Goal: Task Accomplishment & Management: Manage account settings

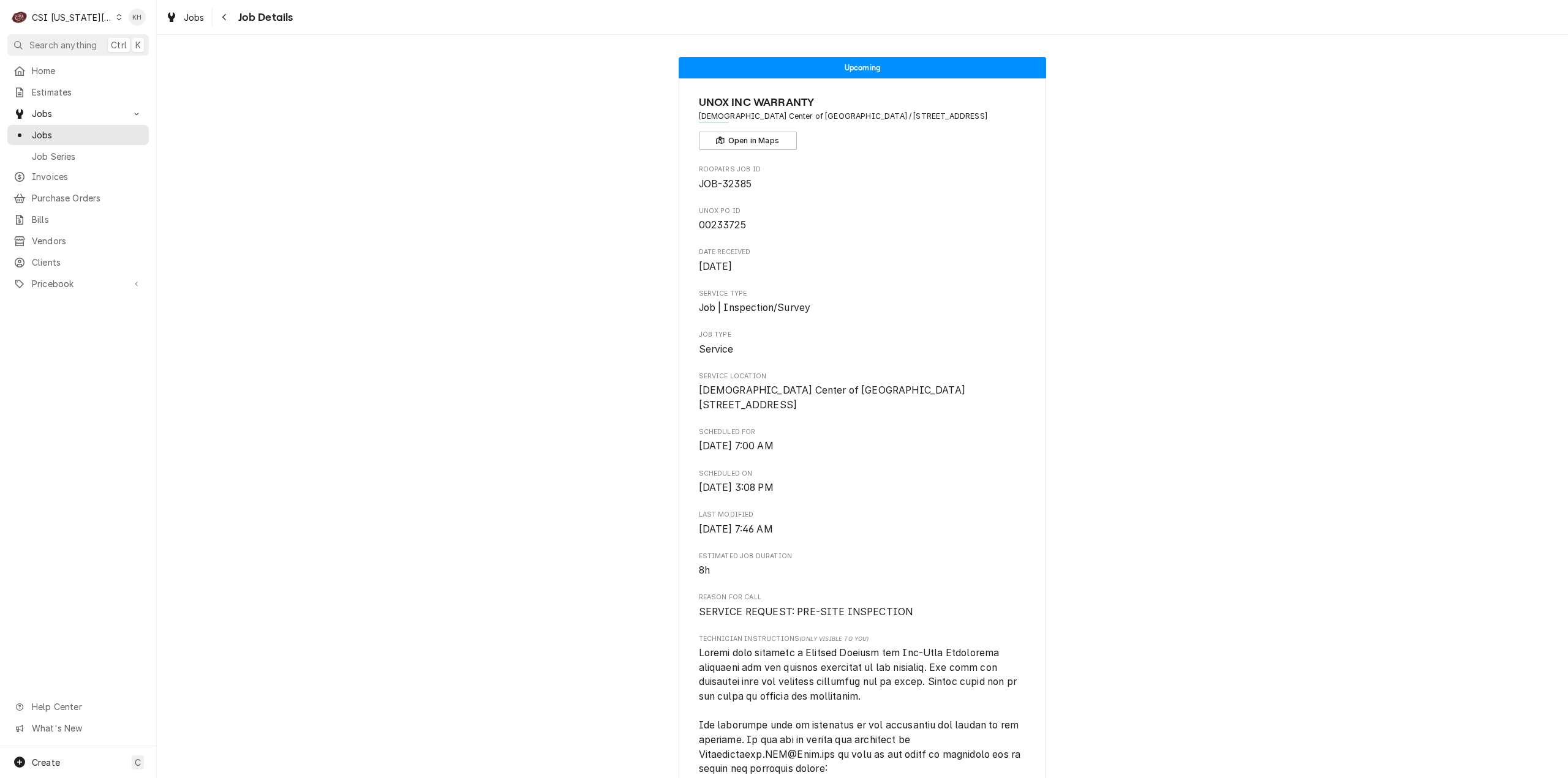
scroll to position [184, 0]
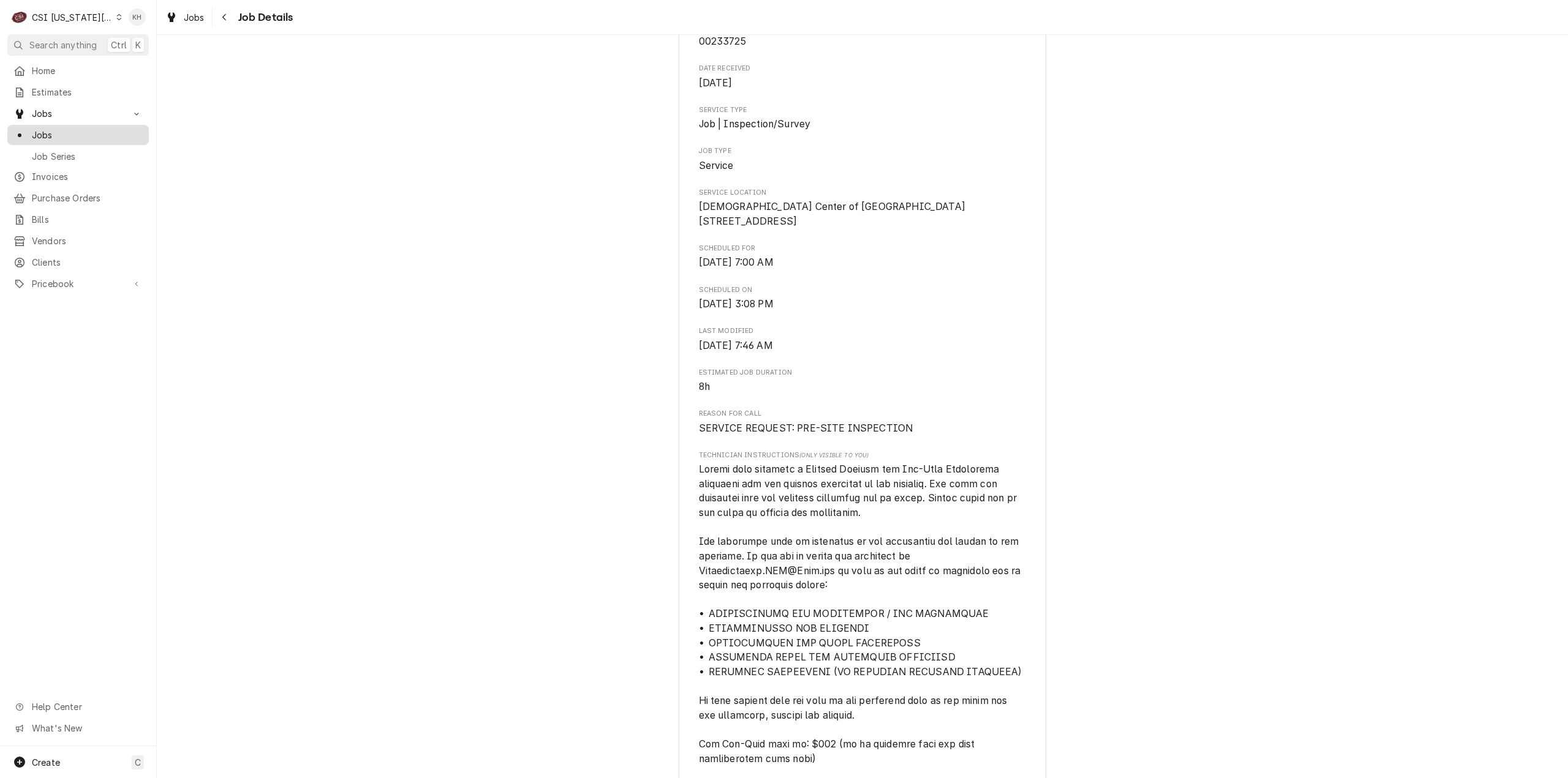
click at [65, 128] on span "Jobs" at bounding box center [88, 134] width 111 height 13
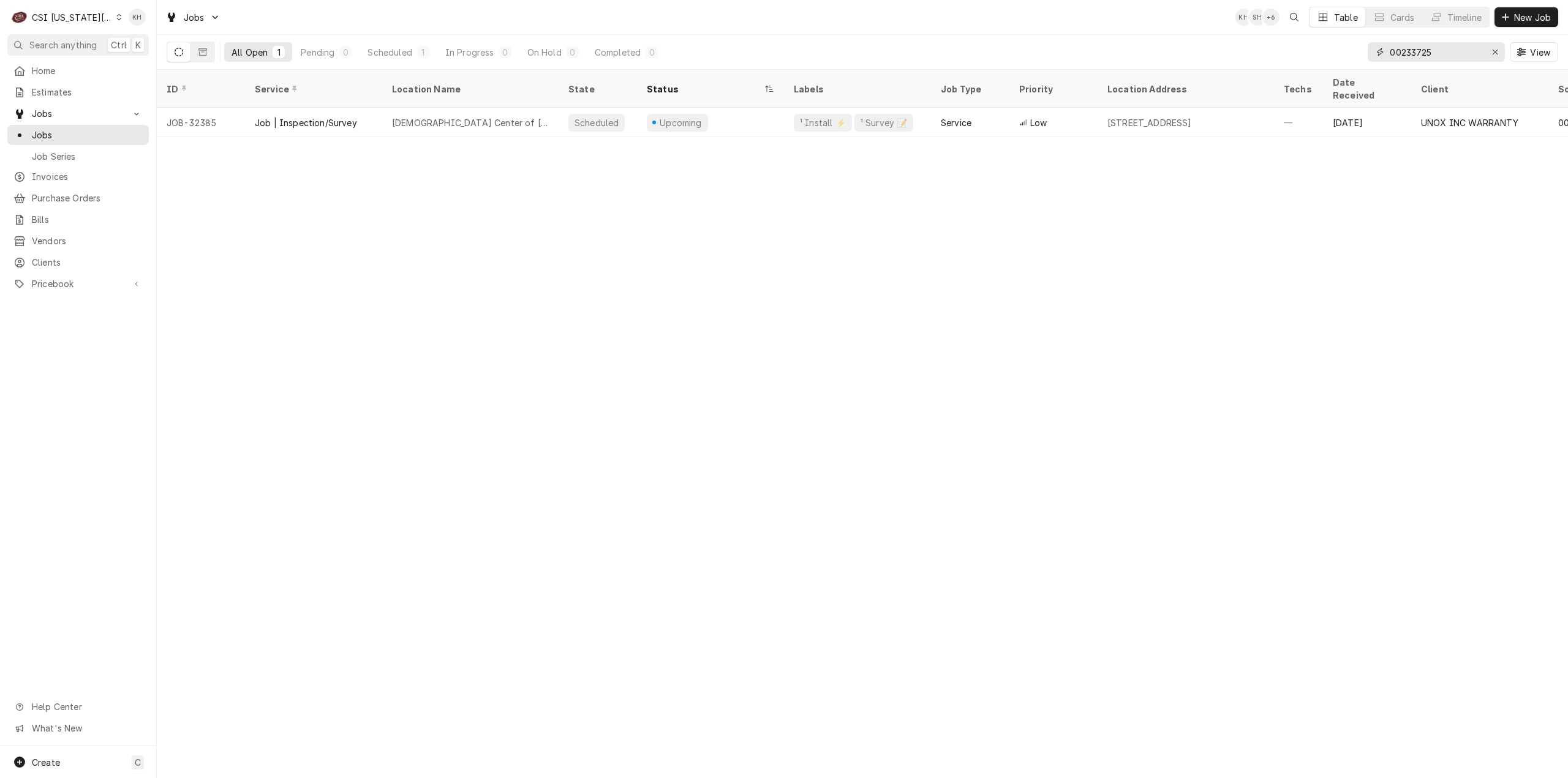
drag, startPoint x: 1445, startPoint y: 54, endPoint x: 1209, endPoint y: 56, distance: 236.0
click at [1209, 56] on div "All Open 1 Pending 0 Scheduled 1 In Progress 0 On Hold 0 Completed 0 00233725 V…" at bounding box center [862, 52] width 1391 height 35
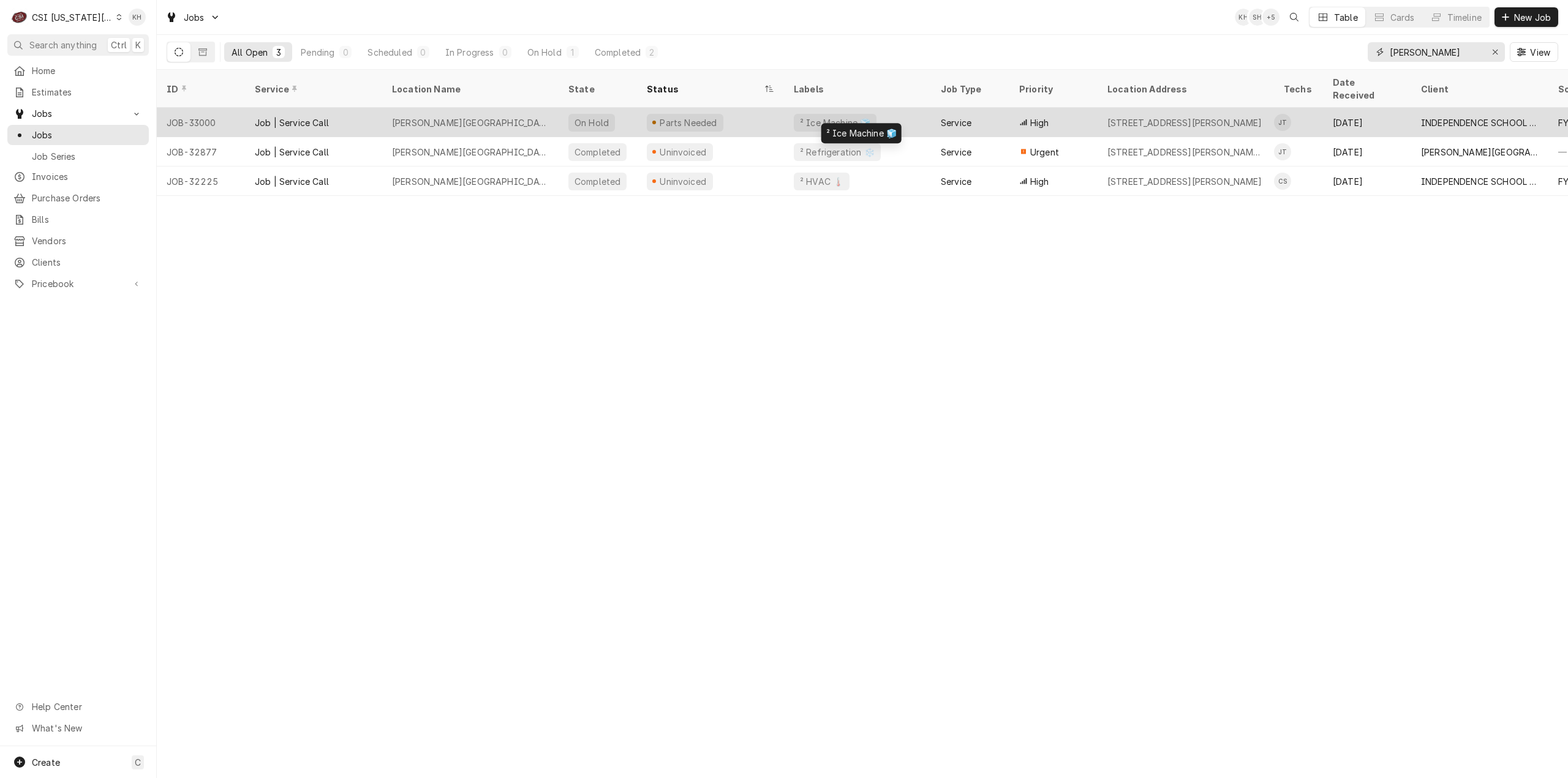
type input "truman"
click at [889, 108] on div "² Ice Machine 🧊" at bounding box center [857, 123] width 147 height 30
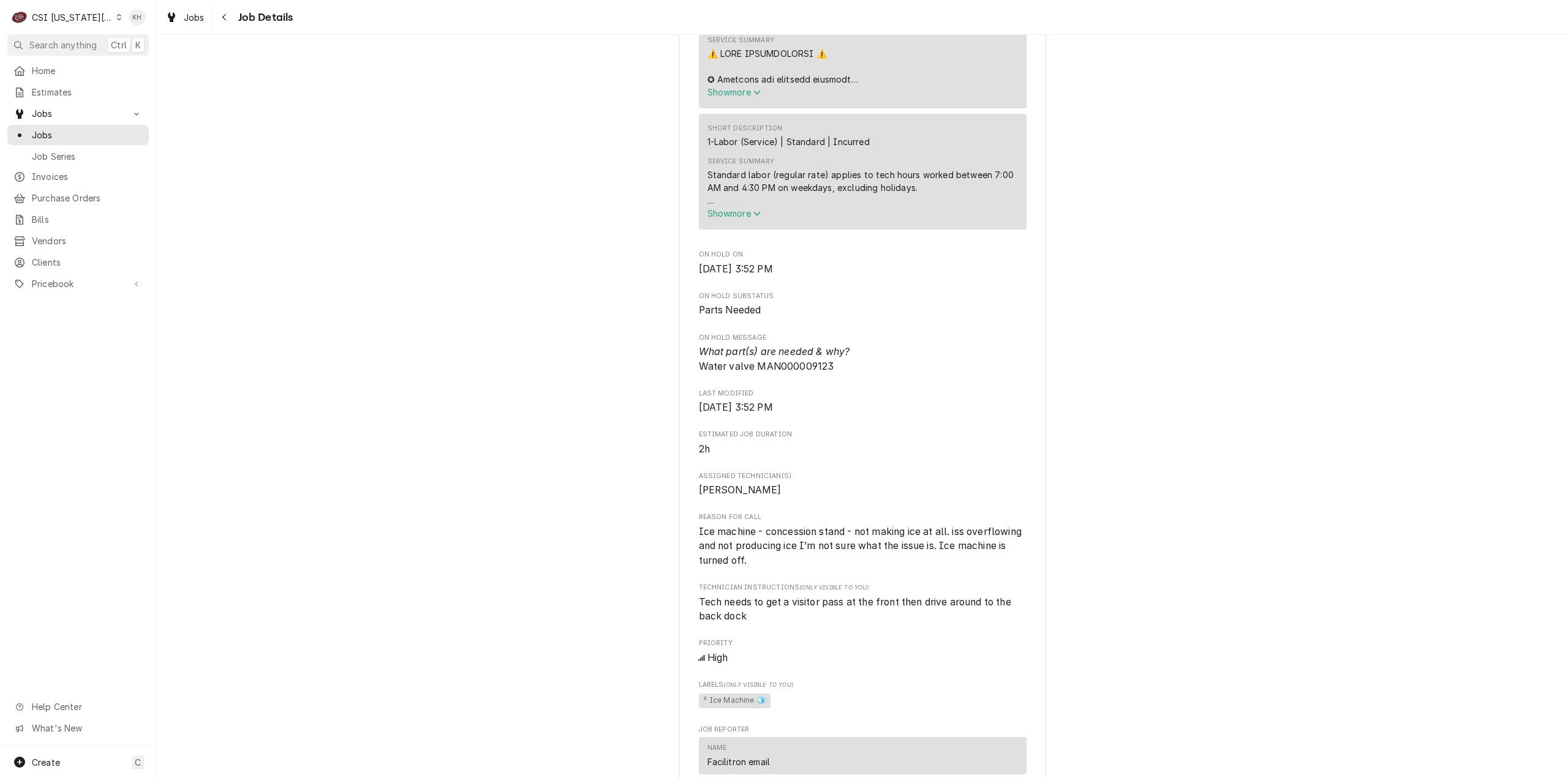
scroll to position [857, 0]
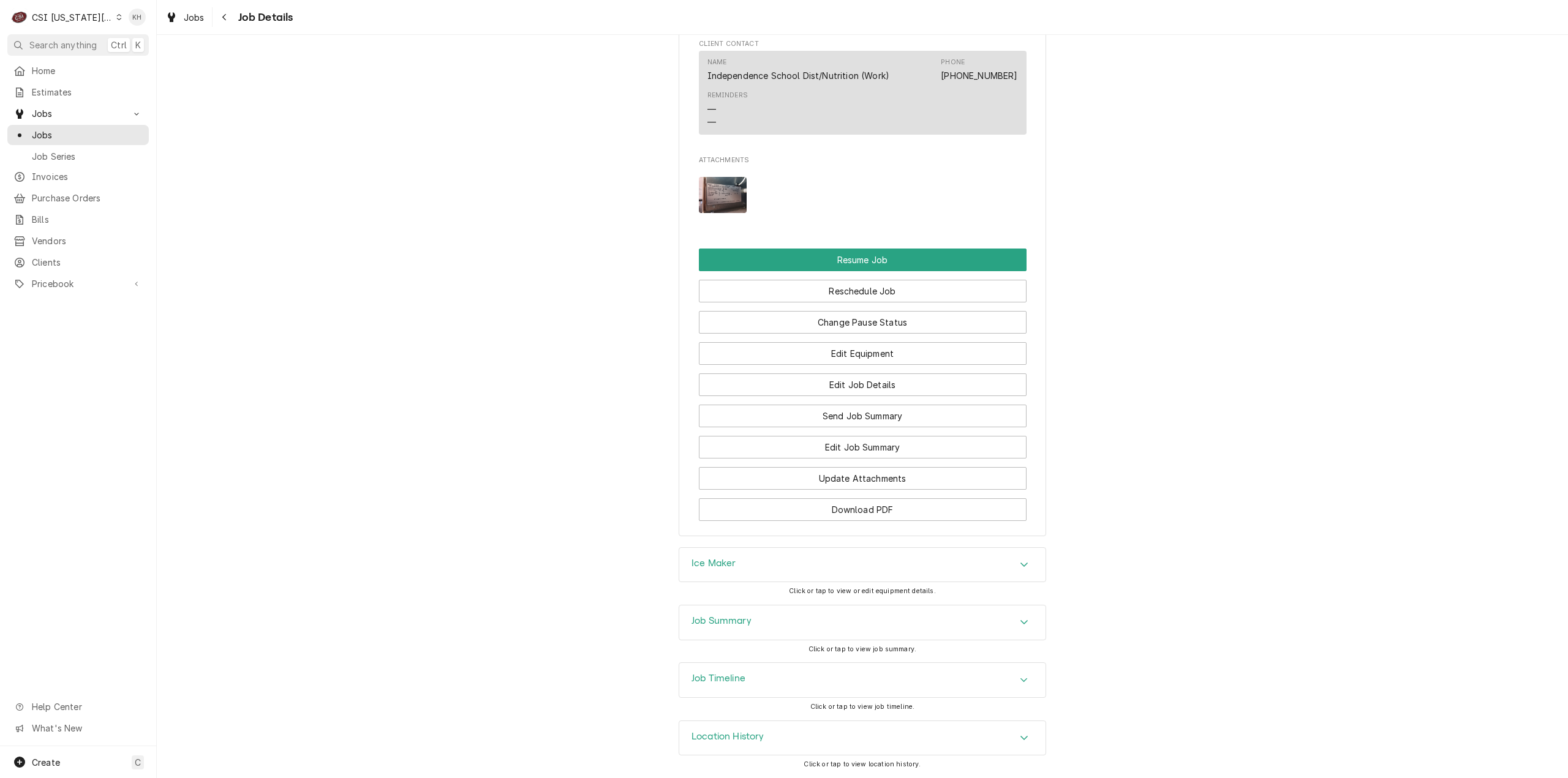
click at [751, 680] on div "Job Timeline" at bounding box center [862, 680] width 366 height 35
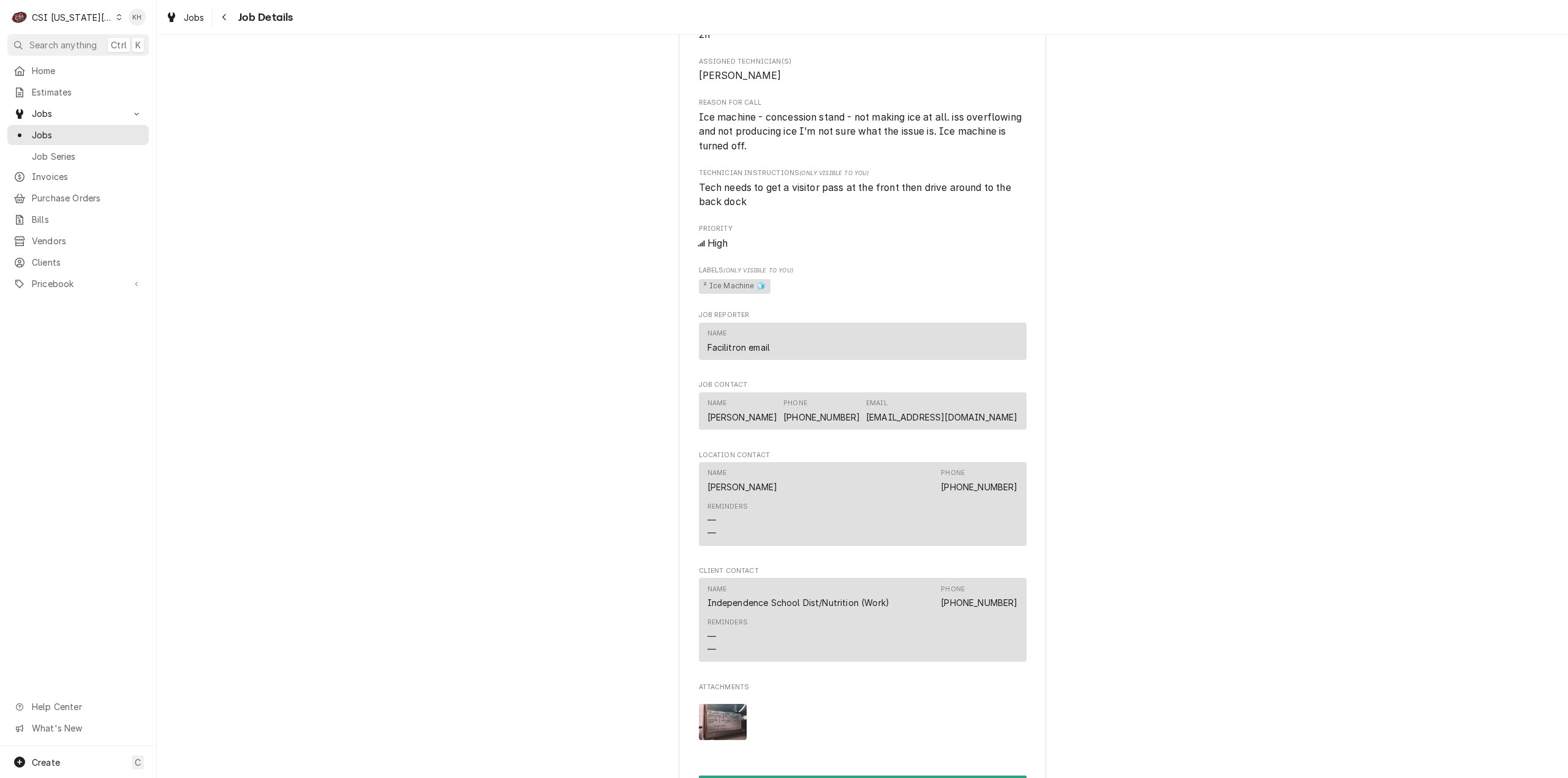
scroll to position [1285, 0]
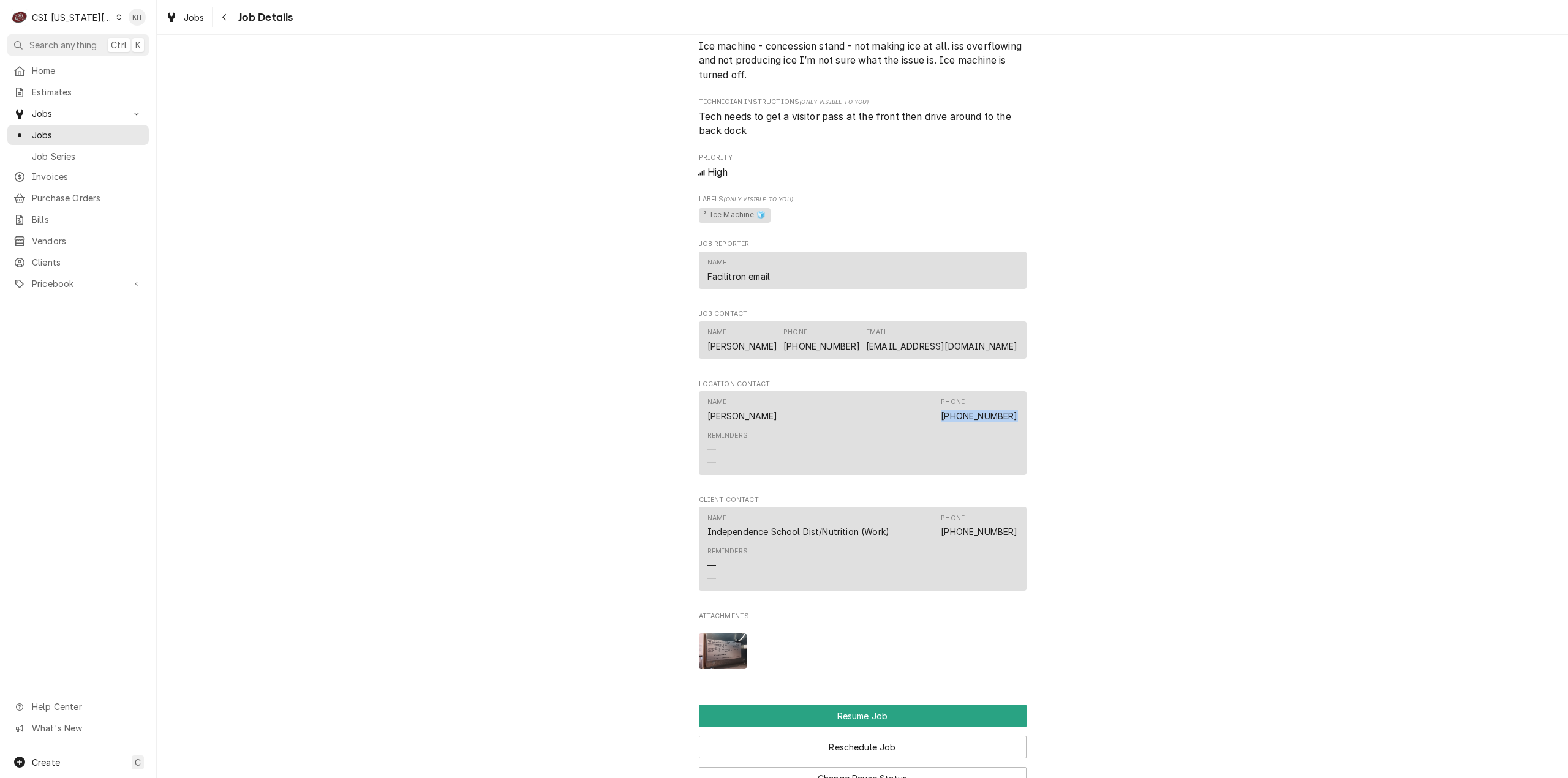
drag, startPoint x: 948, startPoint y: 417, endPoint x: 1074, endPoint y: 405, distance: 126.6
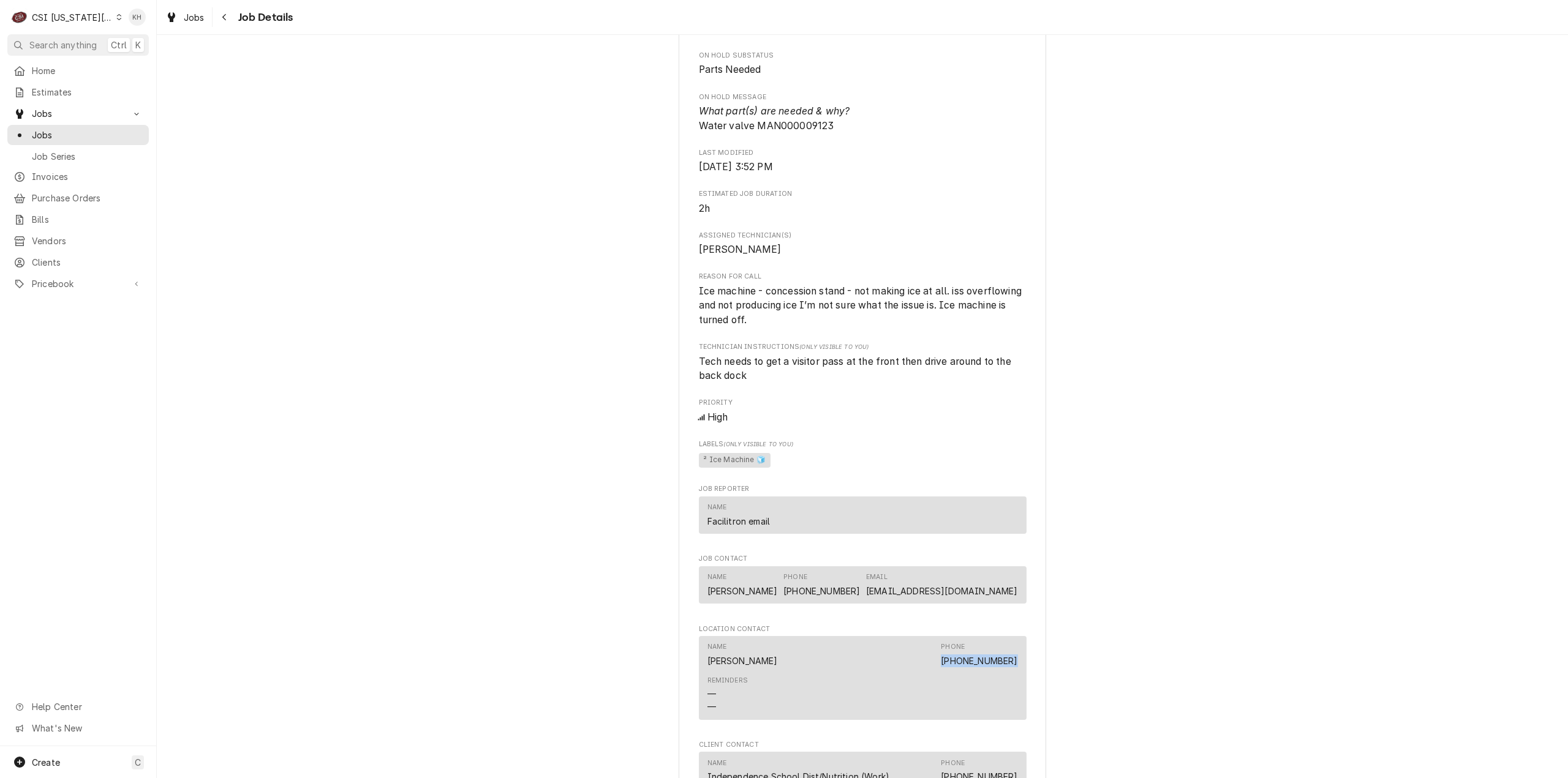
scroll to position [857, 0]
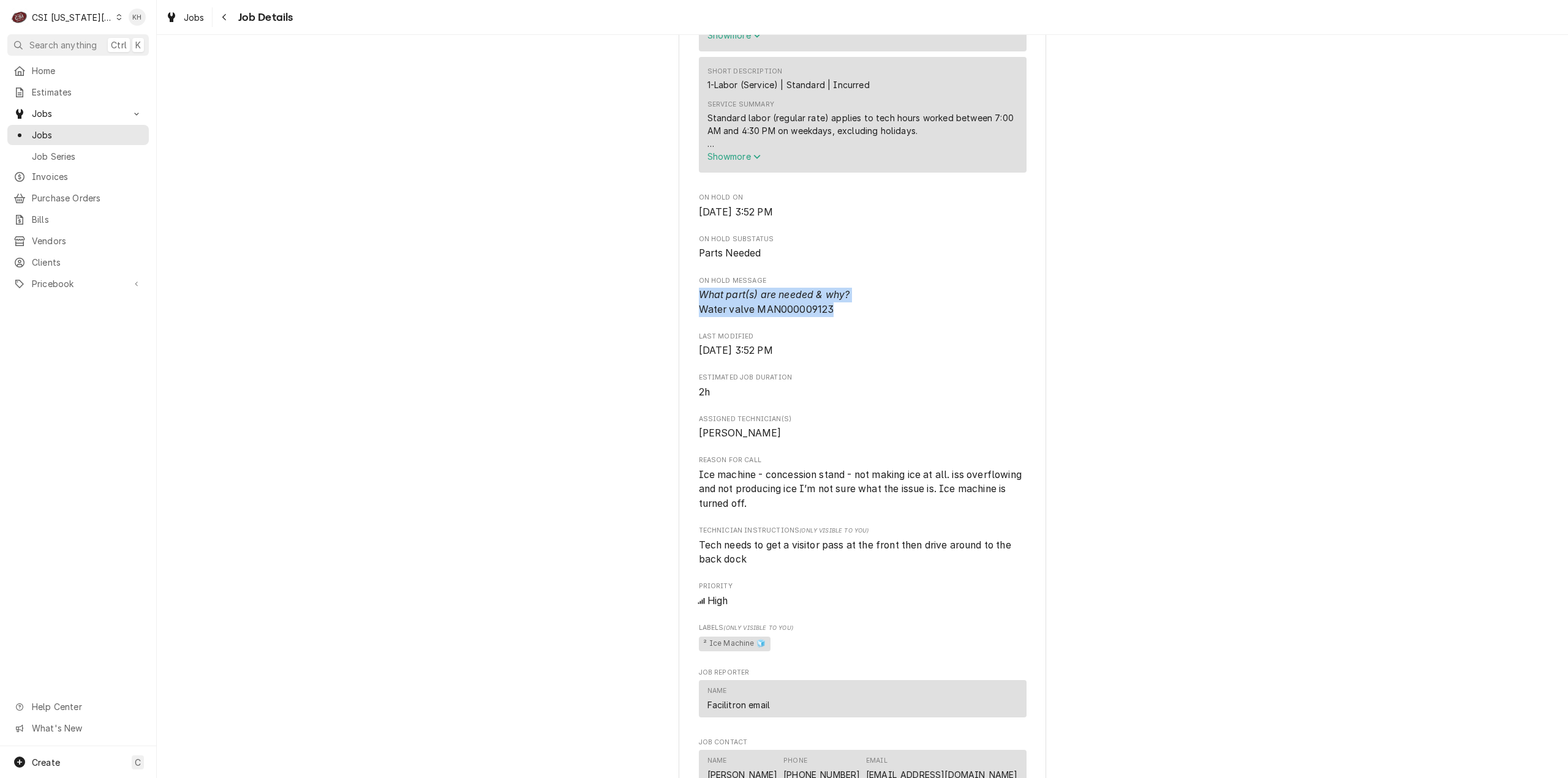
drag, startPoint x: 835, startPoint y: 305, endPoint x: 656, endPoint y: 290, distance: 179.6
click at [656, 290] on div "Parts Needed INDEPENDENCE SCHOOL DIST/NUTRITION Truman High School / 3301 South…" at bounding box center [862, 312] width 1411 height 2241
click at [893, 395] on span "2h" at bounding box center [862, 392] width 328 height 15
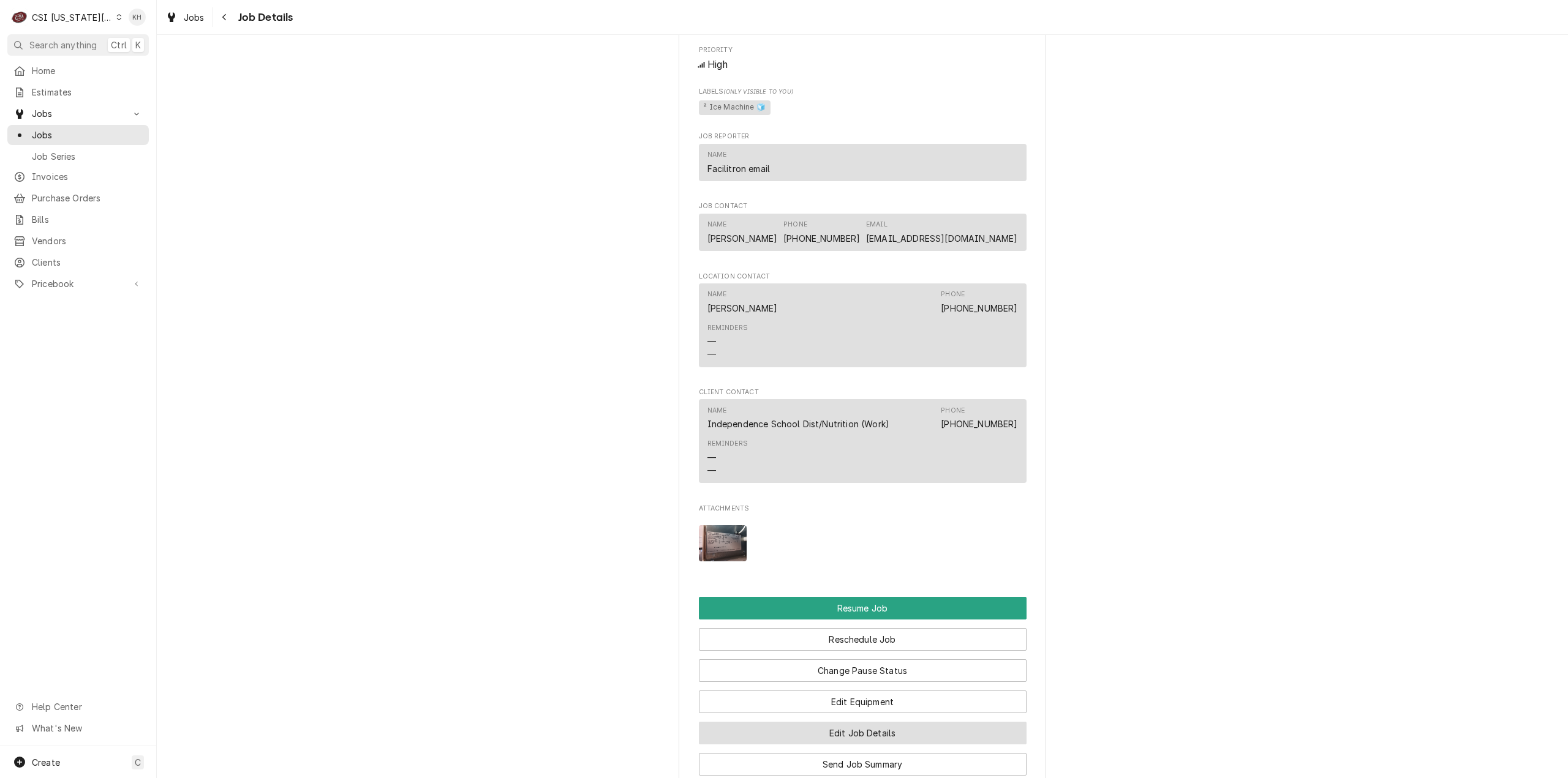
scroll to position [1383, 0]
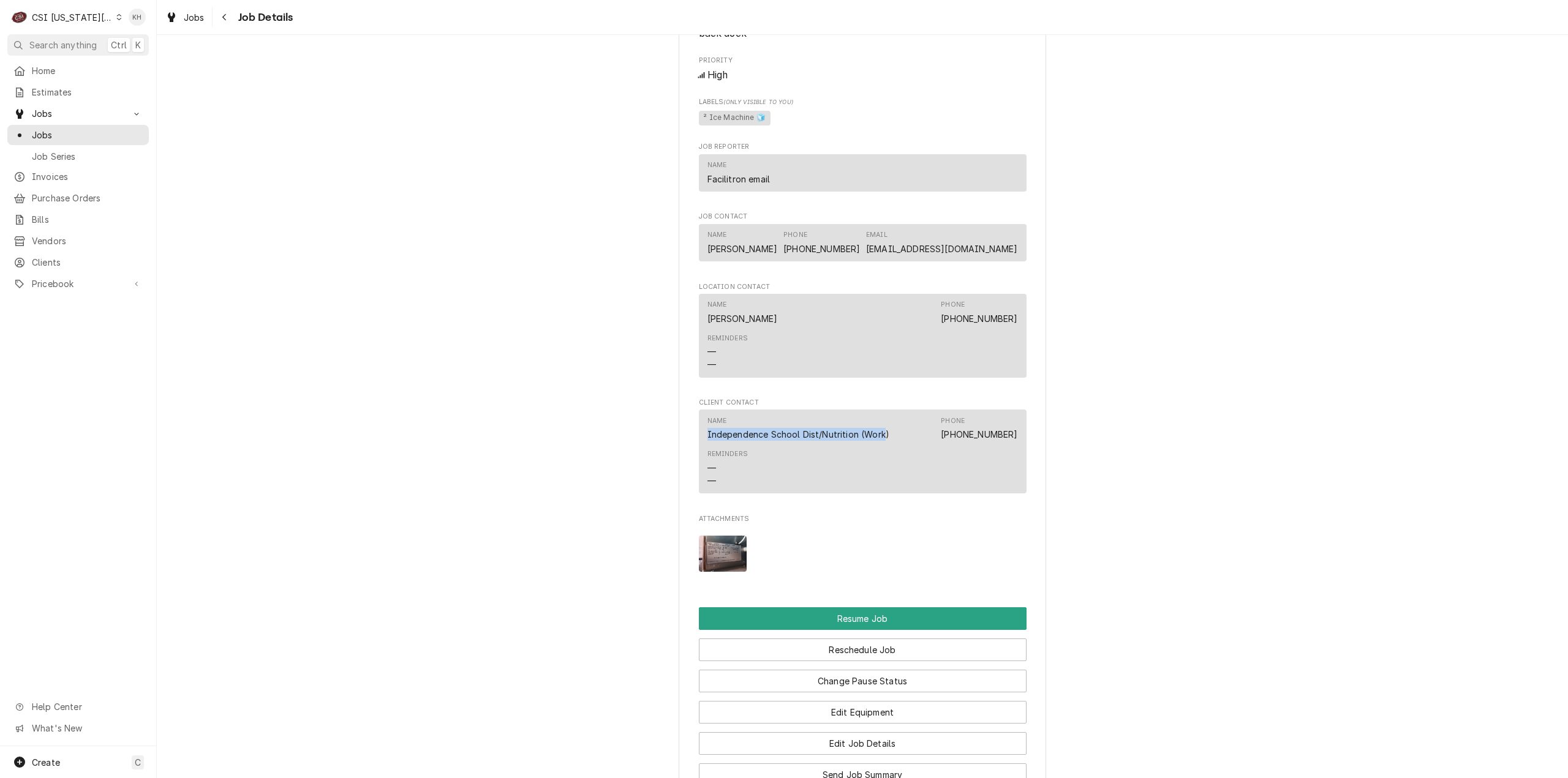
drag, startPoint x: 877, startPoint y: 435, endPoint x: 695, endPoint y: 434, distance: 182.0
click at [699, 434] on div "Name Independence School Dist/Nutrition (Work) Phone (816) 521-5330 Reminders —…" at bounding box center [862, 452] width 328 height 84
click at [941, 436] on div "Name Independence School Dist/Nutrition (Work) Phone (816) 521-5330" at bounding box center [862, 429] width 311 height 33
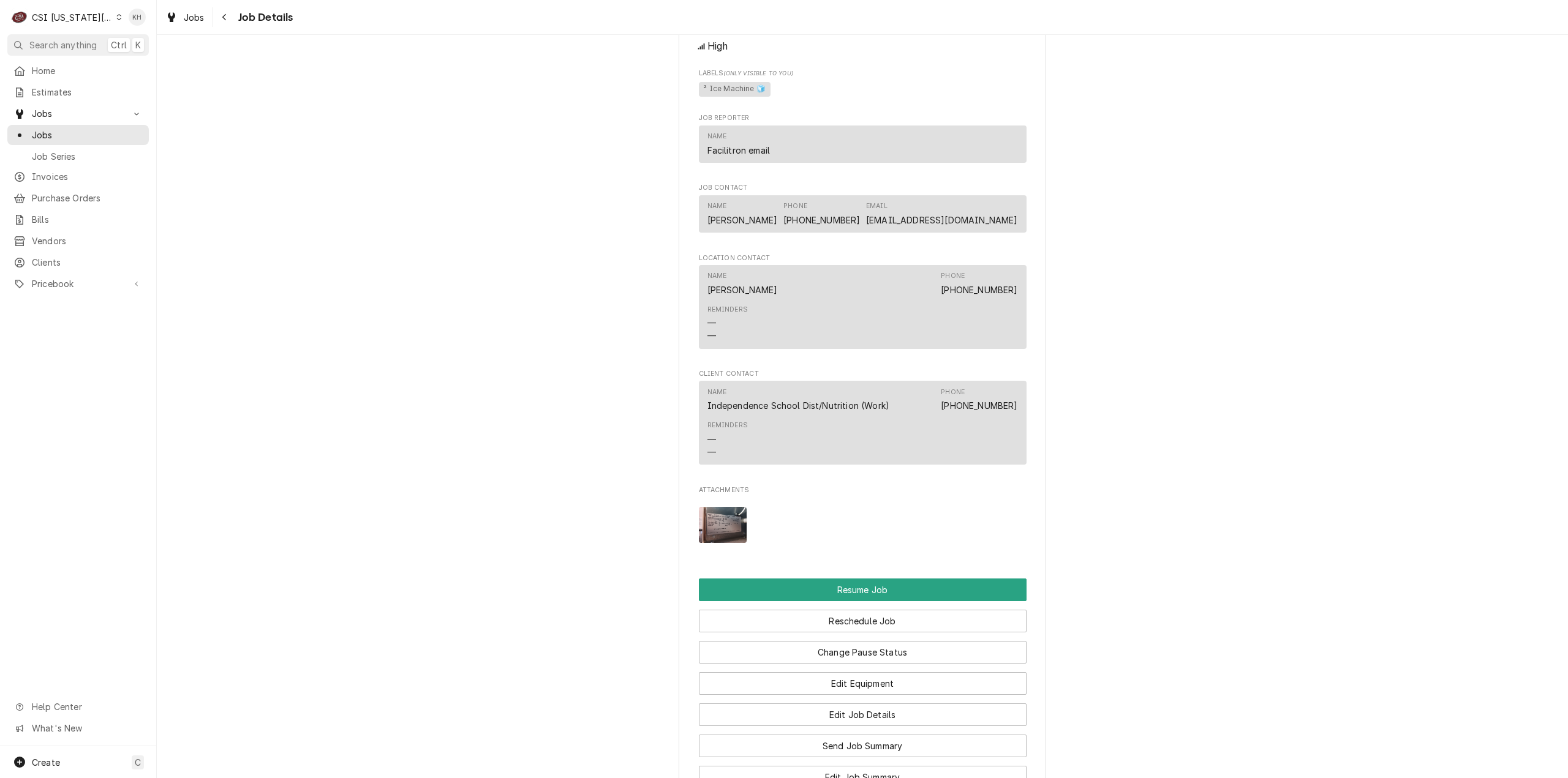
scroll to position [1444, 0]
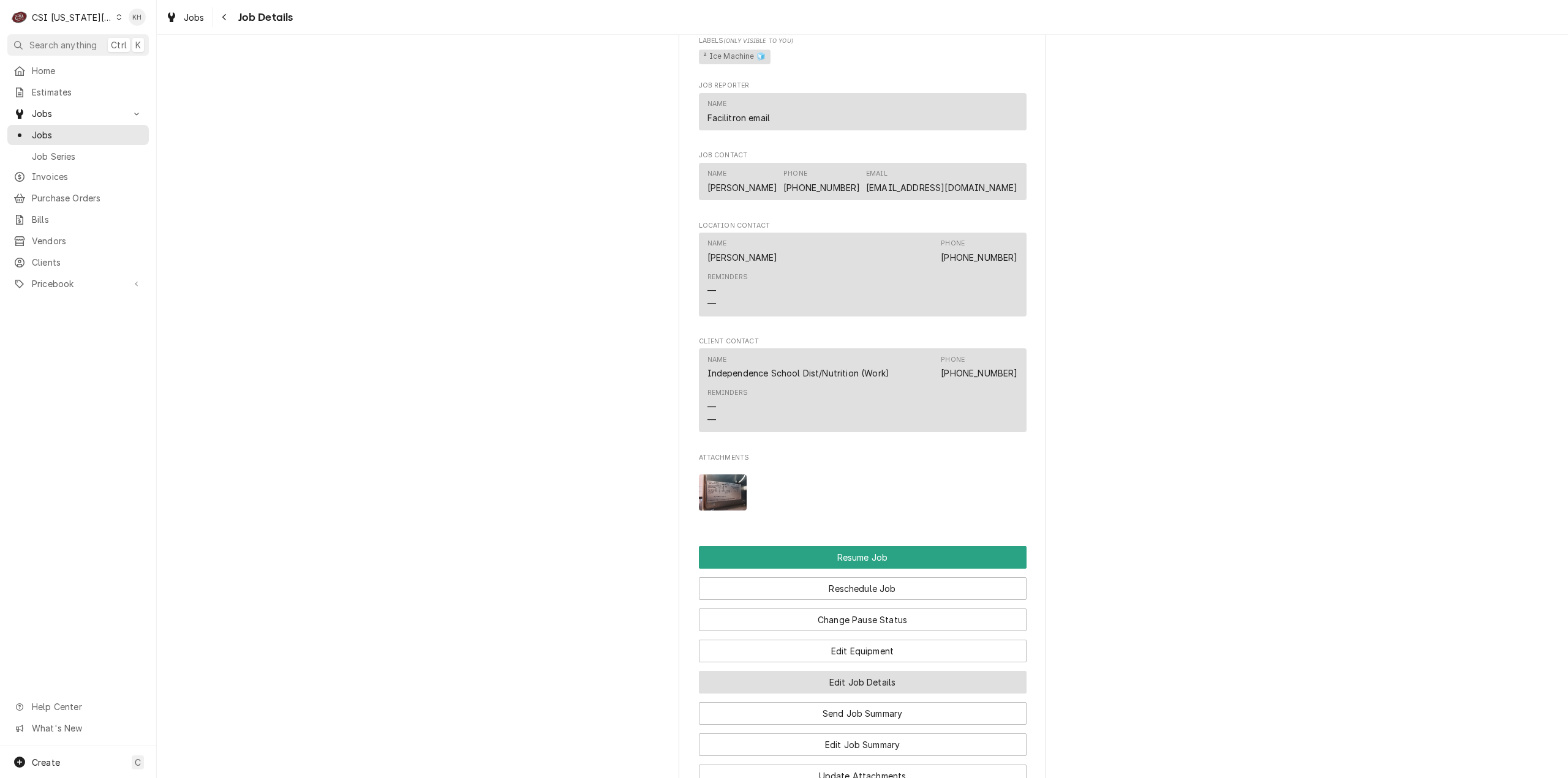
click at [864, 689] on button "Edit Job Details" at bounding box center [862, 682] width 328 height 23
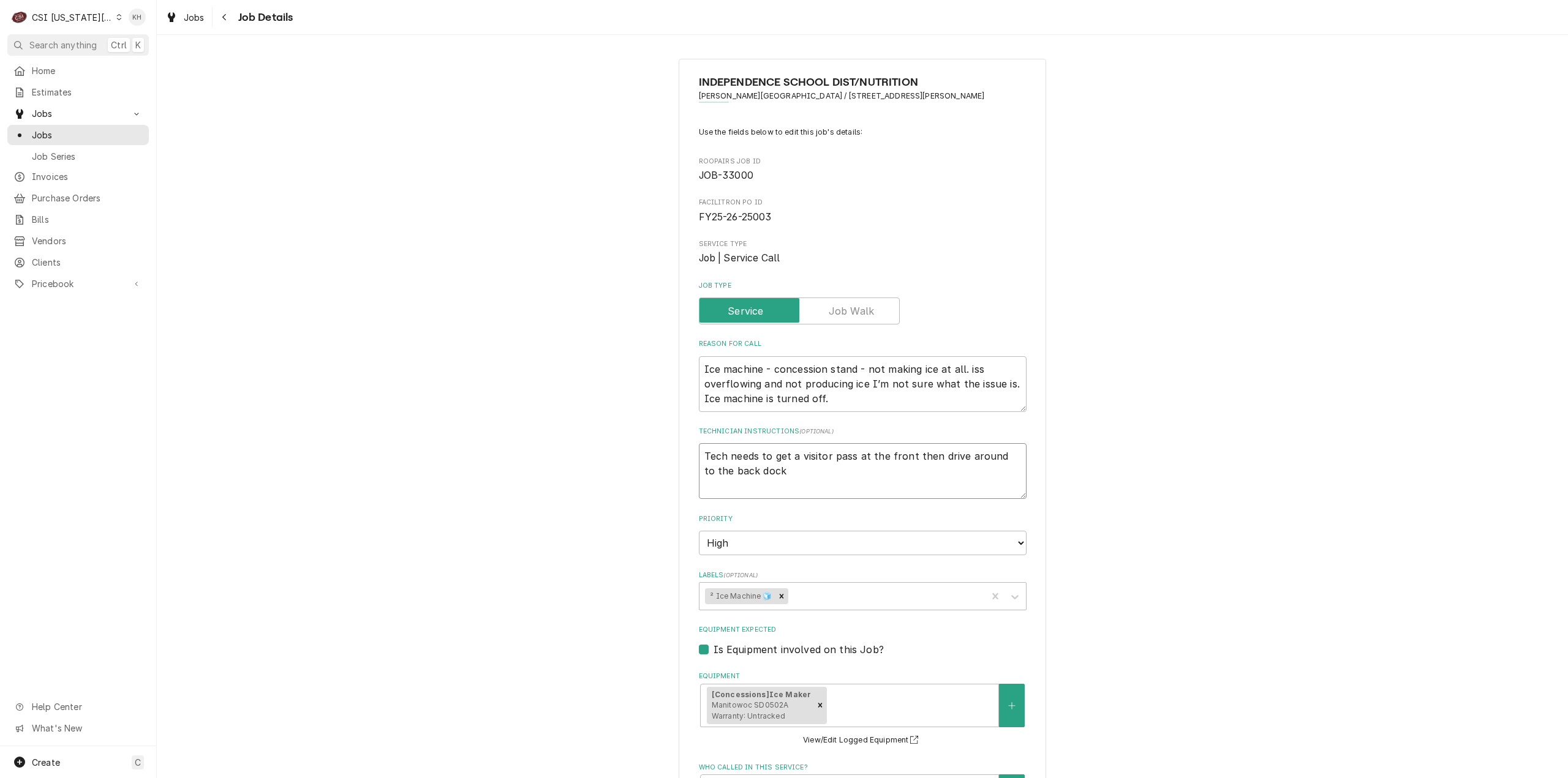
click at [791, 471] on textarea "Tech needs to get a visitor pass at the front then drive around to the back dock" at bounding box center [862, 471] width 328 height 56
type textarea "x"
type textarea "Tech needs to get a visitor pass at the front then drive around to the back dock"
type textarea "x"
type textarea "Tech needs to get a visitor pass at the front then drive around to the back dock"
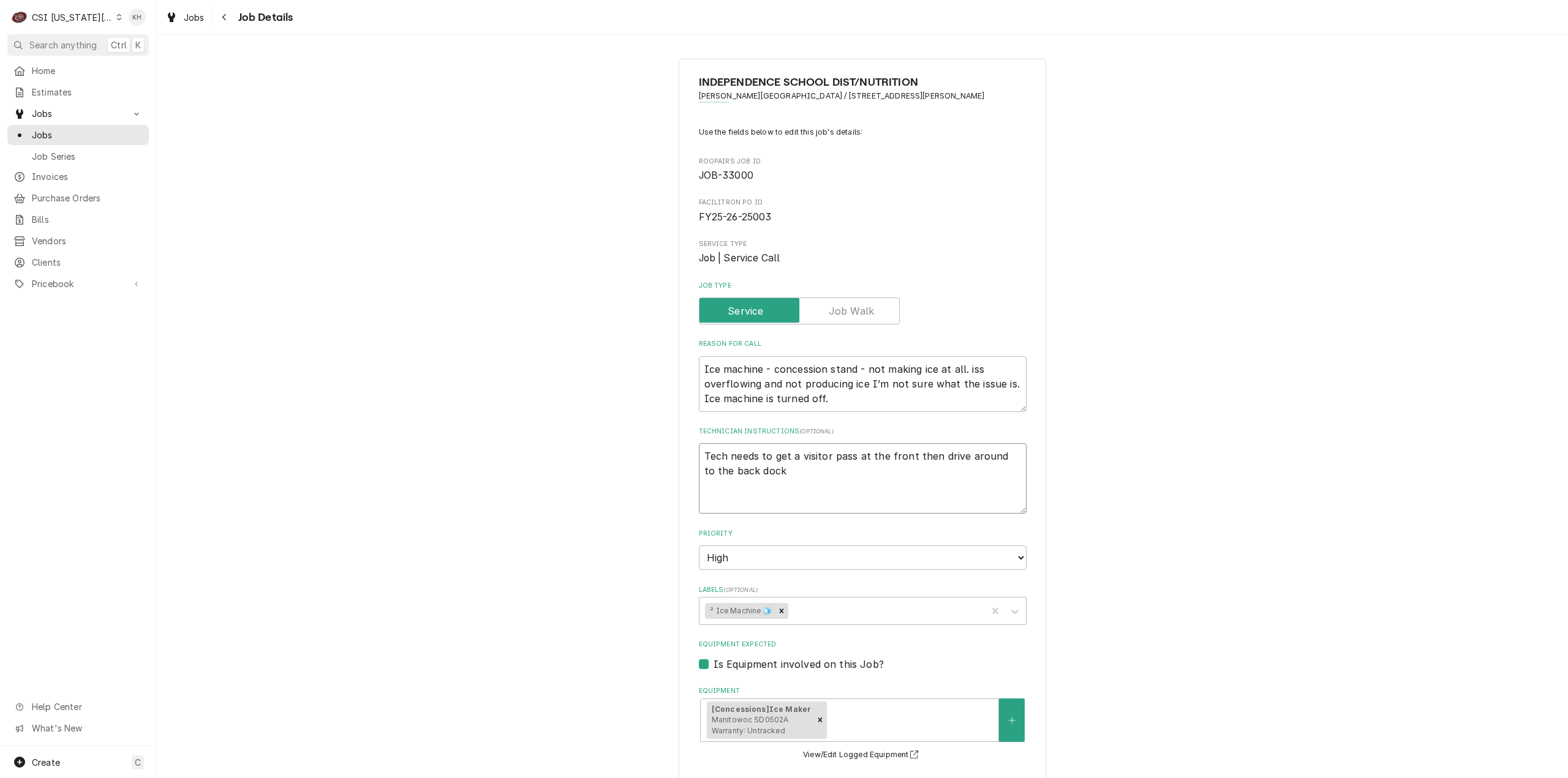
type textarea "x"
type textarea "Tech needs to get a visitor pass at the front then drive around to the back doc…"
type textarea "x"
type textarea "Tech needs to get a visitor pass at the front then drive around to the back doc…"
type textarea "x"
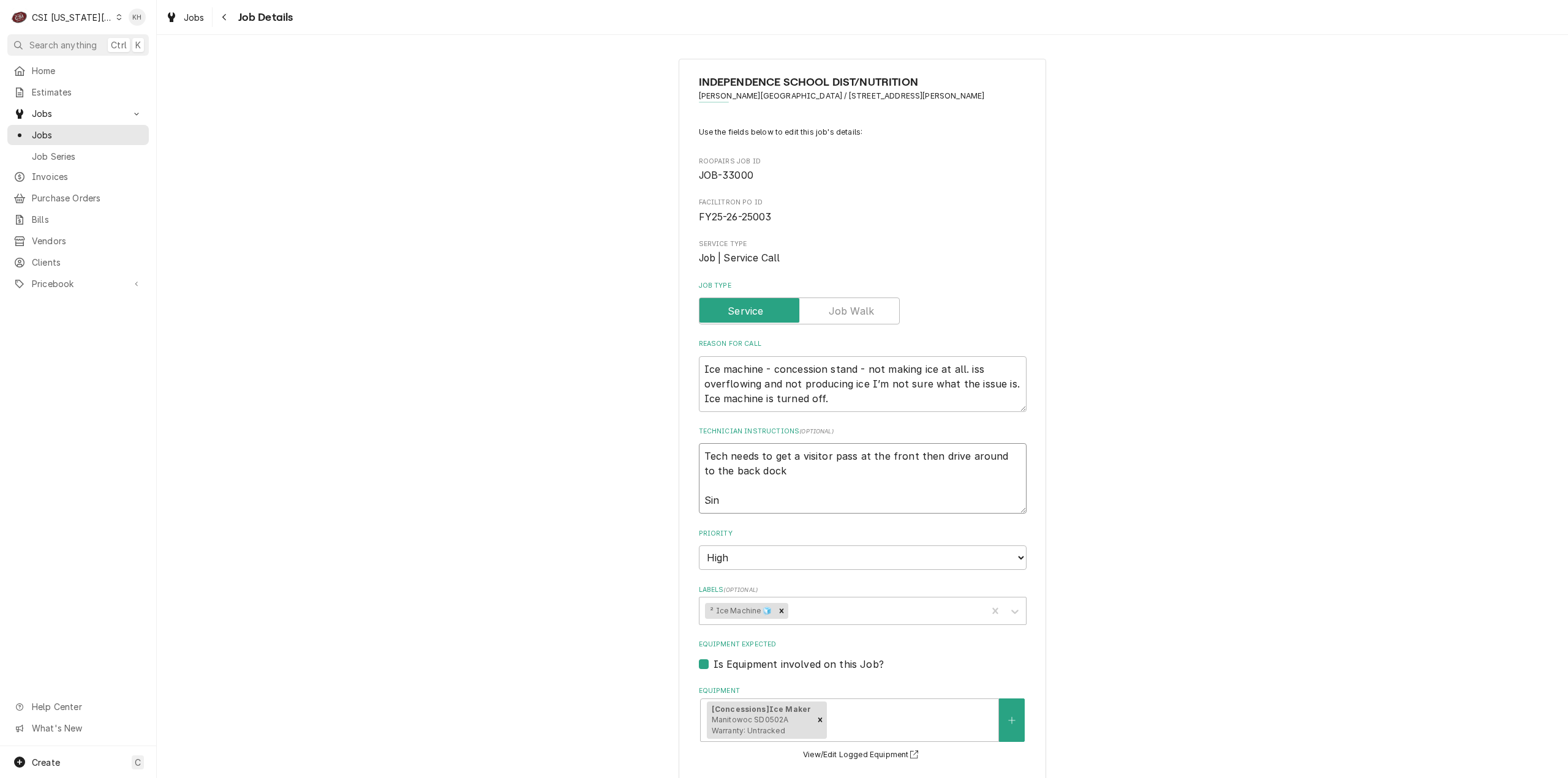
type textarea "Tech needs to get a visitor pass at the front then drive around to the back doc…"
type textarea "x"
type textarea "Tech needs to get a visitor pass at the front then drive around to the back doc…"
type textarea "x"
type textarea "Tech needs to get a visitor pass at the front then drive around to the back doc…"
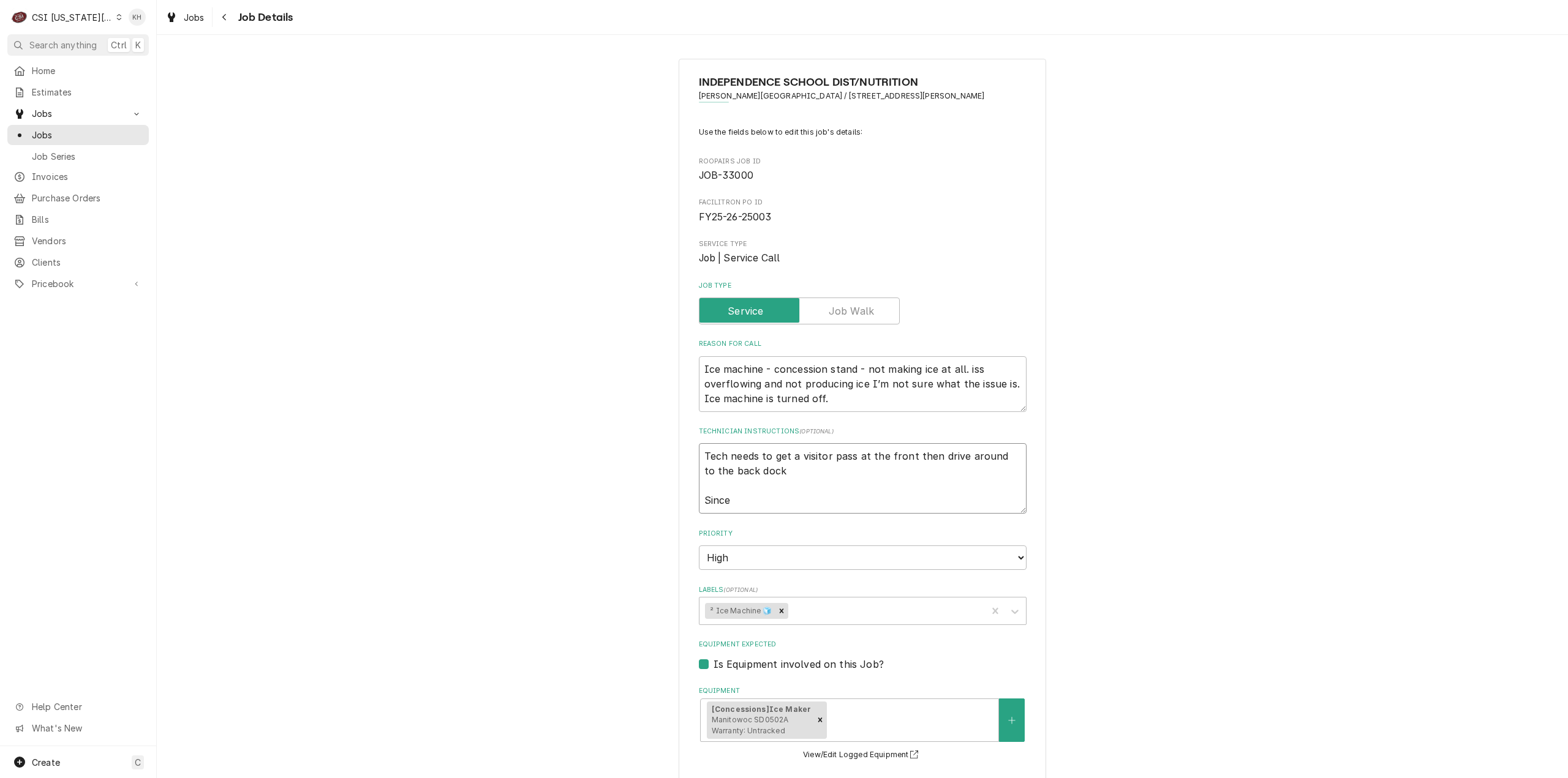
type textarea "x"
type textarea "Tech needs to get a visitor pass at the front then drive around to the back doc…"
type textarea "x"
type textarea "Tech needs to get a visitor pass at the front then drive around to the back doc…"
type textarea "x"
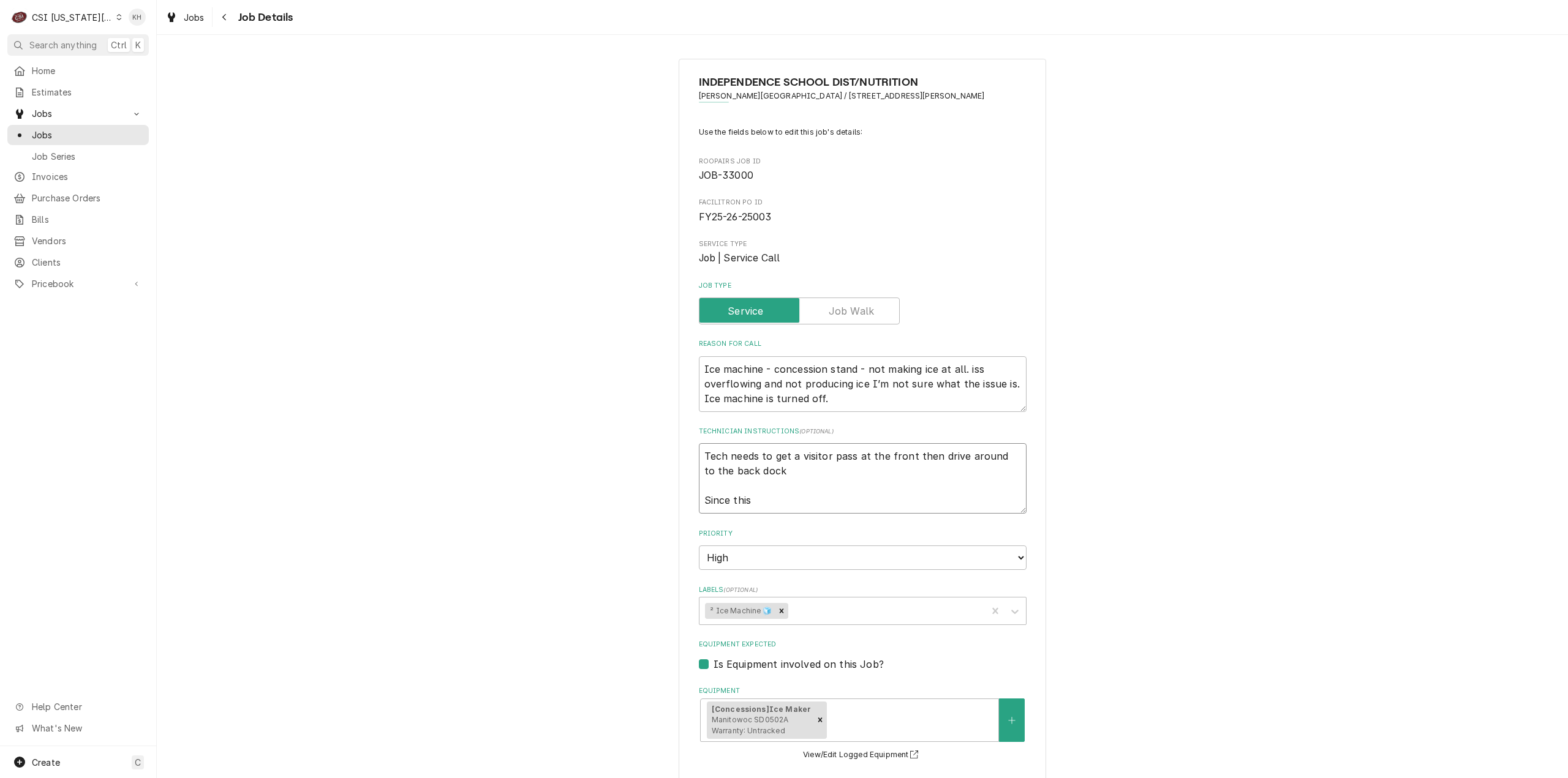
type textarea "Tech needs to get a visitor pass at the front then drive around to the back doc…"
type textarea "x"
type textarea "Tech needs to get a visitor pass at the front then drive around to the back doc…"
type textarea "x"
type textarea "Tech needs to get a visitor pass at the front then drive around to the back doc…"
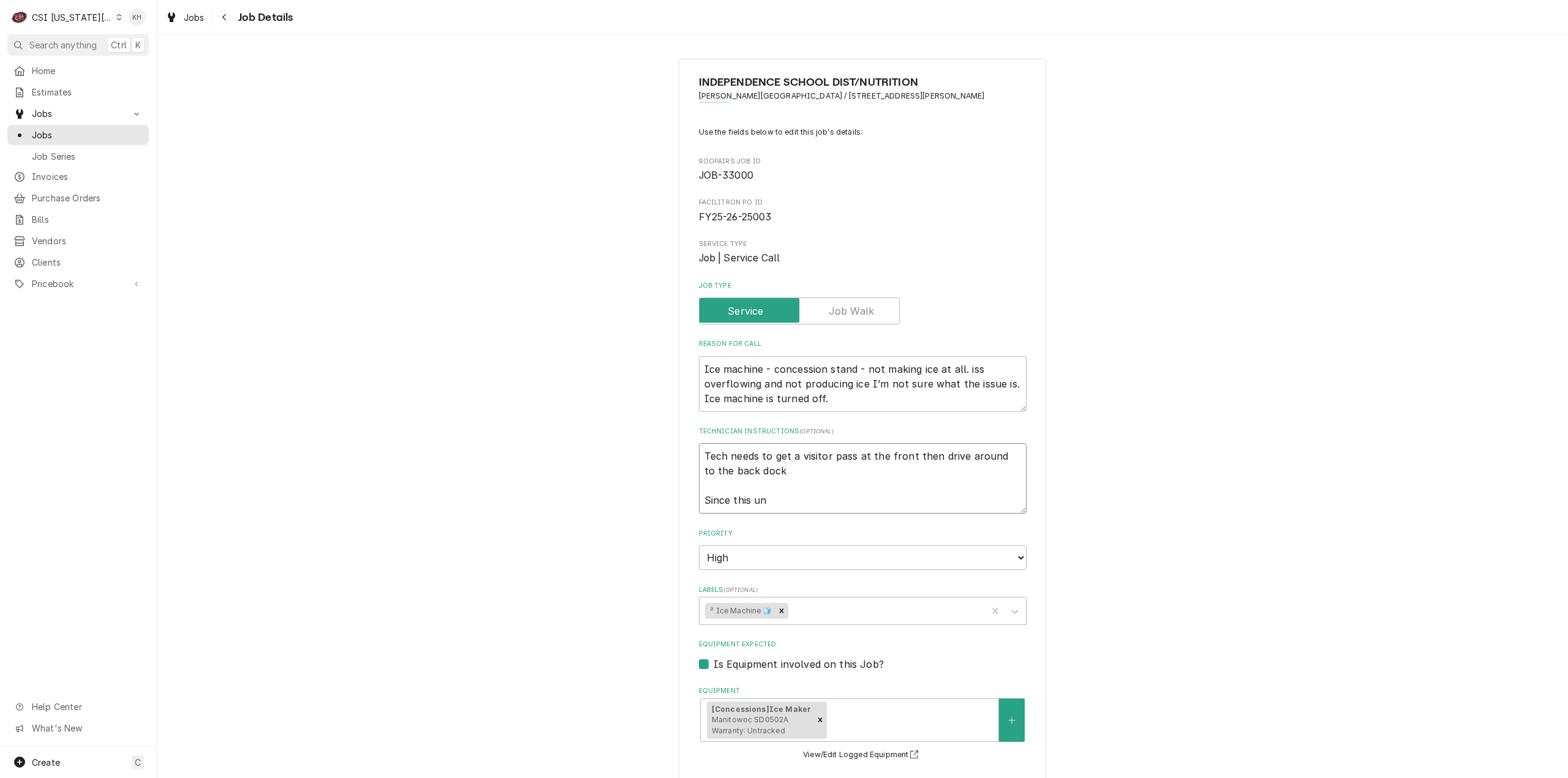
type textarea "x"
type textarea "Tech needs to get a visitor pass at the front then drive around to the back doc…"
type textarea "x"
type textarea "Tech needs to get a visitor pass at the front then drive around to the back doc…"
type textarea "x"
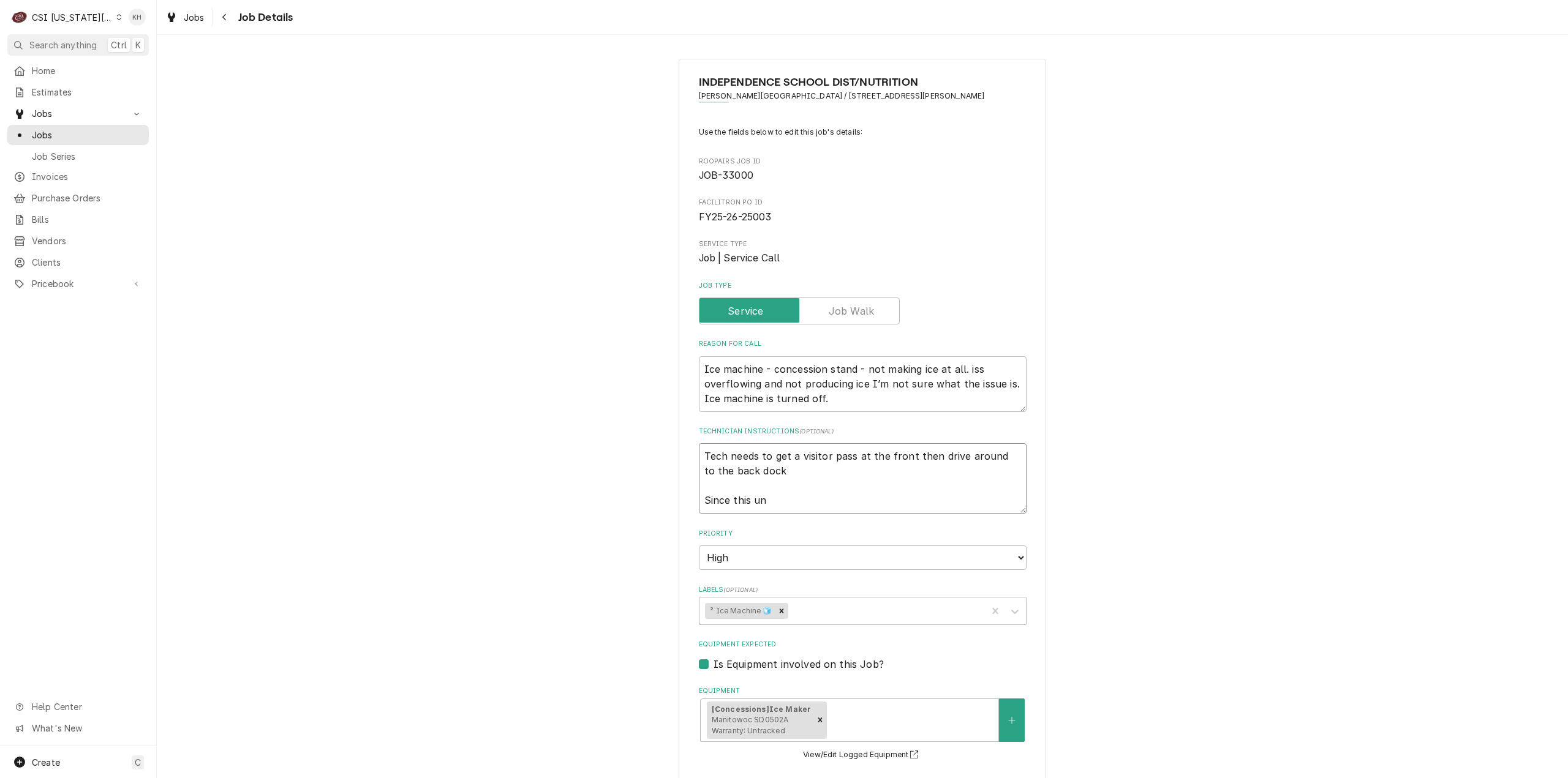
type textarea "Tech needs to get a visitor pass at the front then drive around to the back doc…"
type textarea "x"
type textarea "Tech needs to get a visitor pass at the front then drive around to the back doc…"
type textarea "x"
type textarea "Tech needs to get a visitor pass at the front then drive around to the back doc…"
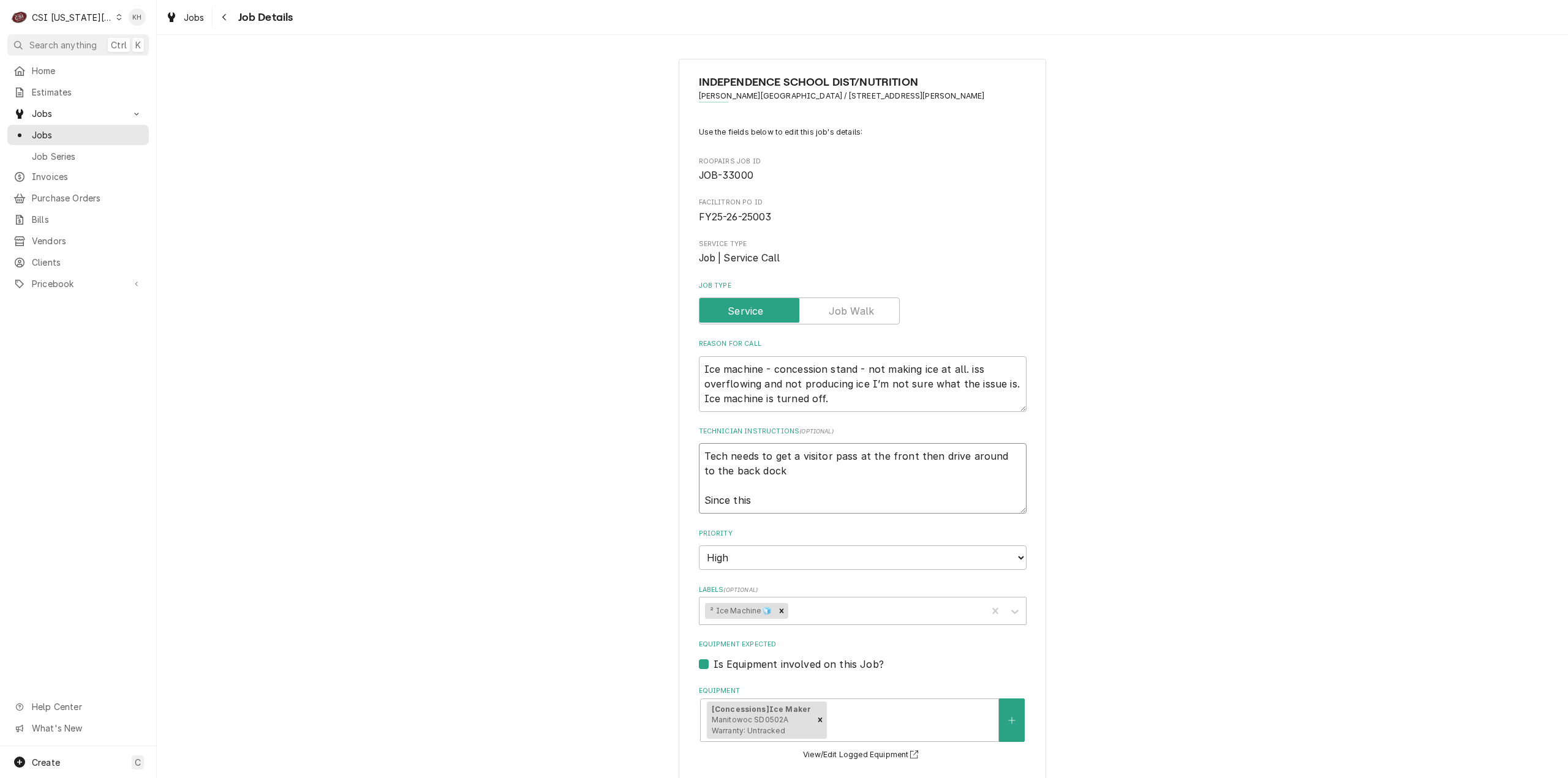
type textarea "x"
type textarea "Tech needs to get a visitor pass at the front then drive around to the back doc…"
type textarea "x"
type textarea "Tech needs to get a visitor pass at the front then drive around to the back doc…"
type textarea "x"
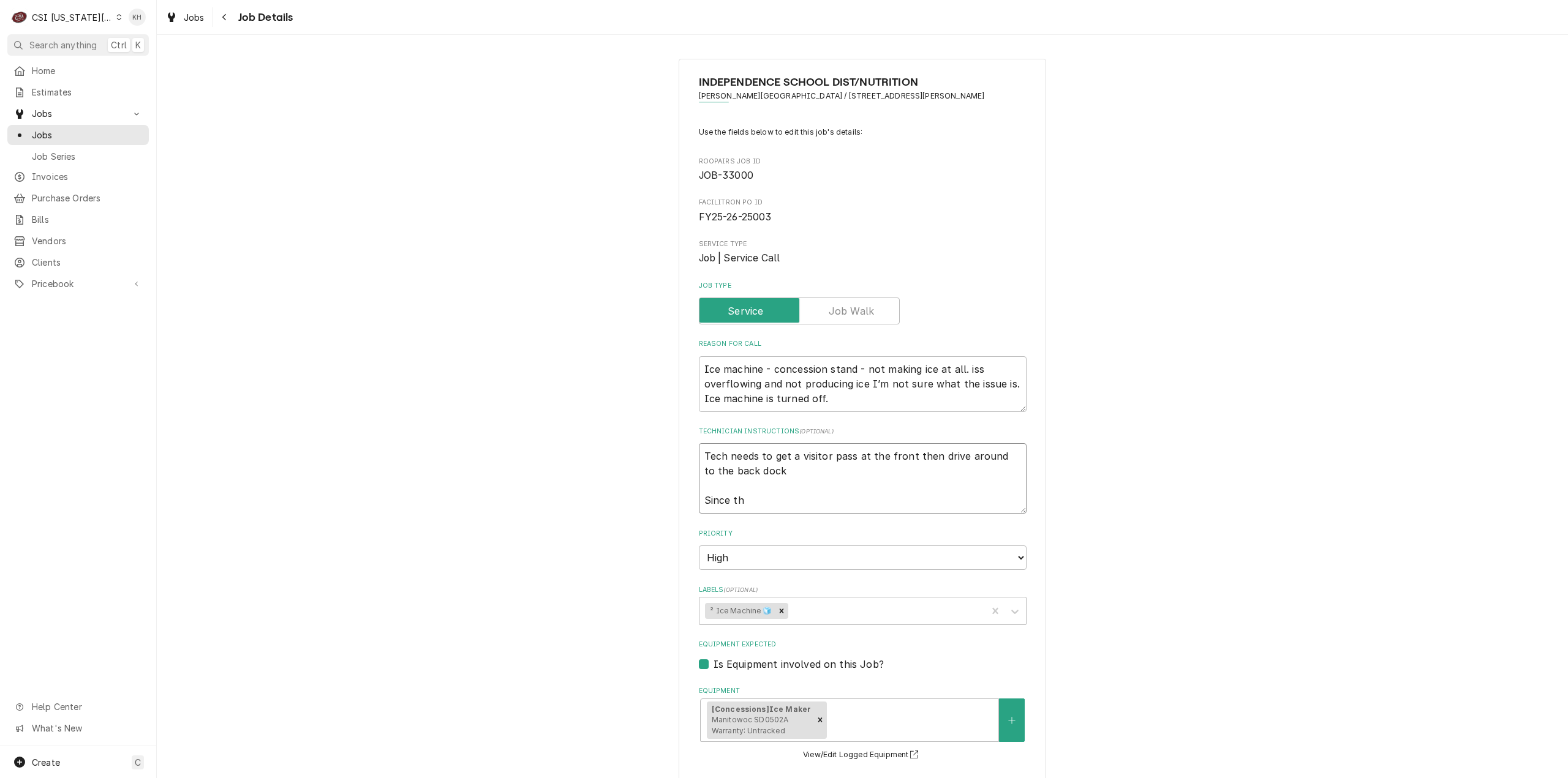
type textarea "Tech needs to get a visitor pass at the front then drive around to the back doc…"
type textarea "x"
type textarea "Tech needs to get a visitor pass at the front then drive around to the back doc…"
type textarea "x"
type textarea "Tech needs to get a visitor pass at the front then drive around to the back doc…"
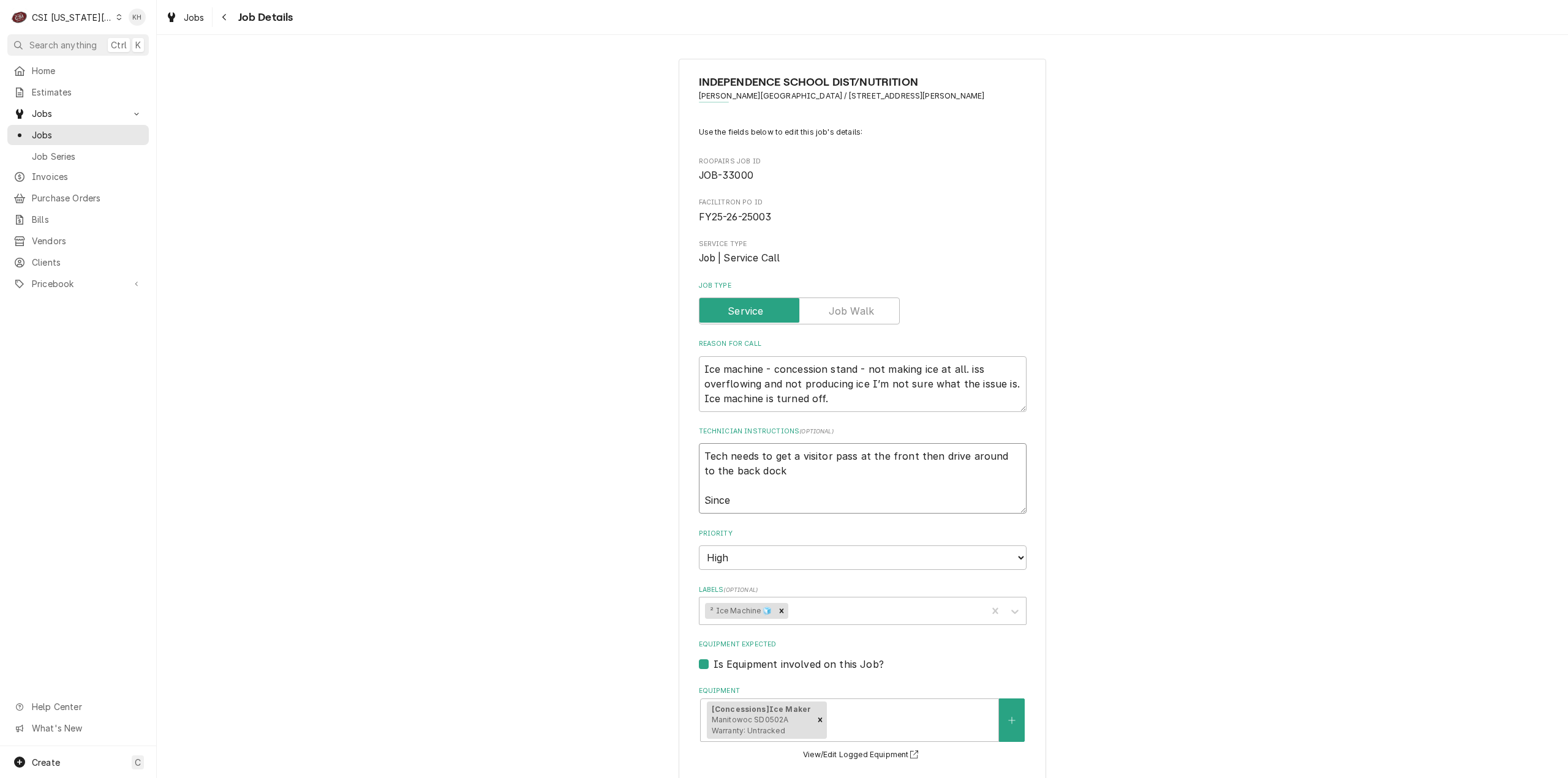
type textarea "x"
type textarea "Tech needs to get a visitor pass at the front then drive around to the back doc…"
type textarea "x"
type textarea "Tech needs to get a visitor pass at the front then drive around to the back doc…"
type textarea "x"
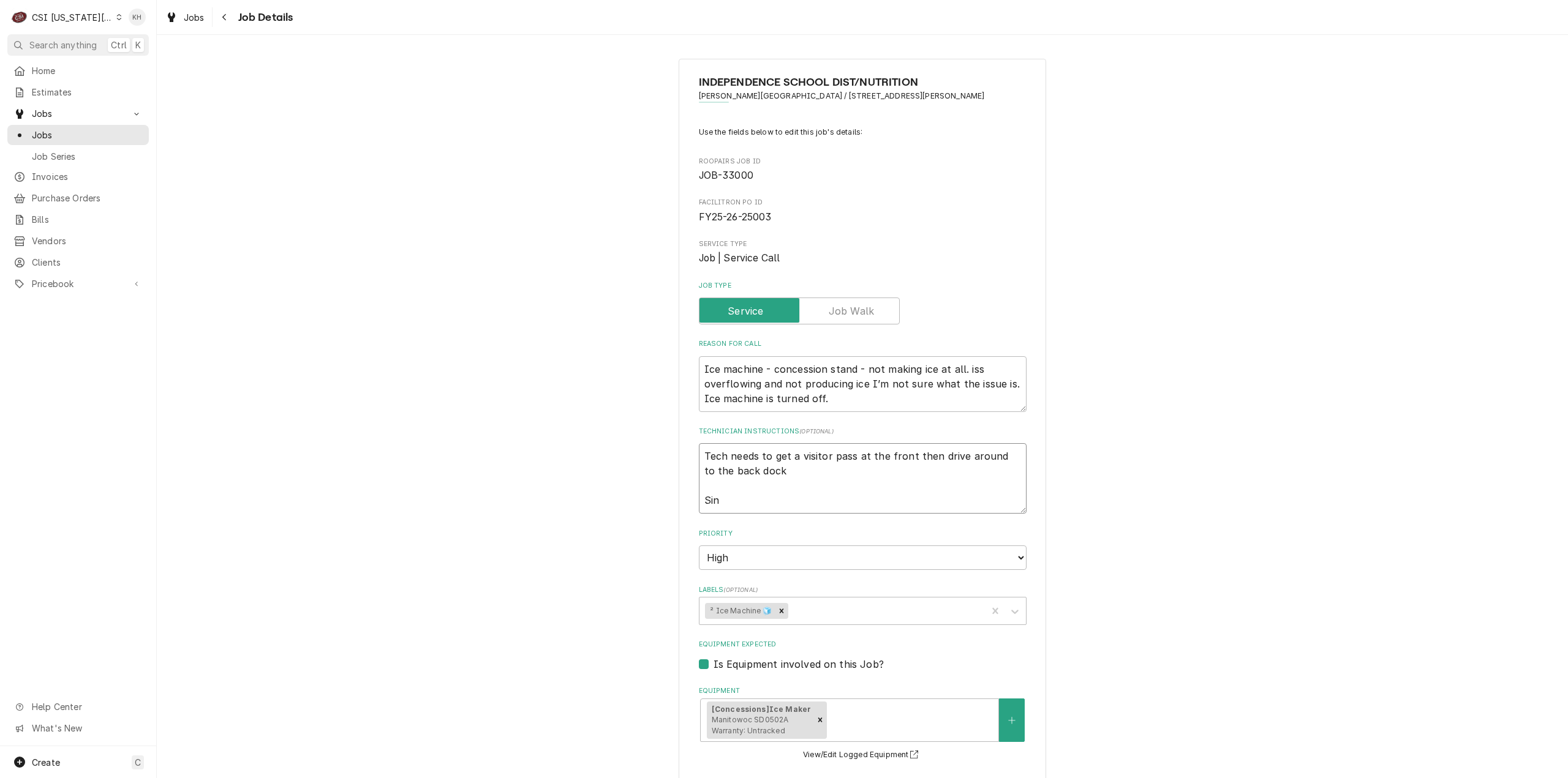
type textarea "Tech needs to get a visitor pass at the front then drive around to the back doc…"
type textarea "x"
type textarea "Tech needs to get a visitor pass at the front then drive around to the back doc…"
type textarea "x"
type textarea "Tech needs to get a visitor pass at the front then drive around to the back dock"
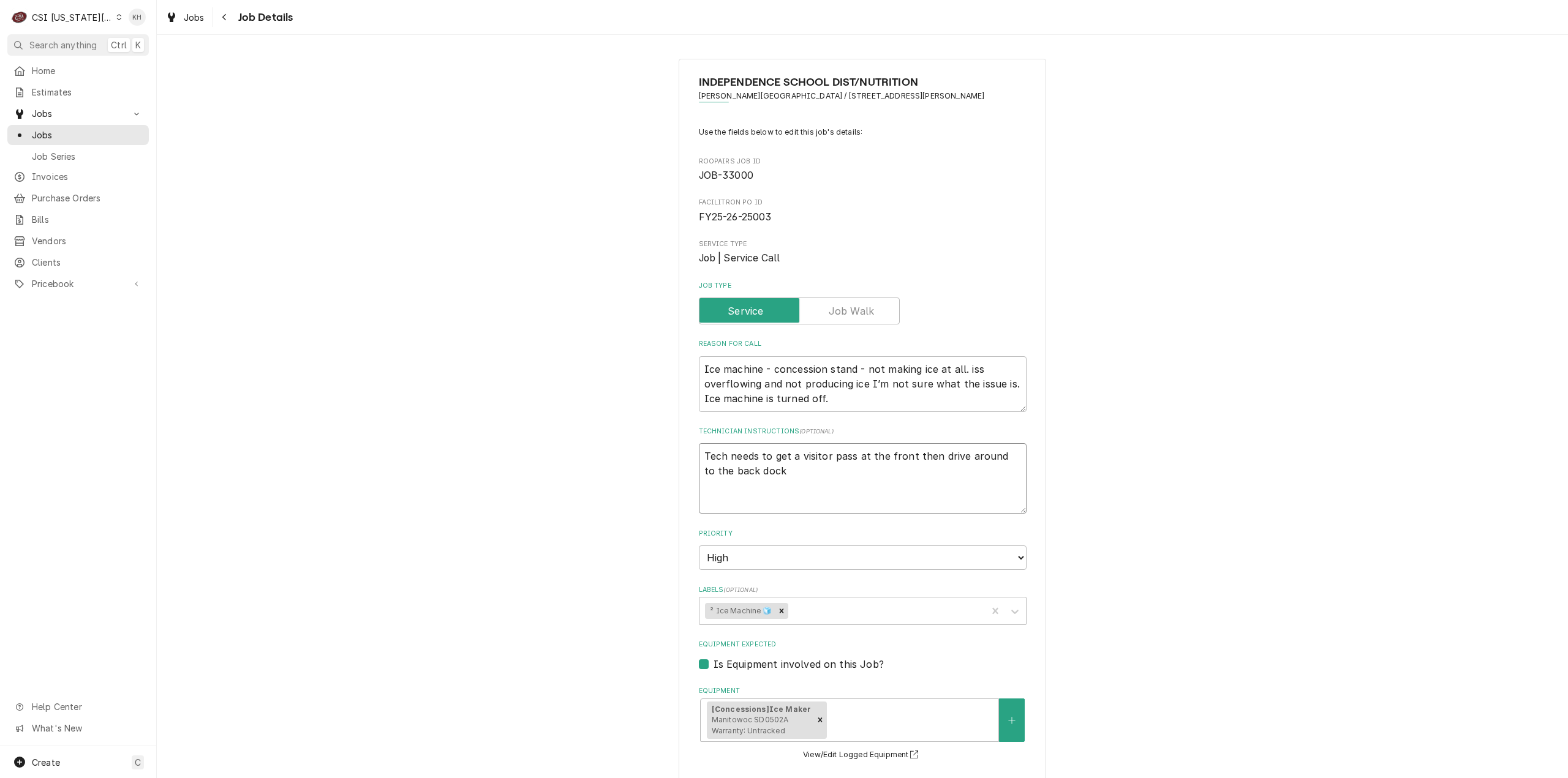
type textarea "x"
type textarea "Tech needs to get a visitor pass at the front then drive around to the back doc…"
type textarea "x"
type textarea "Tech needs to get a visitor pass at the front then drive around to the back doc…"
type textarea "x"
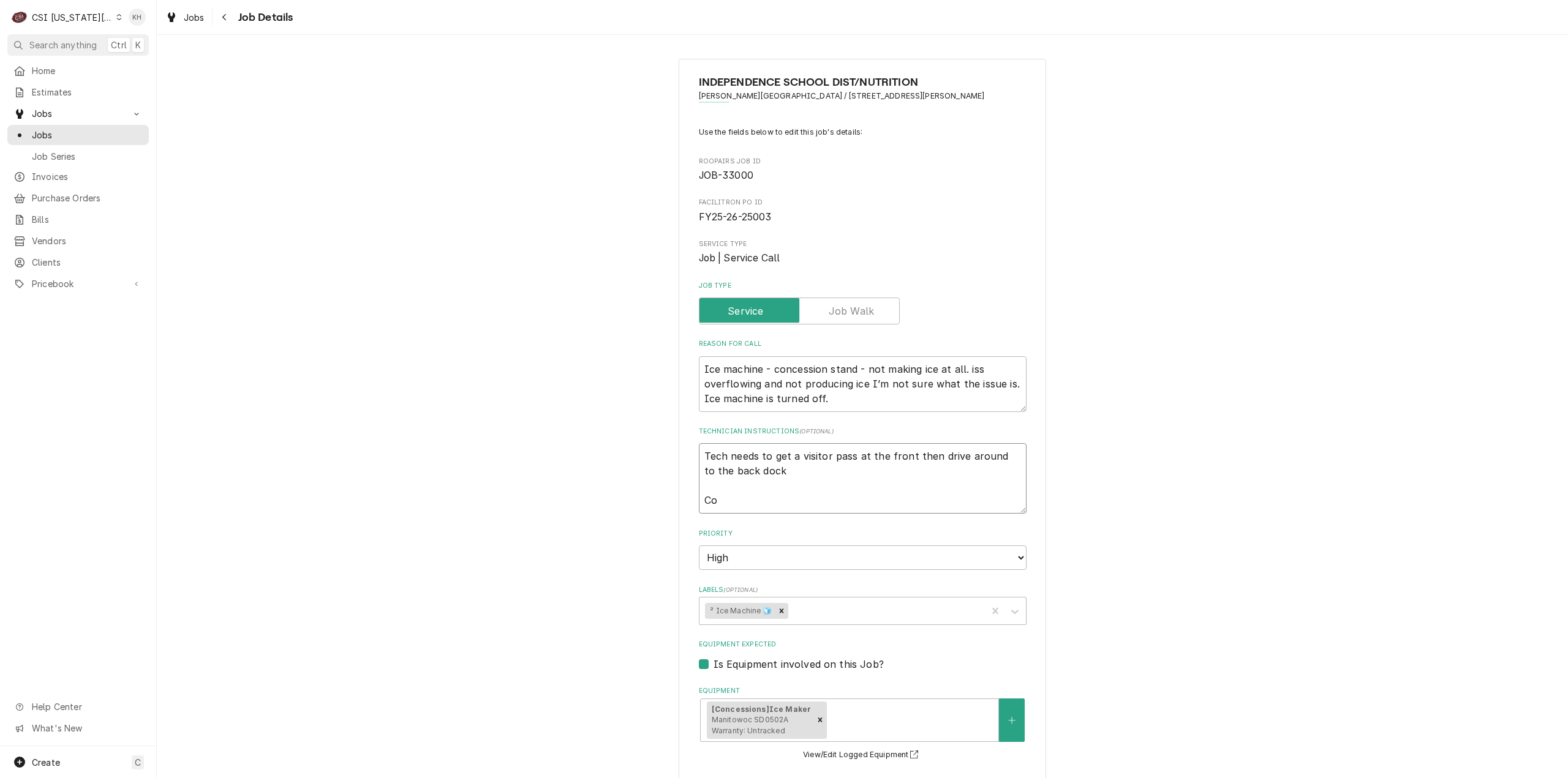
type textarea "Tech needs to get a visitor pass at the front then drive around to the back doc…"
type textarea "x"
type textarea "Tech needs to get a visitor pass at the front then drive around to the back doc…"
type textarea "x"
type textarea "Tech needs to get a visitor pass at the front then drive around to the back doc…"
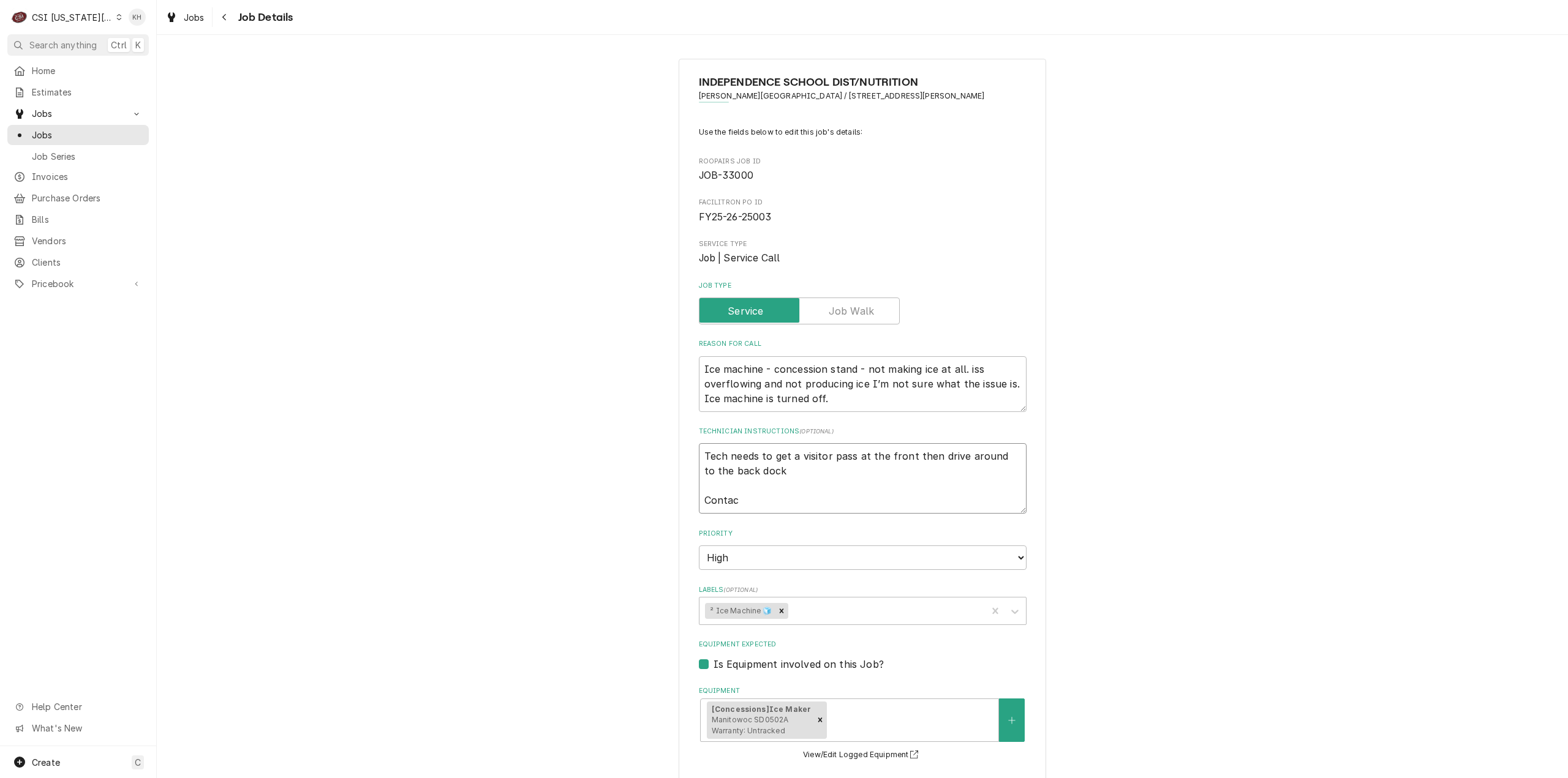
type textarea "x"
type textarea "Tech needs to get a visitor pass at the front then drive around to the back doc…"
type textarea "x"
type textarea "Tech needs to get a visitor pass at the front then drive around to the back doc…"
type textarea "x"
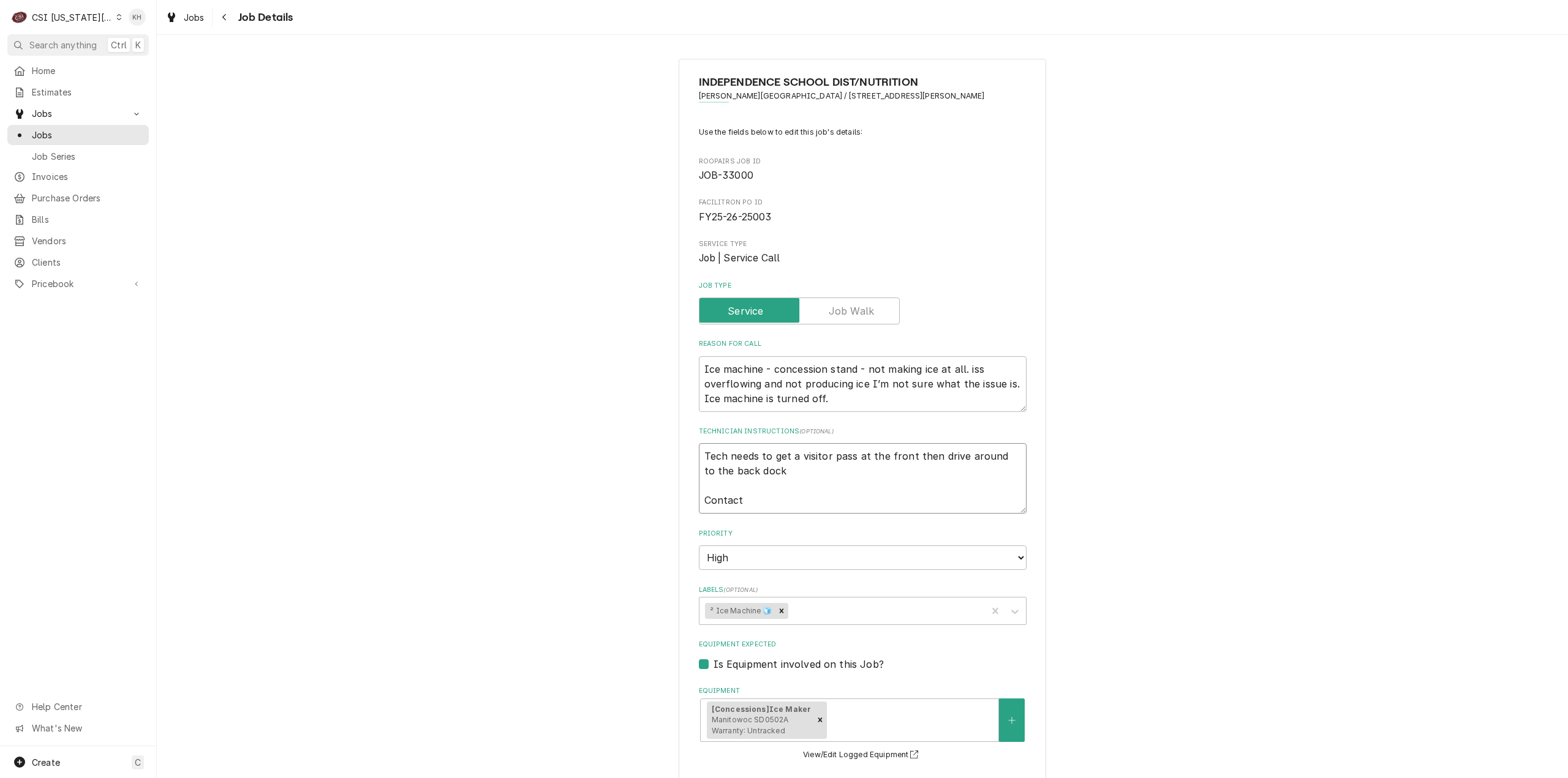
type textarea "Tech needs to get a visitor pass at the front then drive around to the back doc…"
type textarea "x"
type textarea "Tech needs to get a visitor pass at the front then drive around to the back doc…"
type textarea "x"
type textarea "Tech needs to get a visitor pass at the front then drive around to the back doc…"
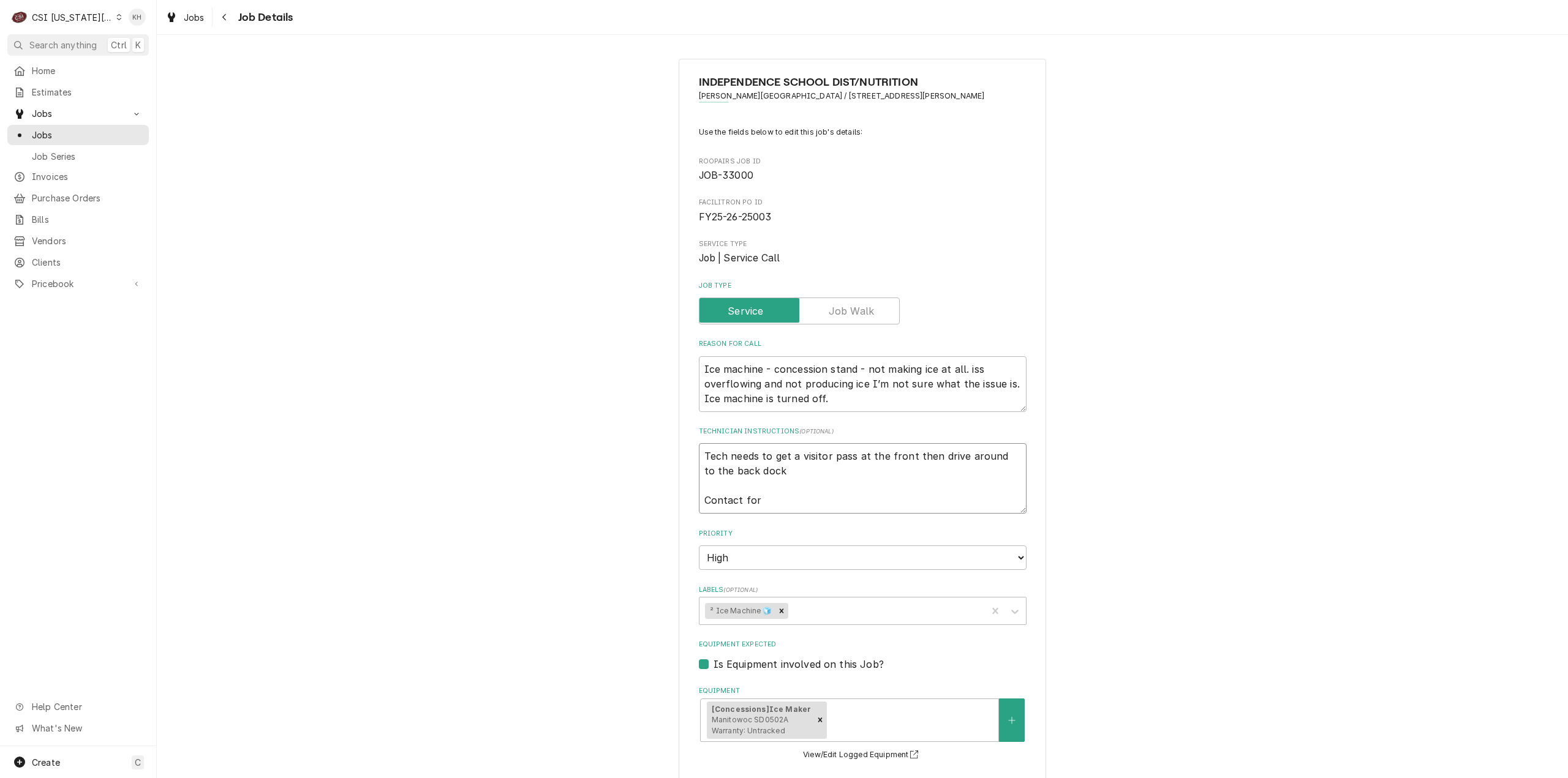
type textarea "x"
type textarea "Tech needs to get a visitor pass at the front then drive around to the back doc…"
type textarea "x"
type textarea "Tech needs to get a visitor pass at the front then drive around to the back doc…"
type textarea "x"
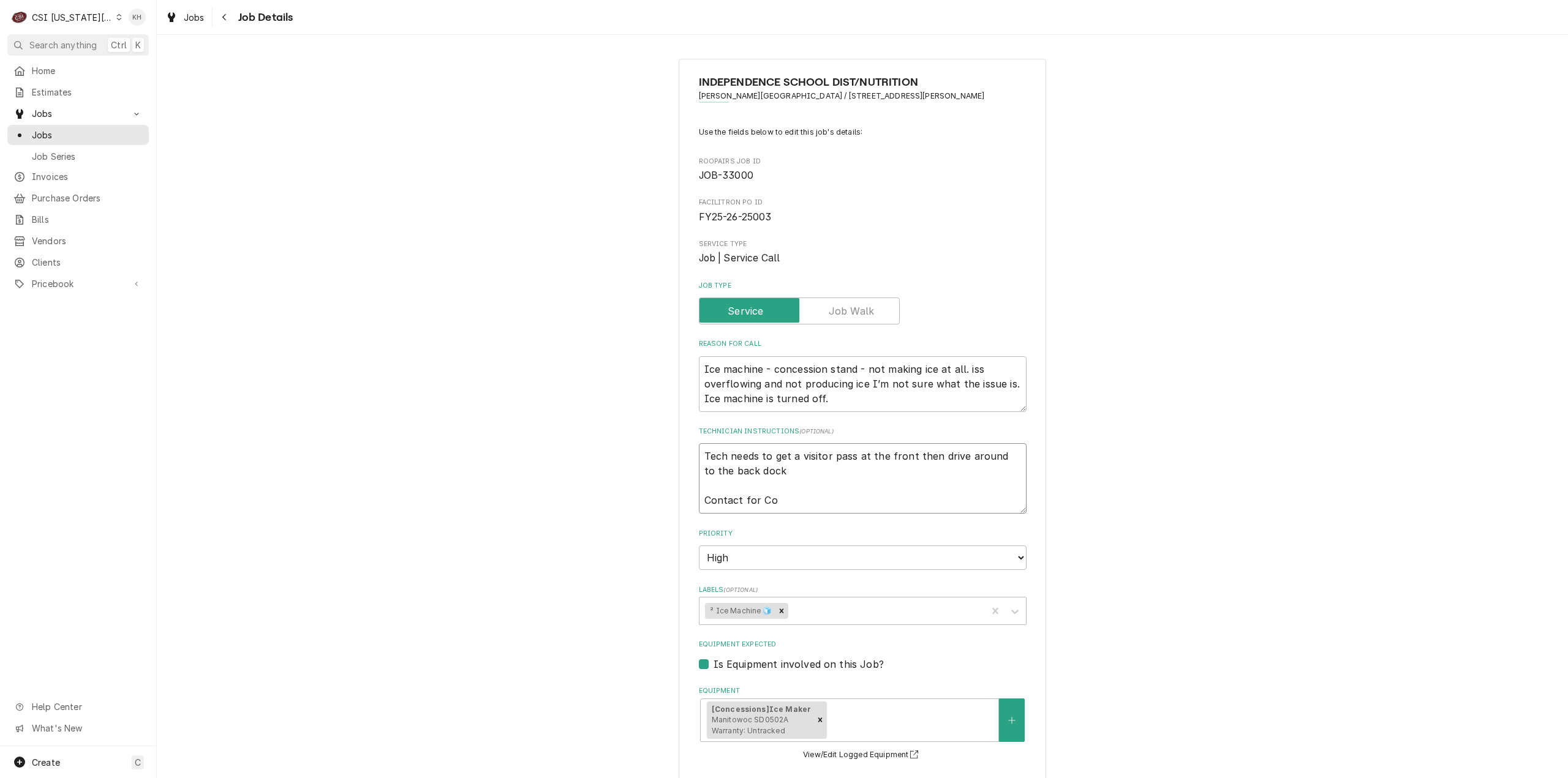
type textarea "Tech needs to get a visitor pass at the front then drive around to the back doc…"
type textarea "x"
type textarea "Tech needs to get a visitor pass at the front then drive around to the back doc…"
type textarea "x"
type textarea "Tech needs to get a visitor pass at the front then drive around to the back doc…"
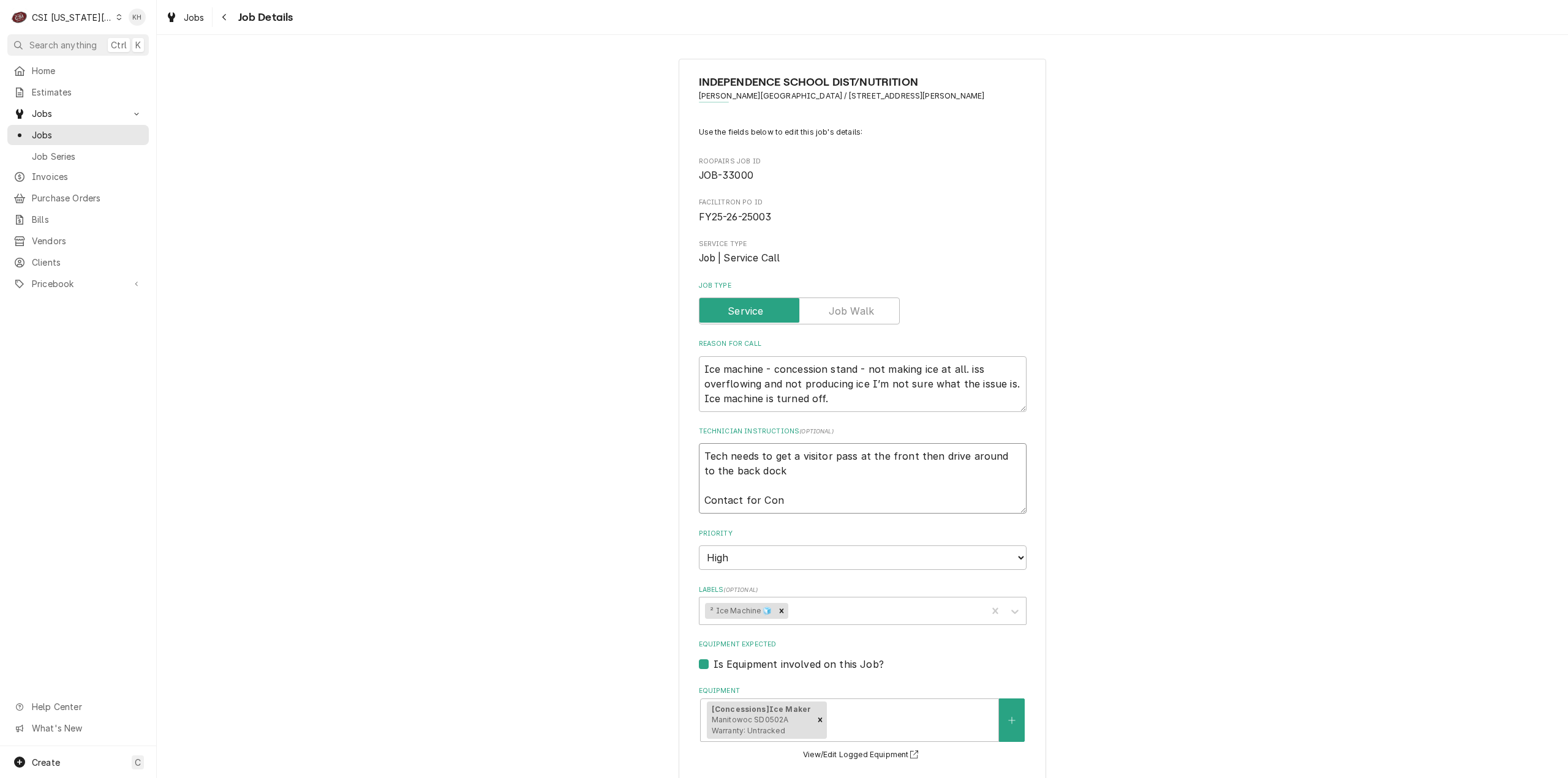
type textarea "x"
type textarea "Tech needs to get a visitor pass at the front then drive around to the back doc…"
type textarea "x"
type textarea "Tech needs to get a visitor pass at the front then drive around to the back doc…"
type textarea "x"
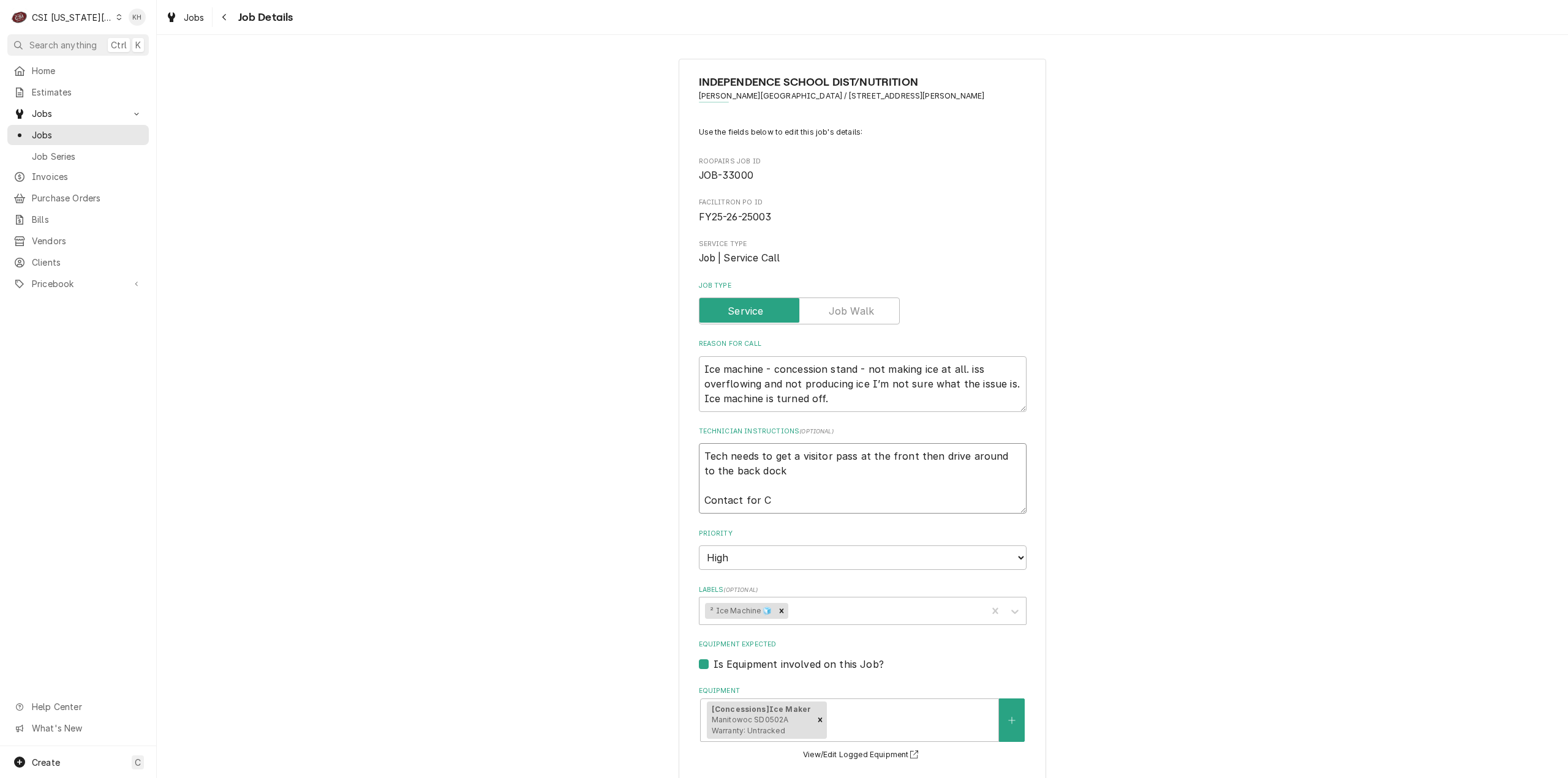
type textarea "Tech needs to get a visitor pass at the front then drive around to the back doc…"
type textarea "x"
type textarea "Tech needs to get a visitor pass at the front then drive around to the back doc…"
type textarea "x"
type textarea "Tech needs to get a visitor pass at the front then drive around to the back doc…"
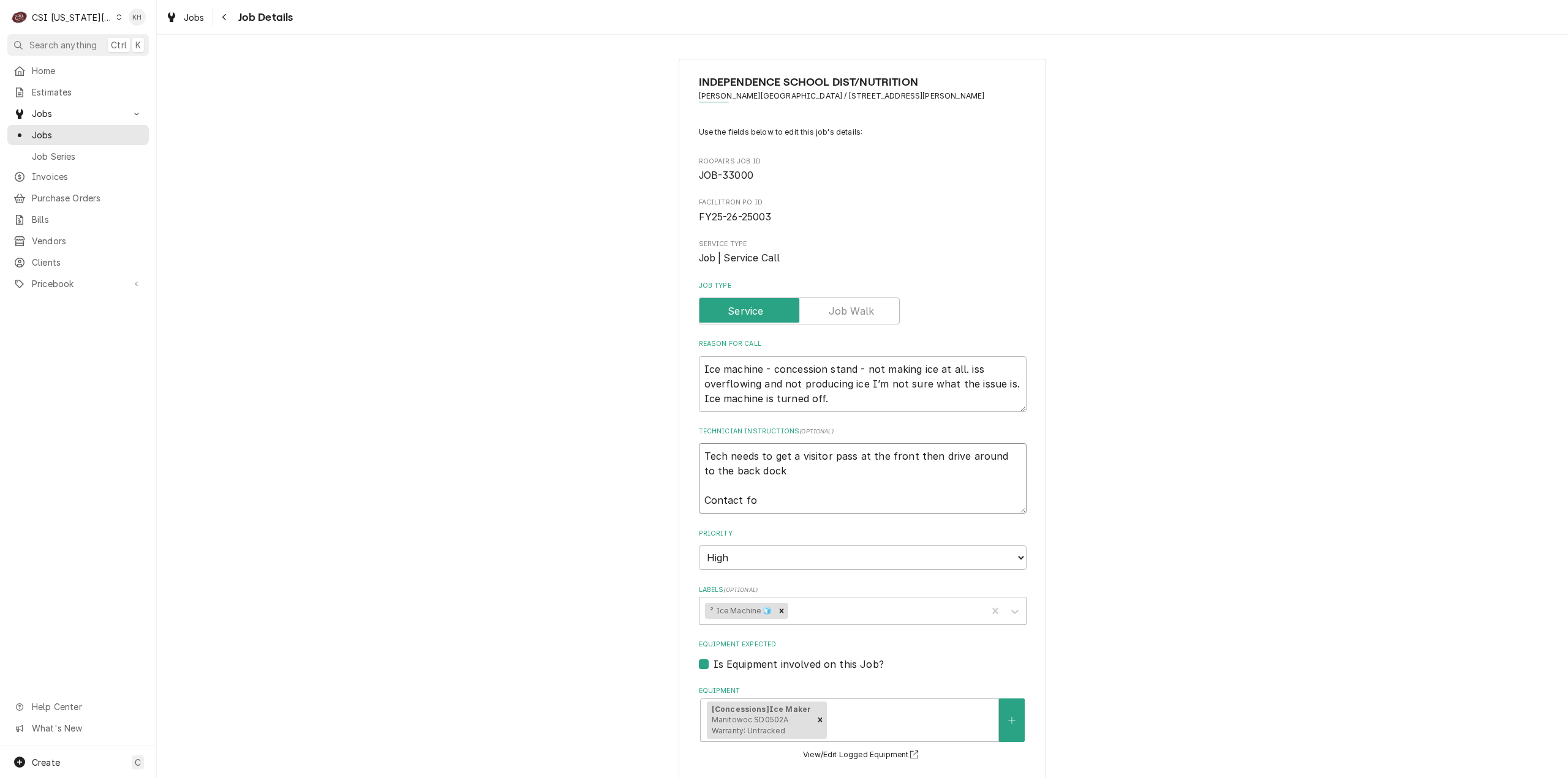
type textarea "x"
type textarea "Tech needs to get a visitor pass at the front then drive around to the back doc…"
type textarea "x"
type textarea "Tech needs to get a visitor pass at the front then drive around to the back doc…"
type textarea "x"
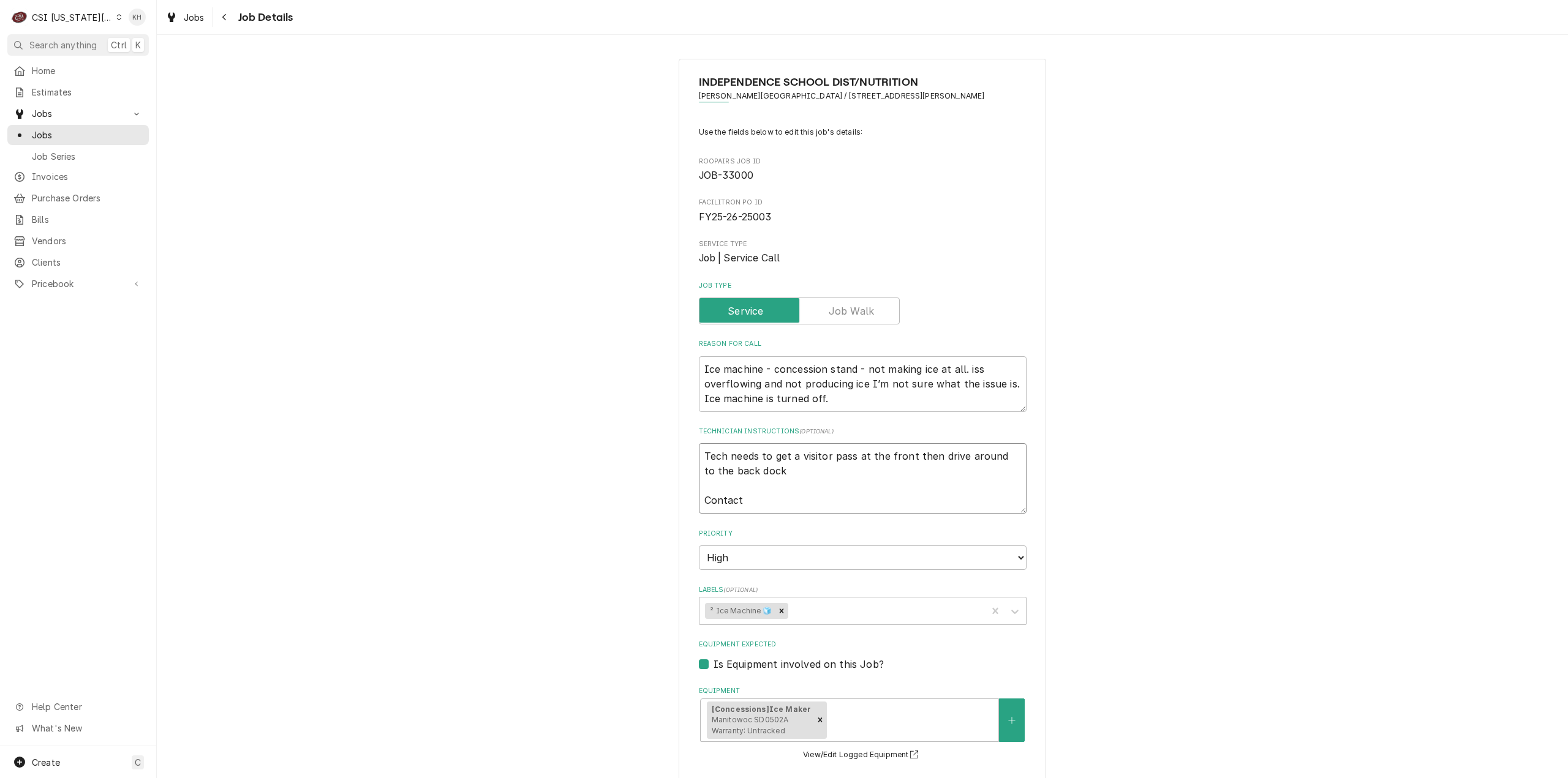
type textarea "Tech needs to get a visitor pass at the front then drive around to the back doc…"
type textarea "x"
type textarea "Tech needs to get a visitor pass at the front then drive around to the back doc…"
type textarea "x"
type textarea "Tech needs to get a visitor pass at the front then drive around to the back doc…"
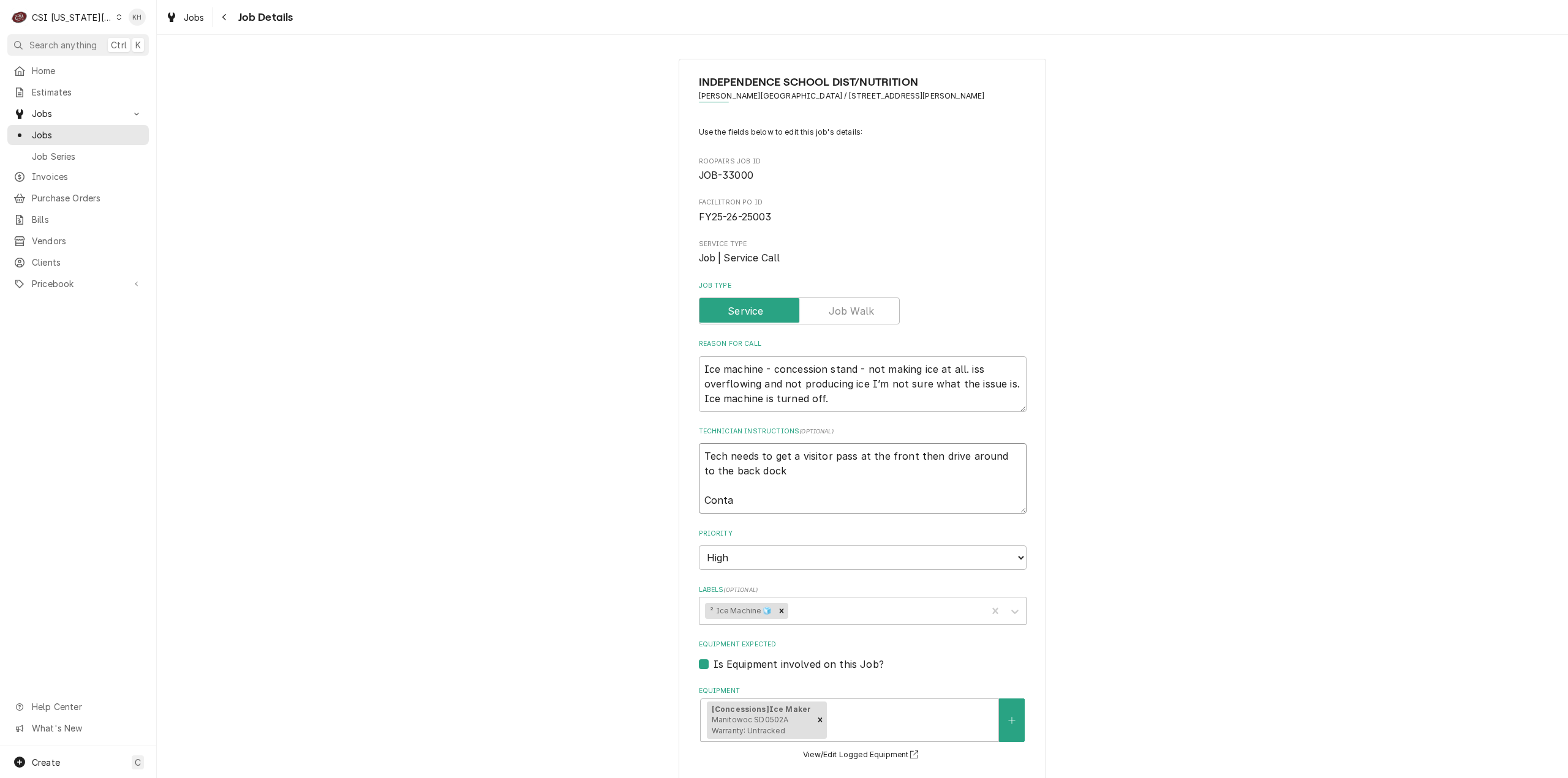
type textarea "x"
type textarea "Tech needs to get a visitor pass at the front then drive around to the back doc…"
type textarea "x"
type textarea "Tech needs to get a visitor pass at the front then drive around to the back doc…"
type textarea "x"
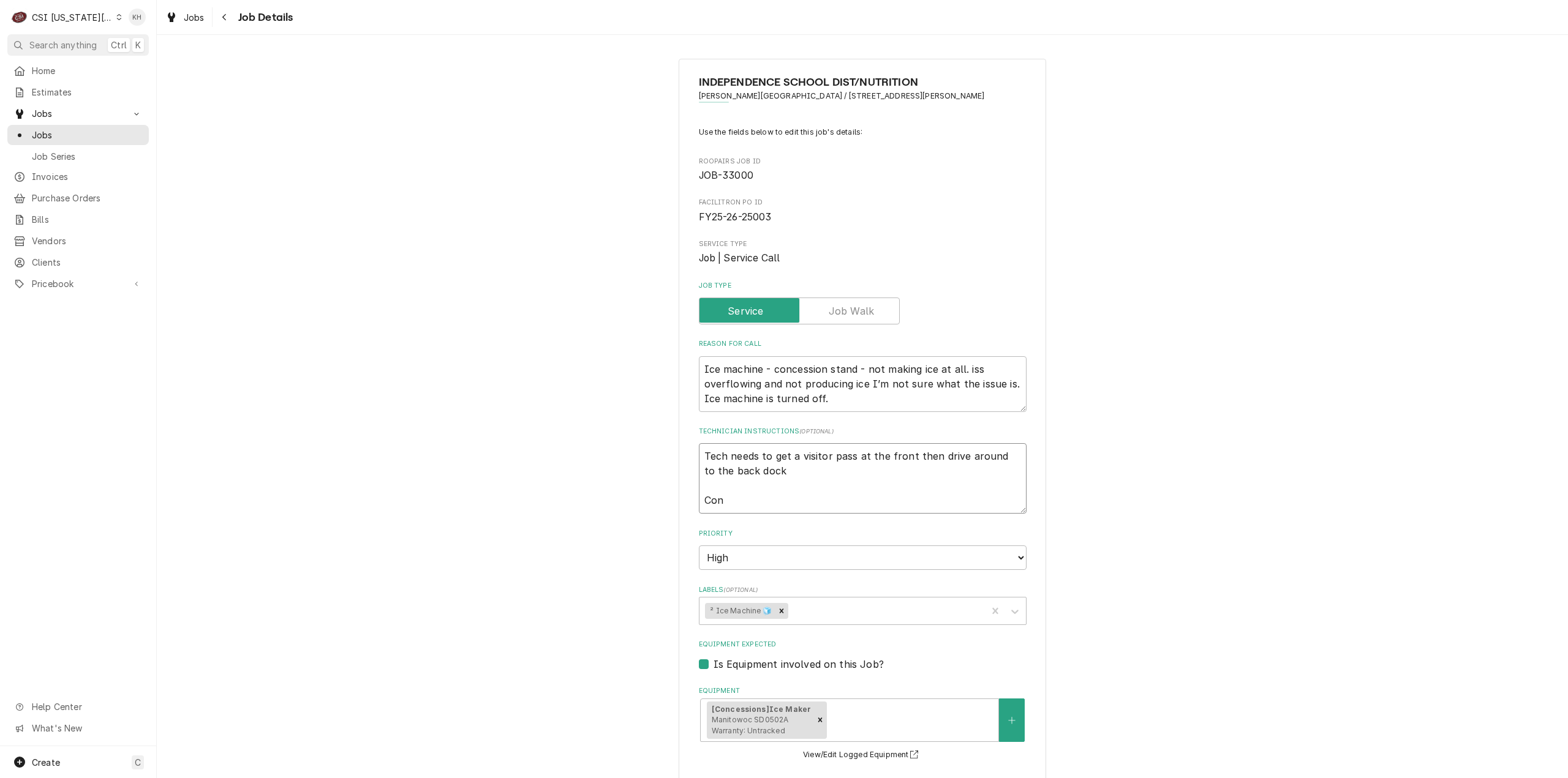
type textarea "Tech needs to get a visitor pass at the front then drive around to the back doc…"
type textarea "x"
type textarea "Tech needs to get a visitor pass at the front then drive around to the back doc…"
type textarea "x"
type textarea "Tech needs to get a visitor pass at the front then drive around to the back doc…"
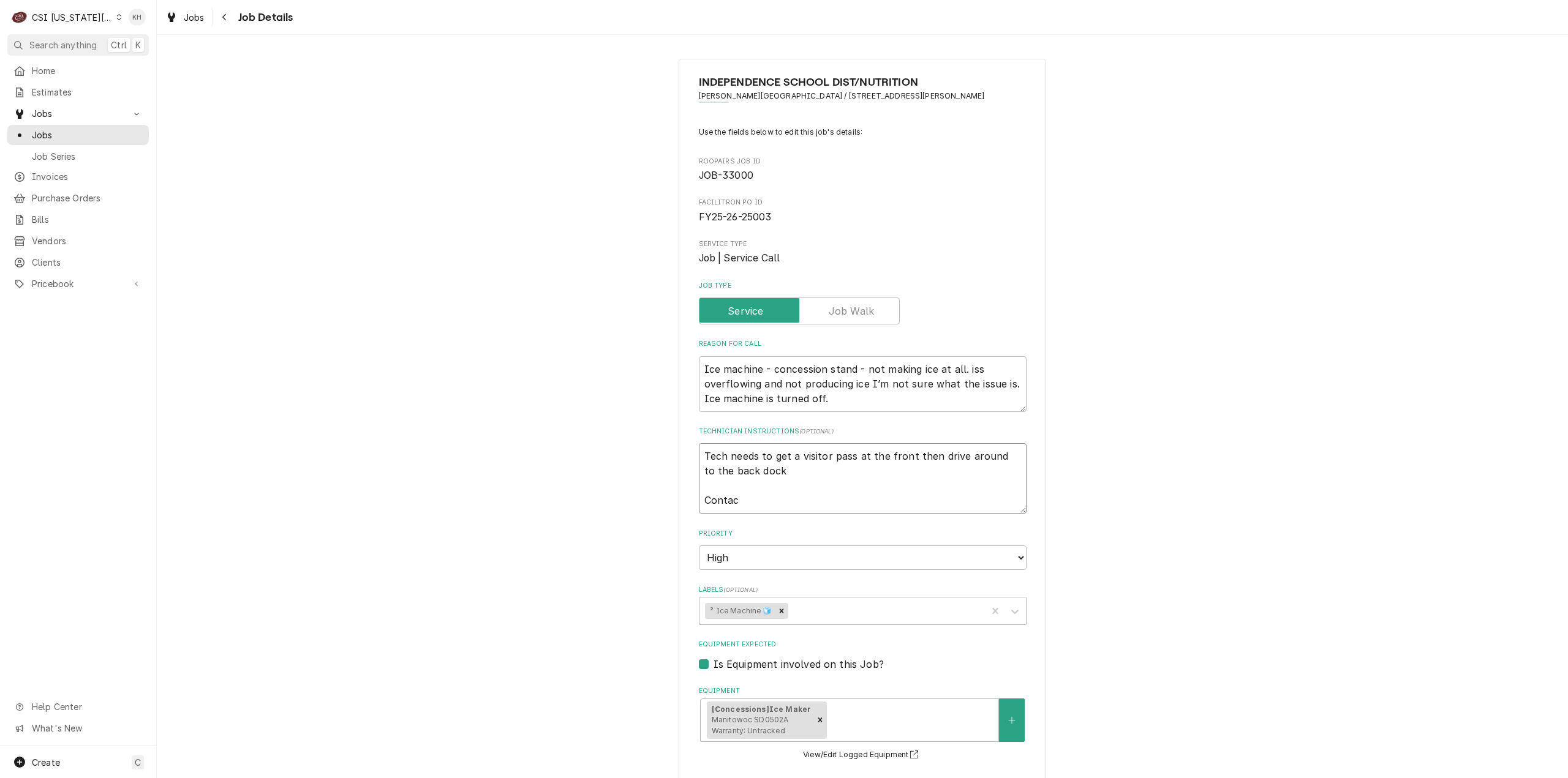
type textarea "x"
type textarea "Tech needs to get a visitor pass at the front then drive around to the back doc…"
type textarea "x"
type textarea "Tech needs to get a visitor pass at the front then drive around to the back doc…"
type textarea "x"
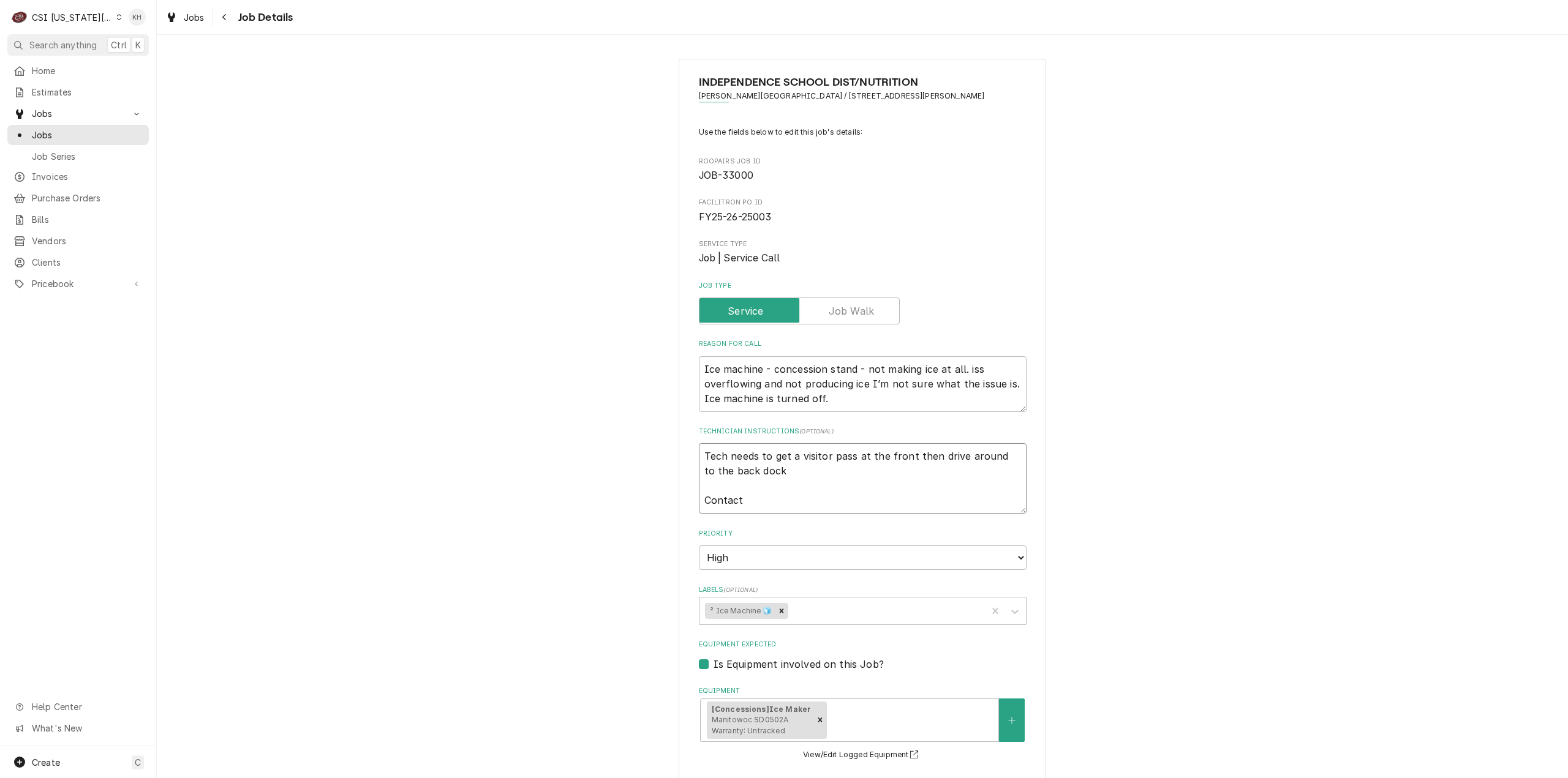
type textarea "Tech needs to get a visitor pass at the front then drive around to the back doc…"
type textarea "x"
type textarea "Tech needs to get a visitor pass at the front then drive around to the back doc…"
type textarea "x"
type textarea "Tech needs to get a visitor pass at the front then drive around to the back doc…"
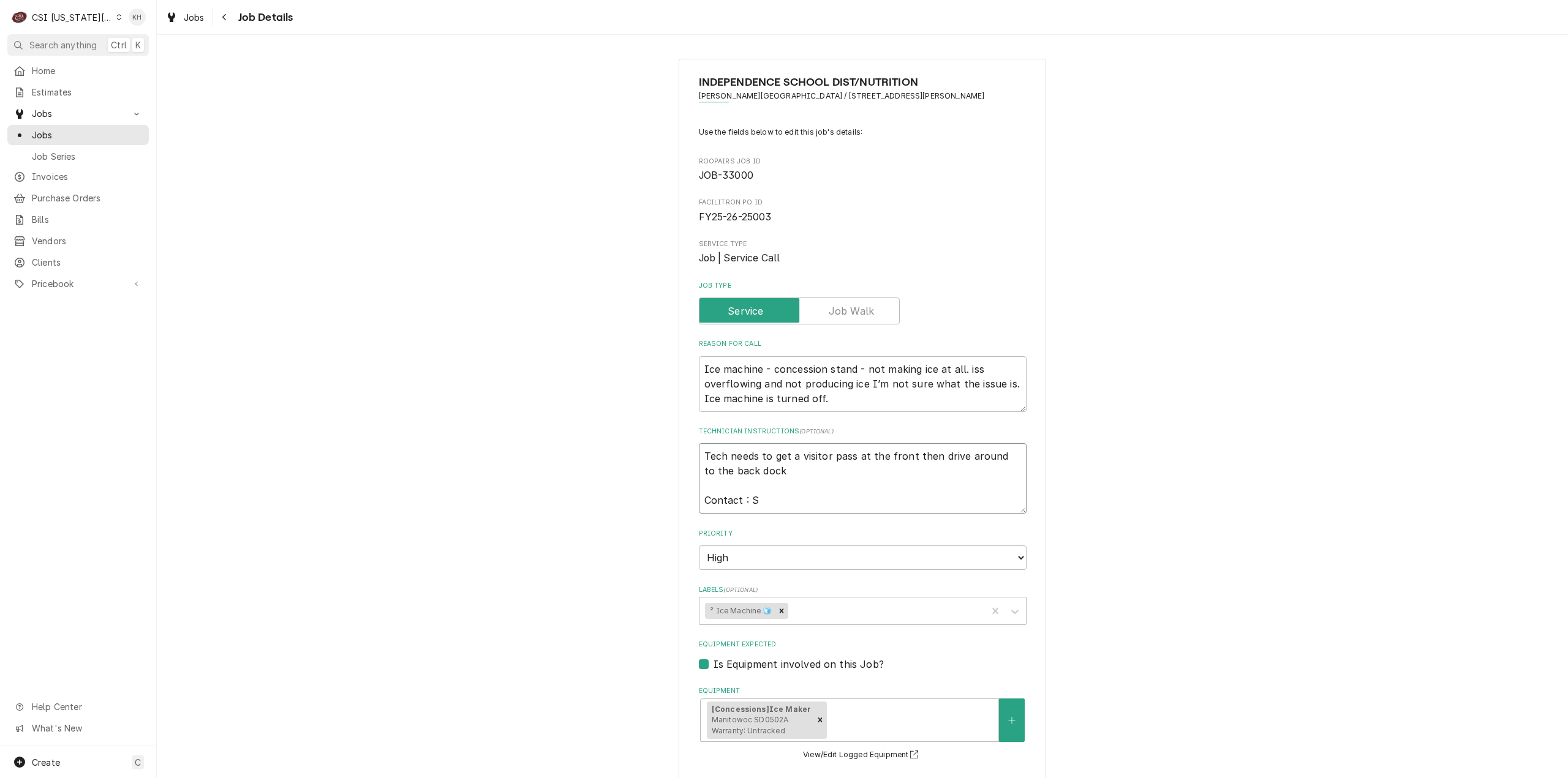
type textarea "x"
type textarea "Tech needs to get a visitor pass at the front then drive around to the back doc…"
type textarea "x"
type textarea "Tech needs to get a visitor pass at the front then drive around to the back doc…"
type textarea "x"
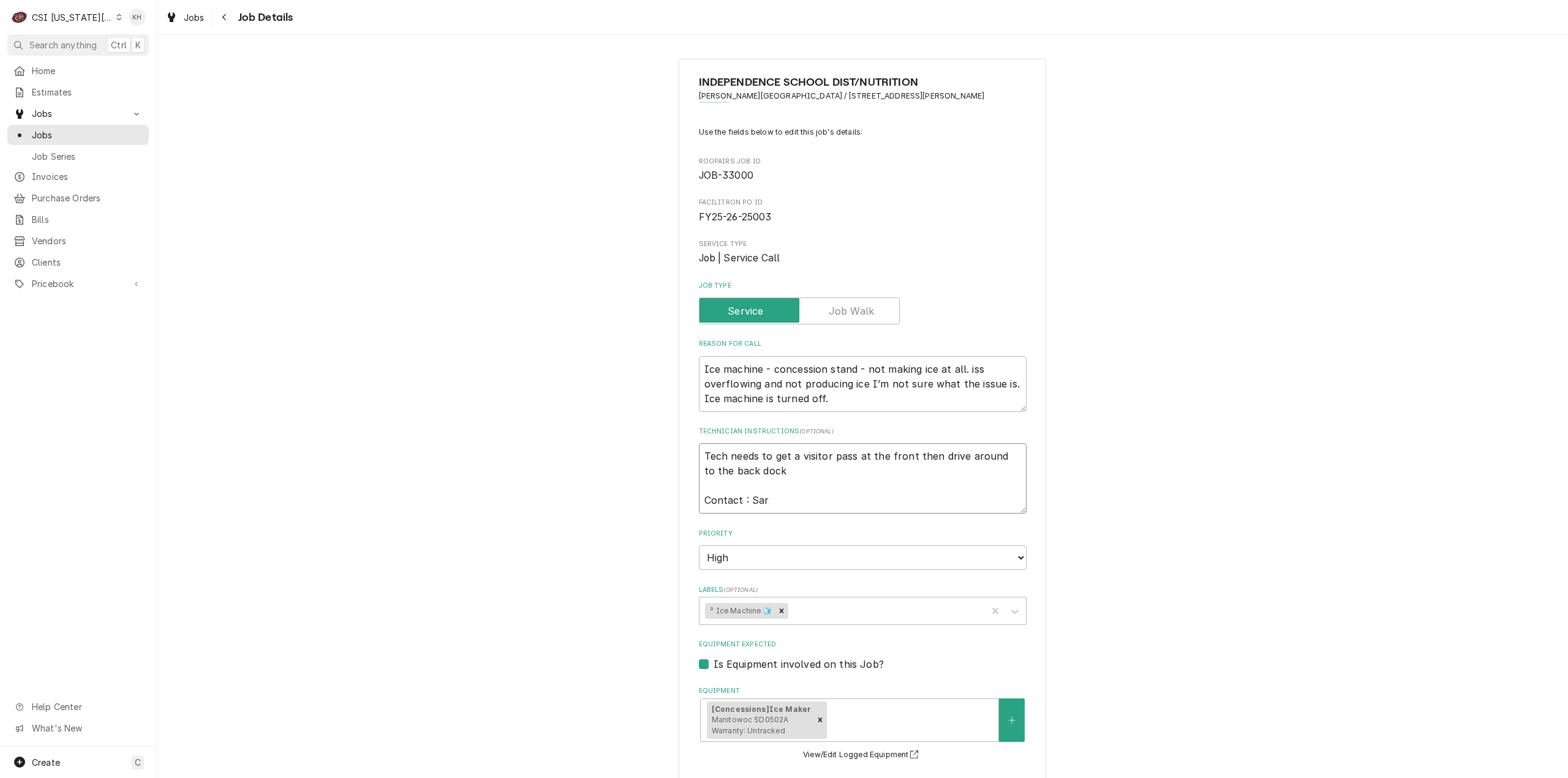
type textarea "Tech needs to get a visitor pass at the front then drive around to the back doc…"
type textarea "x"
type textarea "Tech needs to get a visitor pass at the front then drive around to the back doc…"
type textarea "x"
type textarea "Tech needs to get a visitor pass at the front then drive around to the back doc…"
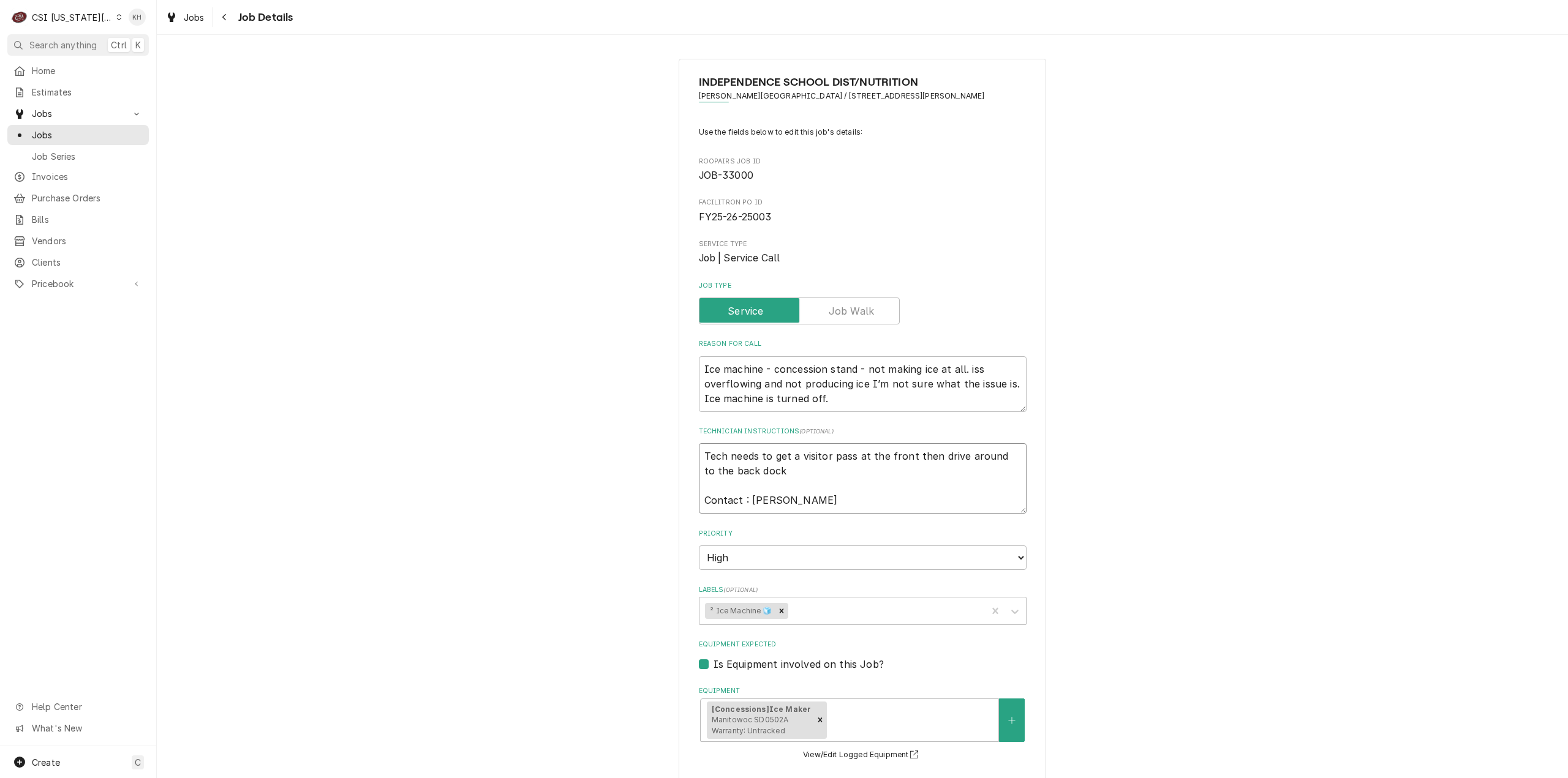
type textarea "x"
type textarea "Tech needs to get a visitor pass at the front then drive around to the back doc…"
type textarea "x"
type textarea "Tech needs to get a visitor pass at the front then drive around to the back doc…"
type textarea "x"
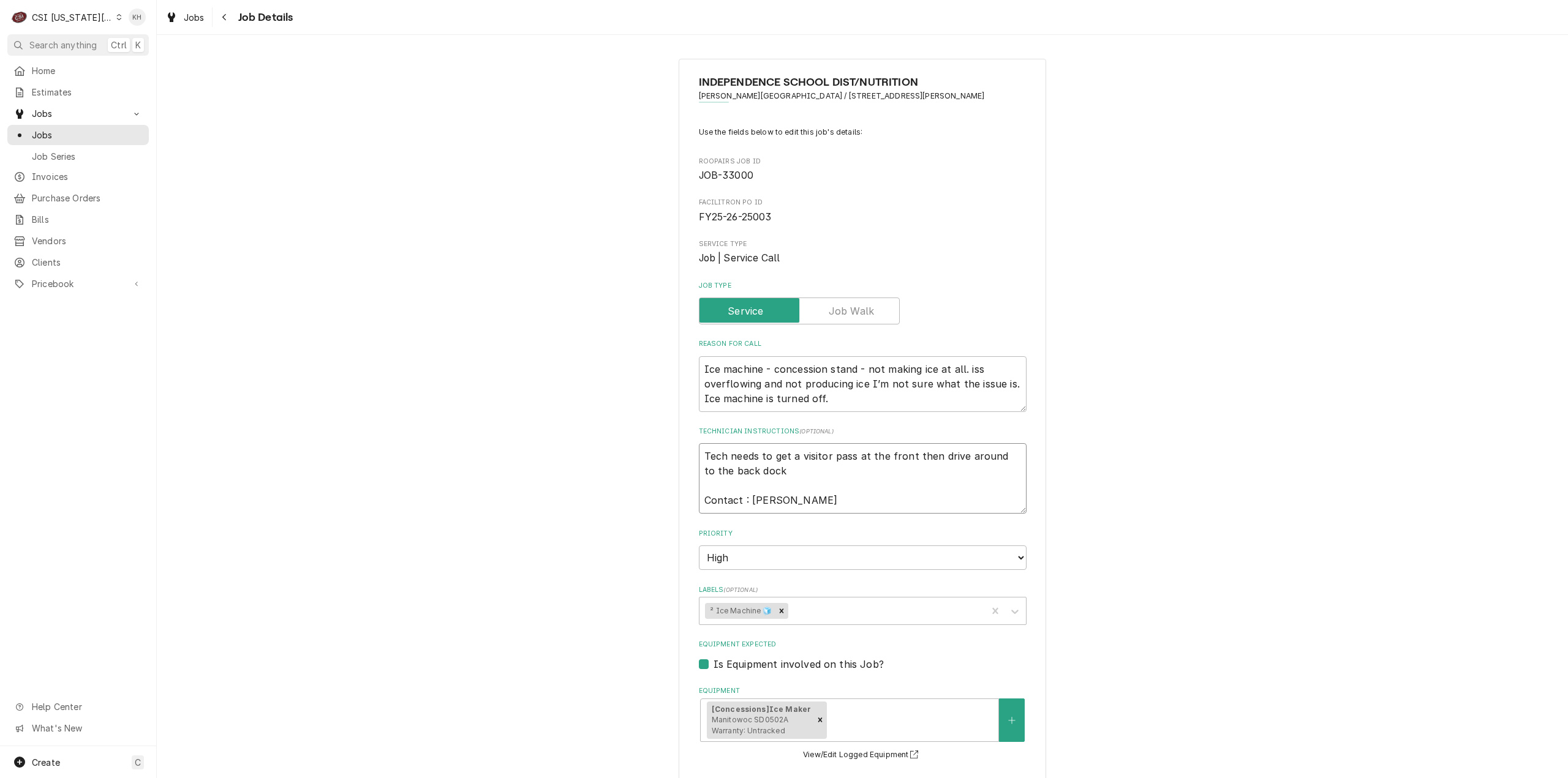
type textarea "Tech needs to get a visitor pass at the front then drive around to the back doc…"
type textarea "x"
type textarea "Tech needs to get a visitor pass at the front then drive around to the back doc…"
type textarea "x"
type textarea "Tech needs to get a visitor pass at the front then drive around to the back doc…"
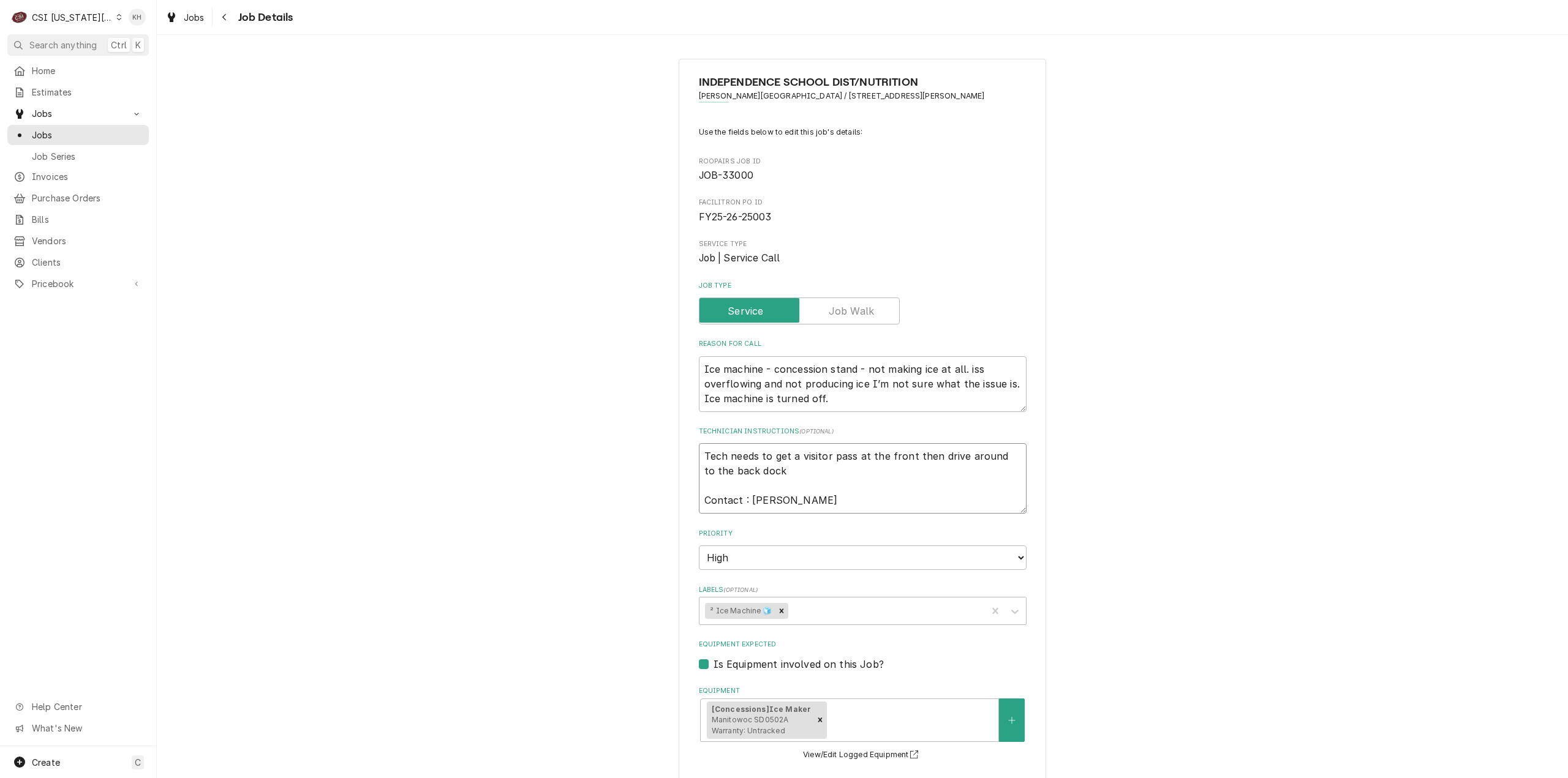
type textarea "x"
type textarea "Tech needs to get a visitor pass at the front then drive around to the back doc…"
type textarea "x"
type textarea "Tech needs to get a visitor pass at the front then drive around to the back doc…"
type textarea "x"
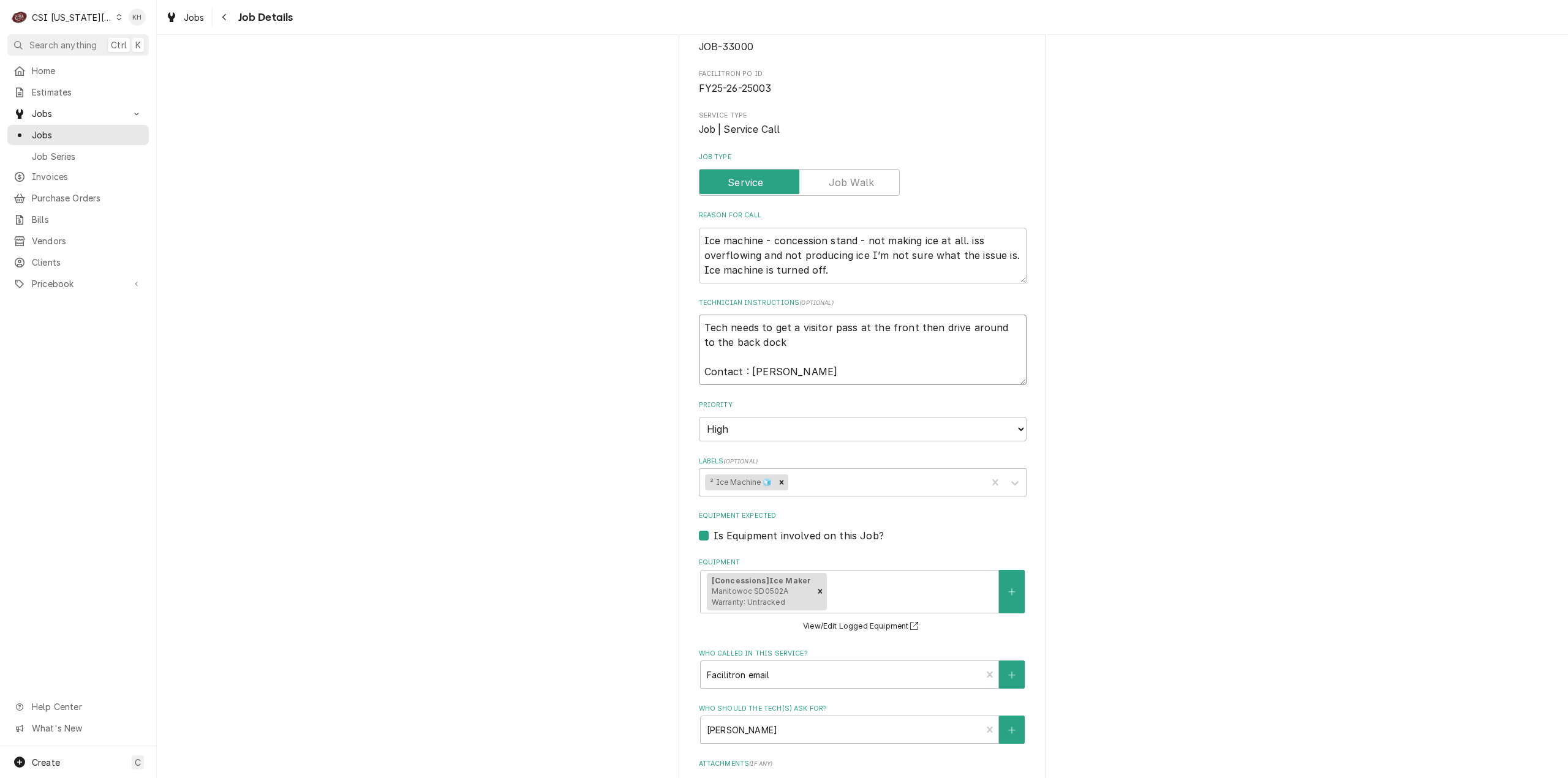
scroll to position [19, 0]
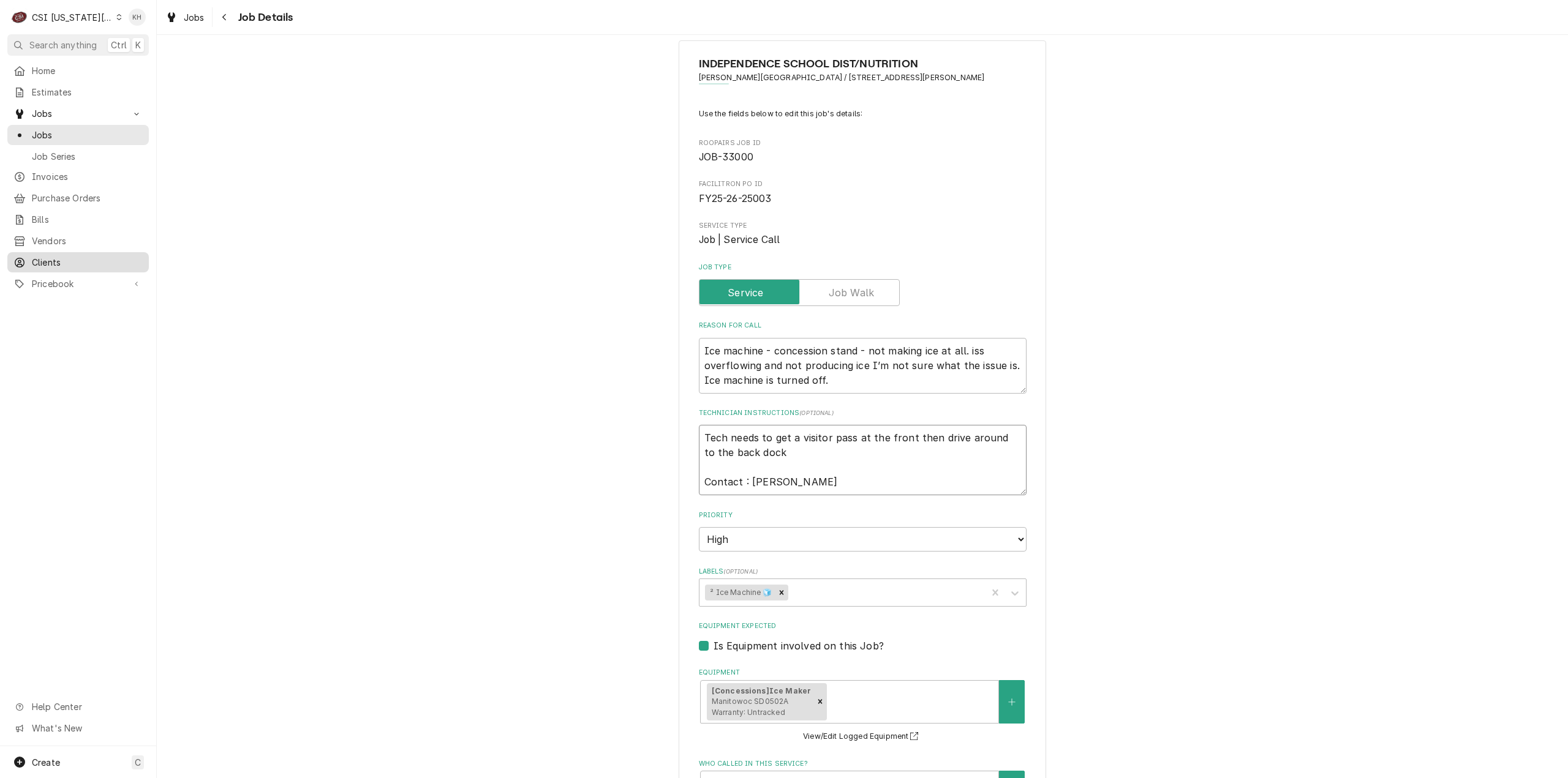
type textarea "Tech needs to get a visitor pass at the front then drive around to the back doc…"
click at [44, 258] on span "Clients" at bounding box center [88, 262] width 111 height 13
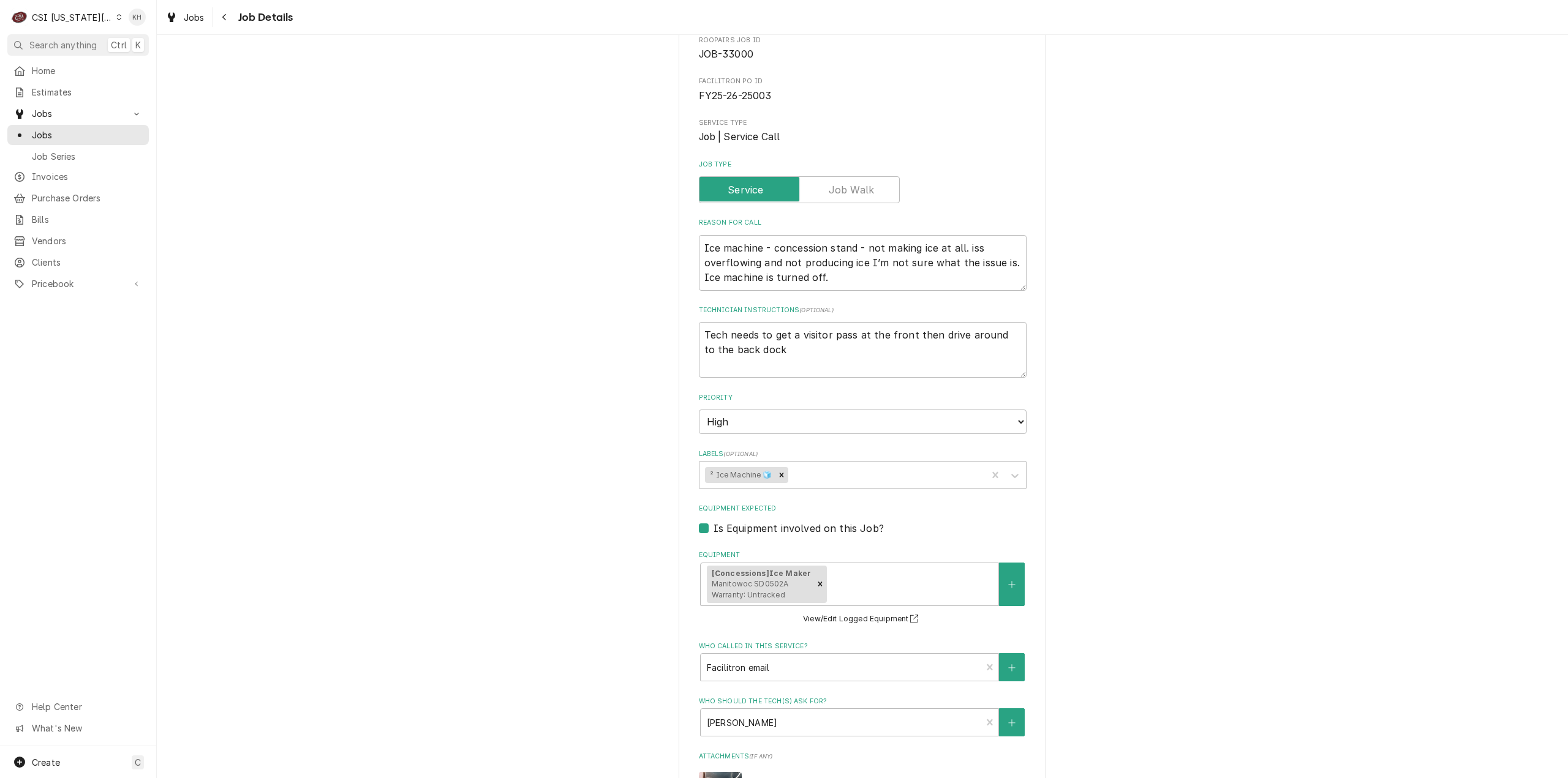
scroll to position [122, 0]
click at [727, 367] on textarea "Tech needs to get a visitor pass at the front then drive around to the back dock" at bounding box center [862, 349] width 328 height 56
click at [788, 342] on textarea "Tech needs to get a visitor pass at the front then drive around to the back dock" at bounding box center [862, 349] width 328 height 56
type textarea "x"
type textarea "Tech needs to get a visitor pass at the front then drive around to the back dock"
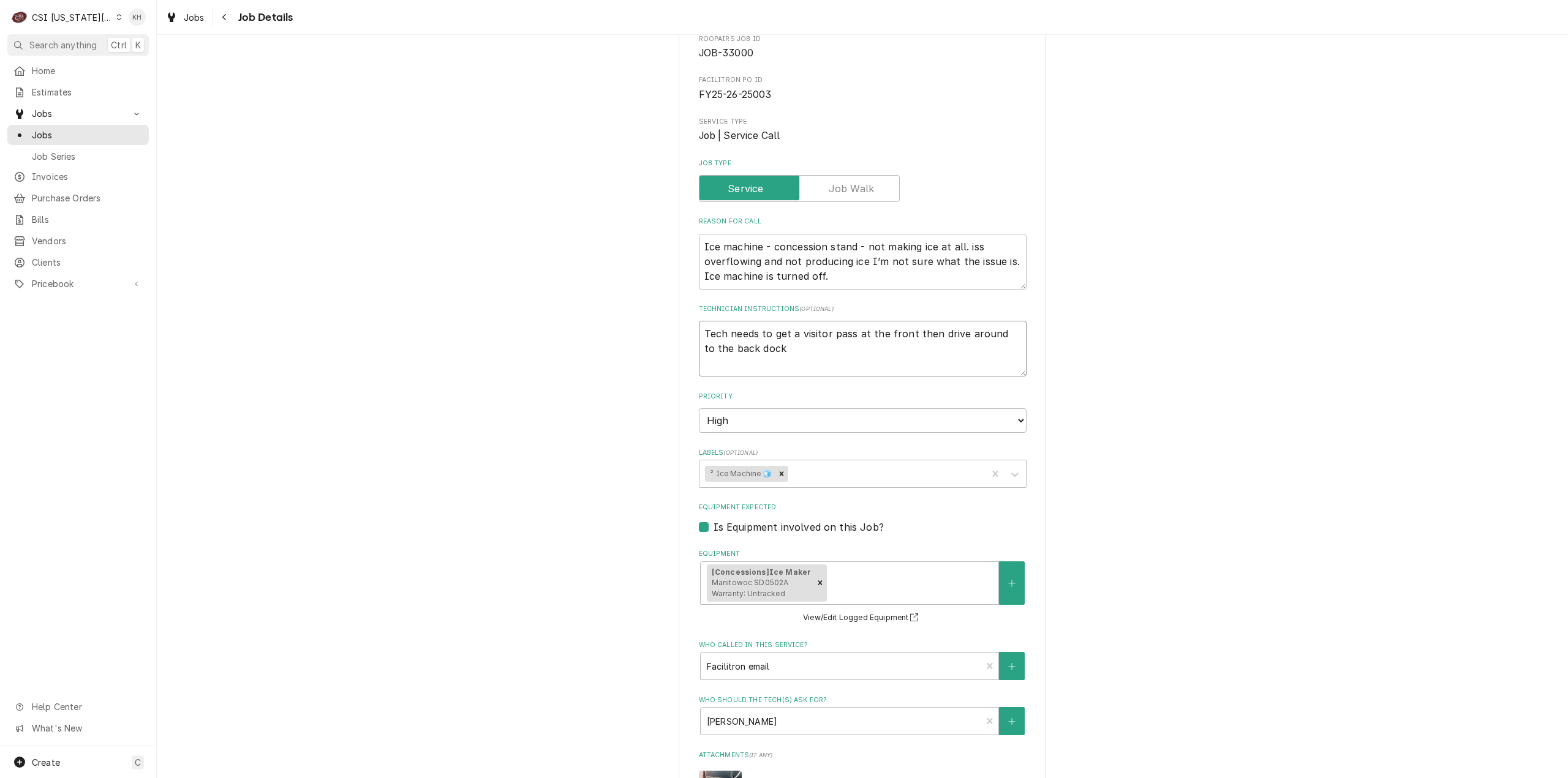
type textarea "x"
type textarea "Tech needs to get a visitor pass at the front then drive around to the back dock"
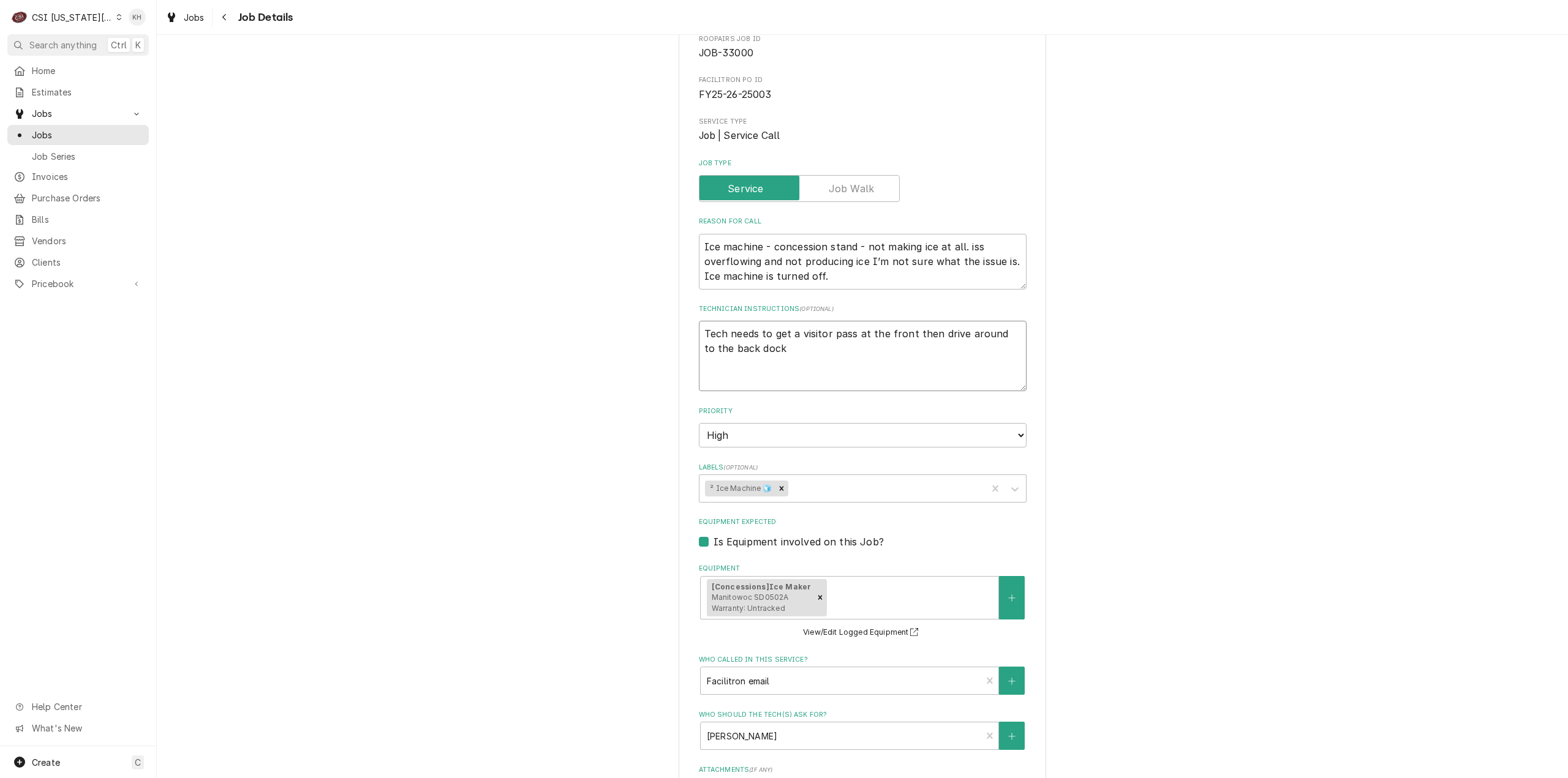
type textarea "x"
type textarea "Tech needs to get a visitor pass at the front then drive around to the back doc…"
type textarea "x"
type textarea "Tech needs to get a visitor pass at the front then drive around to the back doc…"
type textarea "x"
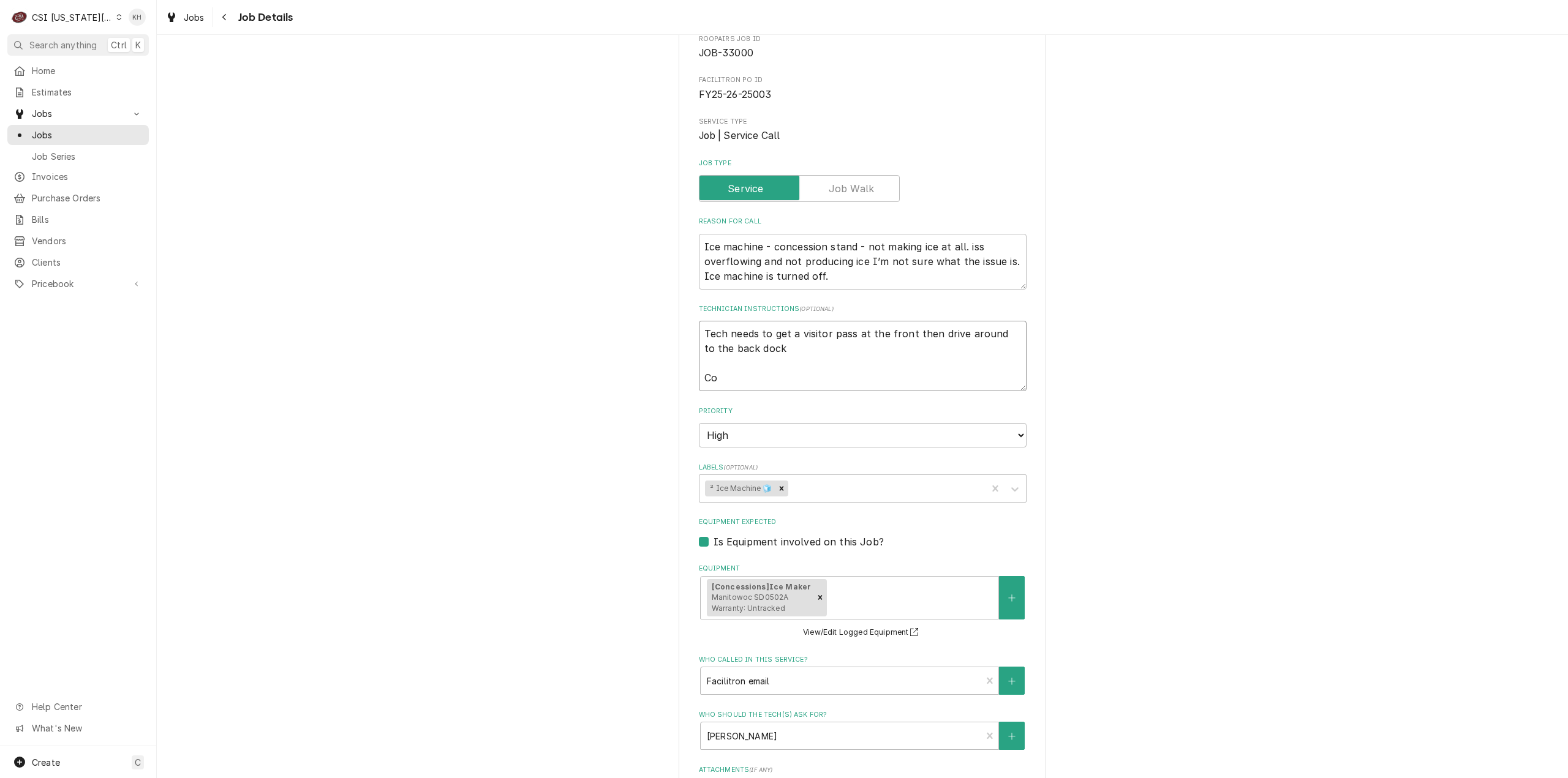
type textarea "Tech needs to get a visitor pass at the front then drive around to the back doc…"
type textarea "x"
type textarea "Tech needs to get a visitor pass at the front then drive around to the back doc…"
type textarea "x"
type textarea "Tech needs to get a visitor pass at the front then drive around to the back doc…"
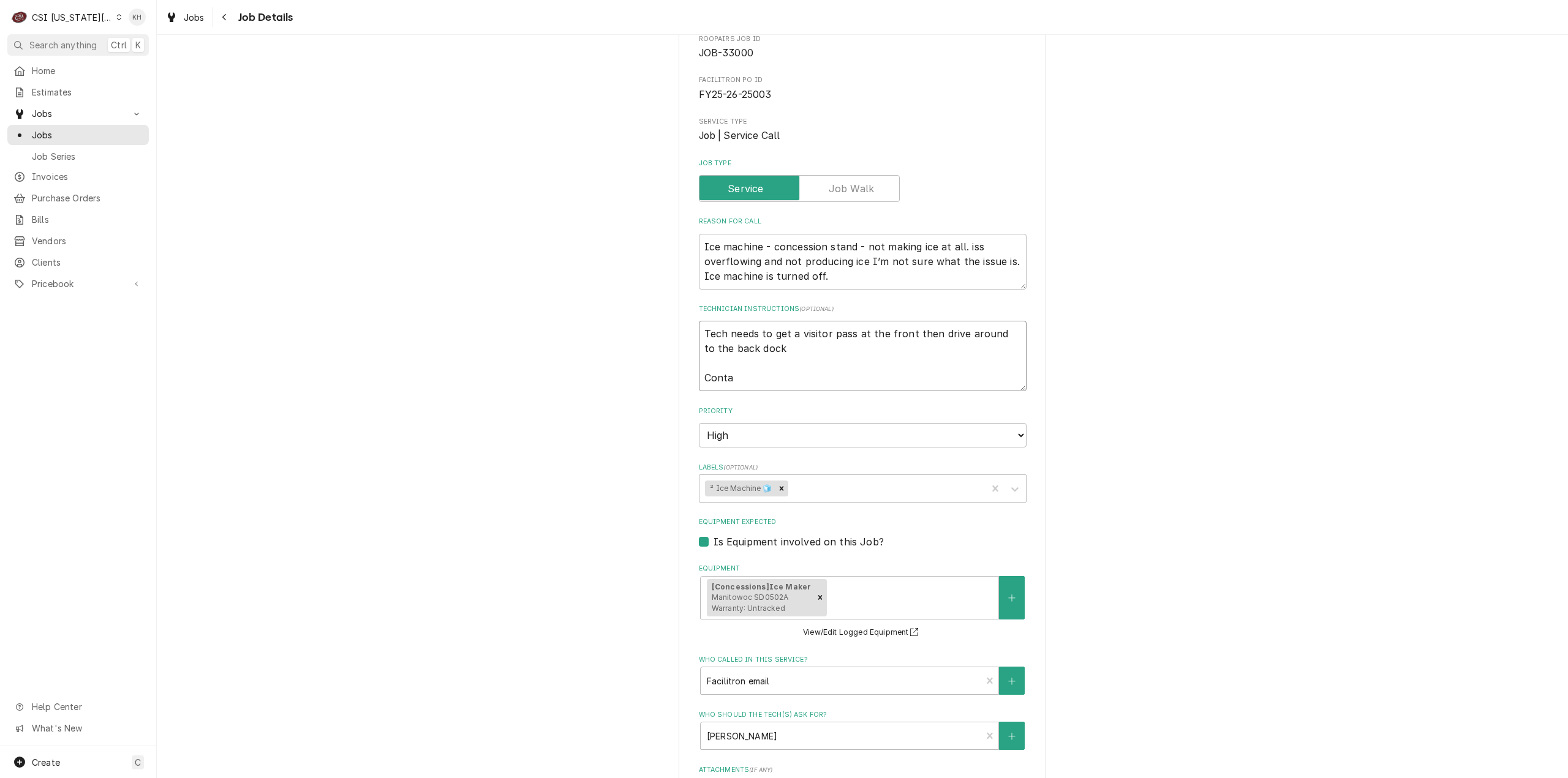
type textarea "x"
type textarea "Tech needs to get a visitor pass at the front then drive around to the back doc…"
type textarea "x"
type textarea "Tech needs to get a visitor pass at the front then drive around to the back doc…"
type textarea "x"
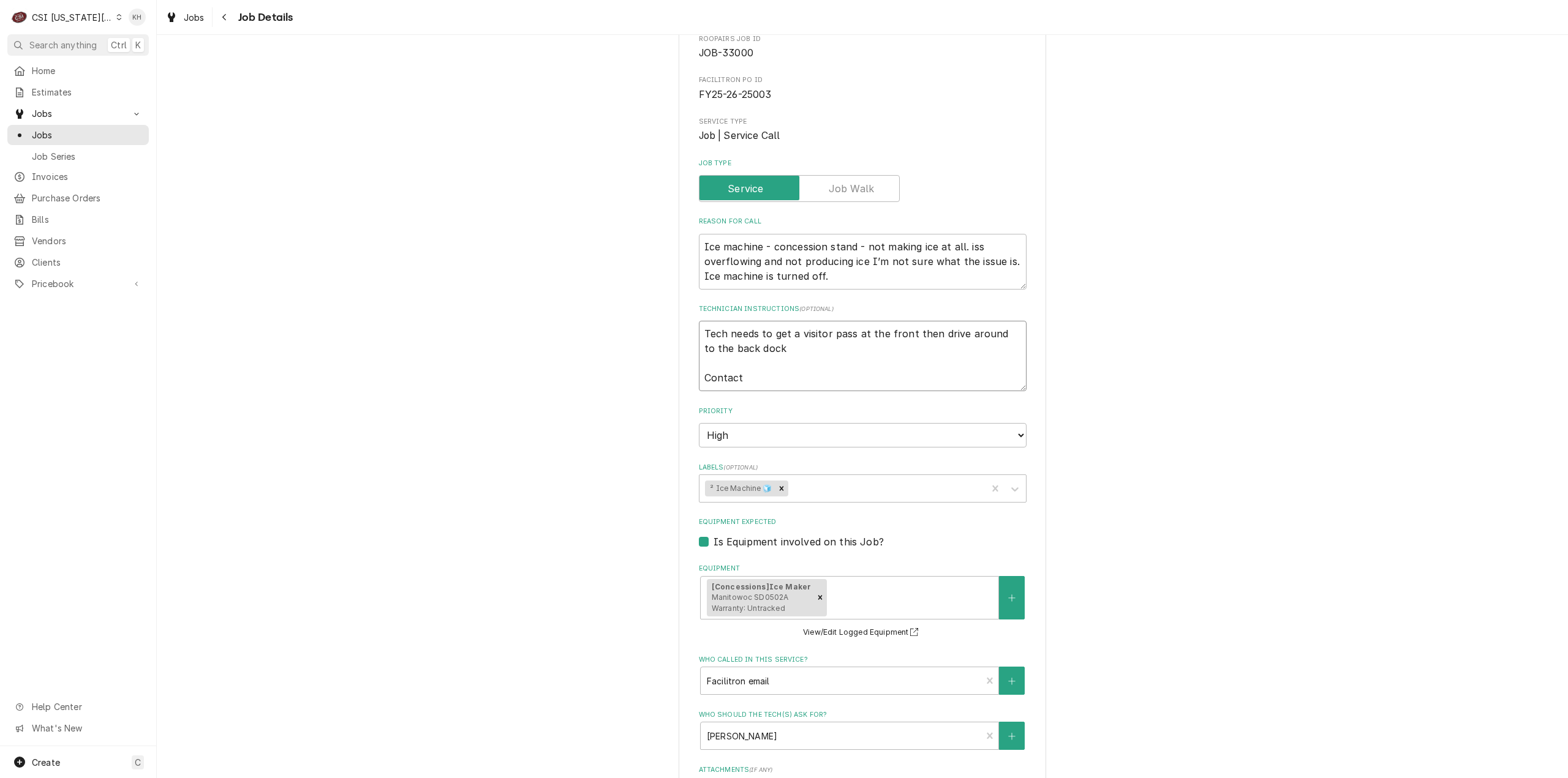
type textarea "Tech needs to get a visitor pass at the front then drive around to the back doc…"
type textarea "x"
type textarea "Tech needs to get a visitor pass at the front then drive around to the back doc…"
type textarea "x"
type textarea "Tech needs to get a visitor pass at the front then drive around to the back doc…"
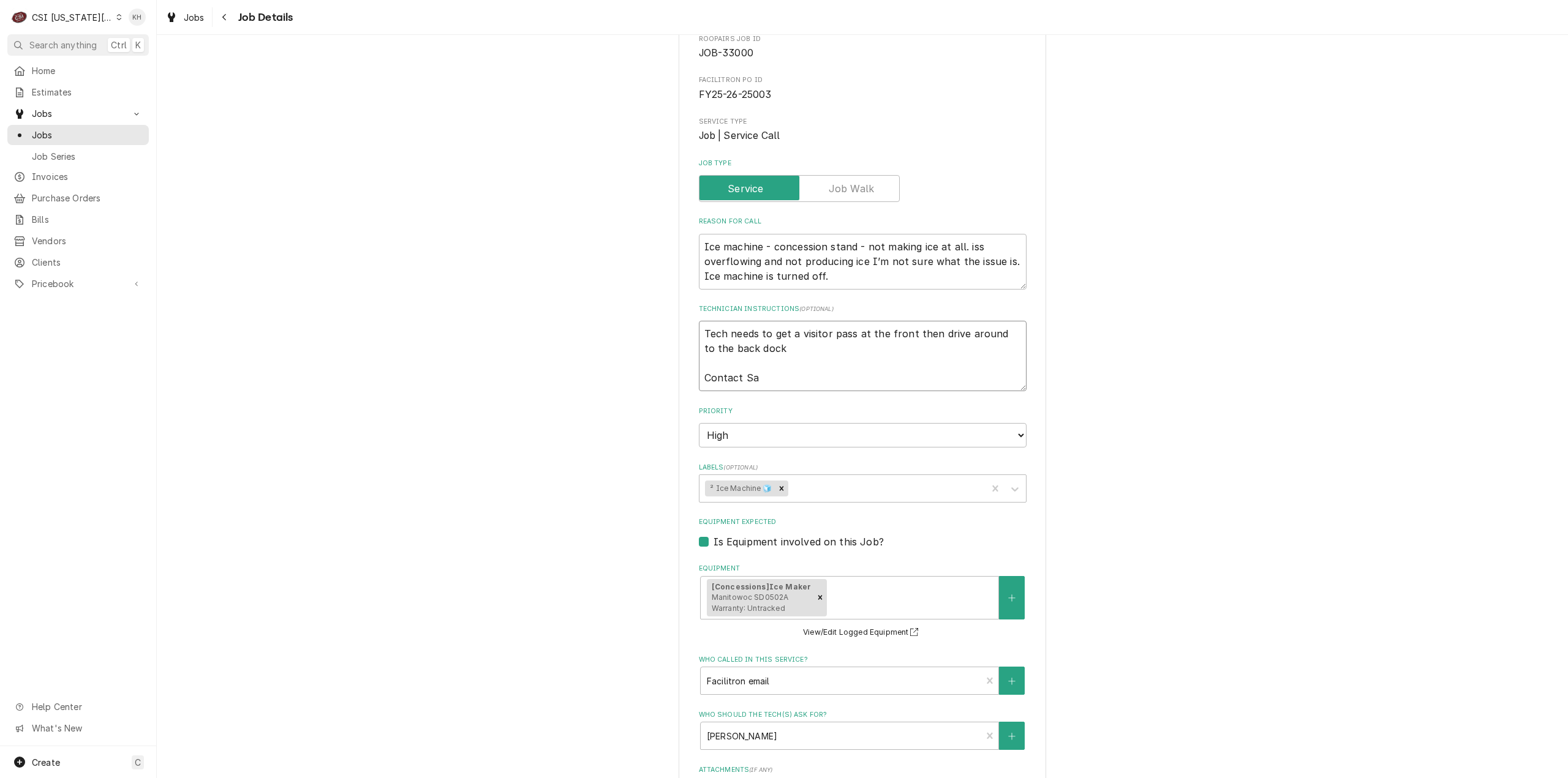
type textarea "x"
type textarea "Tech needs to get a visitor pass at the front then drive around to the back doc…"
type textarea "x"
type textarea "Tech needs to get a visitor pass at the front then drive around to the back doc…"
type textarea "x"
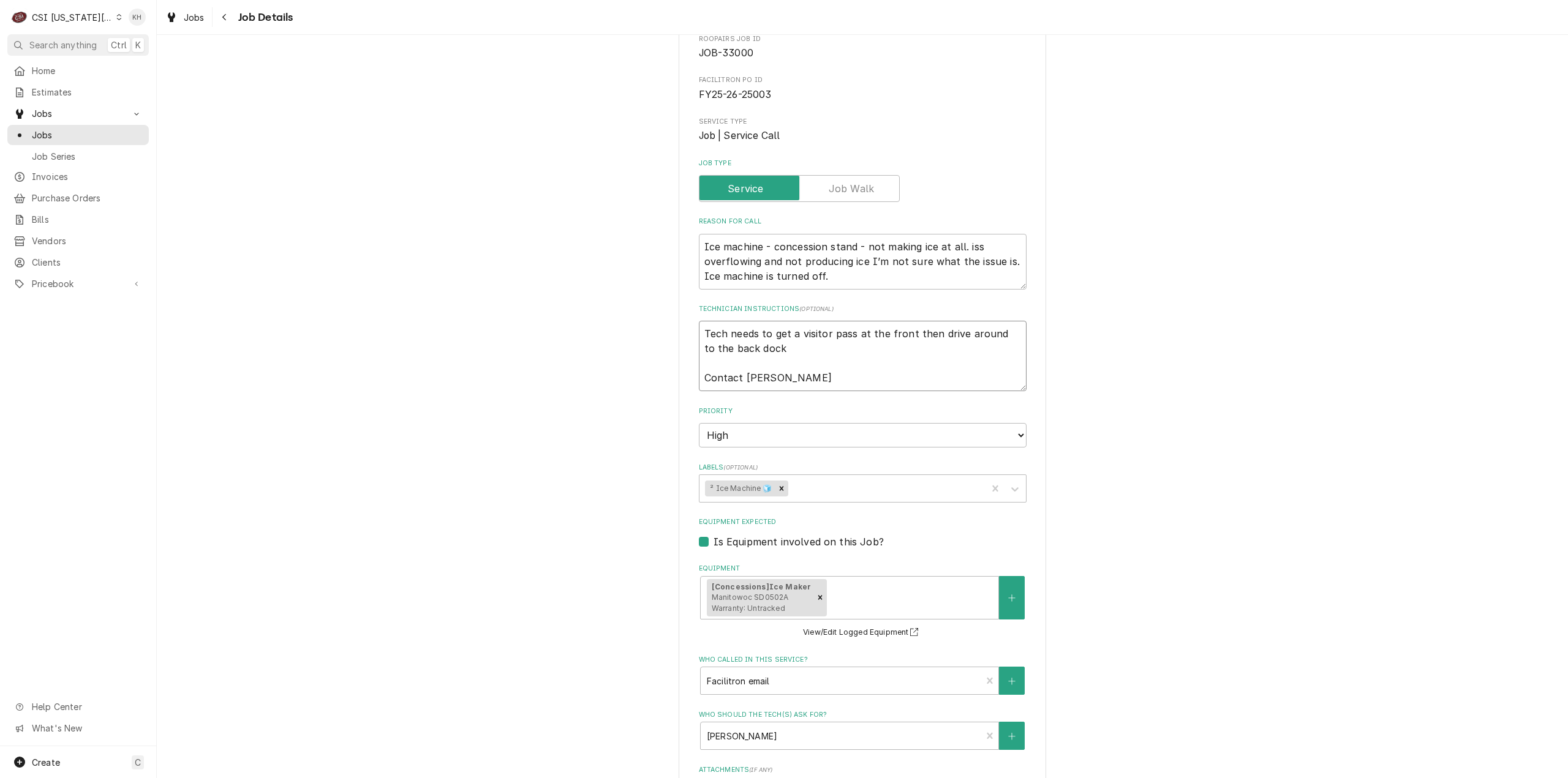
type textarea "Tech needs to get a visitor pass at the front then drive around to the back doc…"
type textarea "x"
type textarea "Tech needs to get a visitor pass at the front then drive around to the back doc…"
type textarea "x"
type textarea "Tech needs to get a visitor pass at the front then drive around to the back doc…"
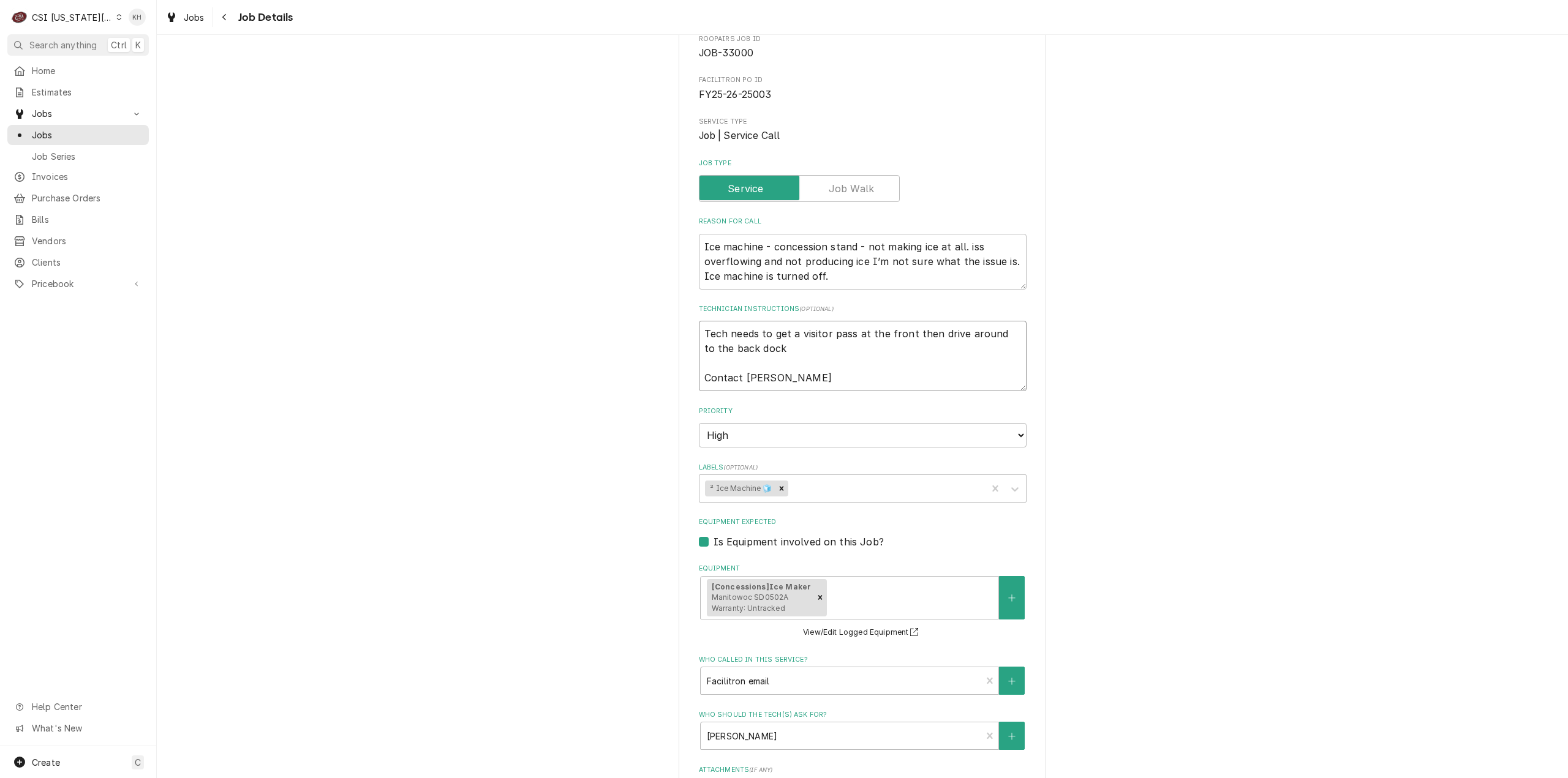
type textarea "x"
type textarea "Tech needs to get a visitor pass at the front then drive around to the back doc…"
type textarea "x"
type textarea "Tech needs to get a visitor pass at the front then drive around to the back doc…"
type textarea "x"
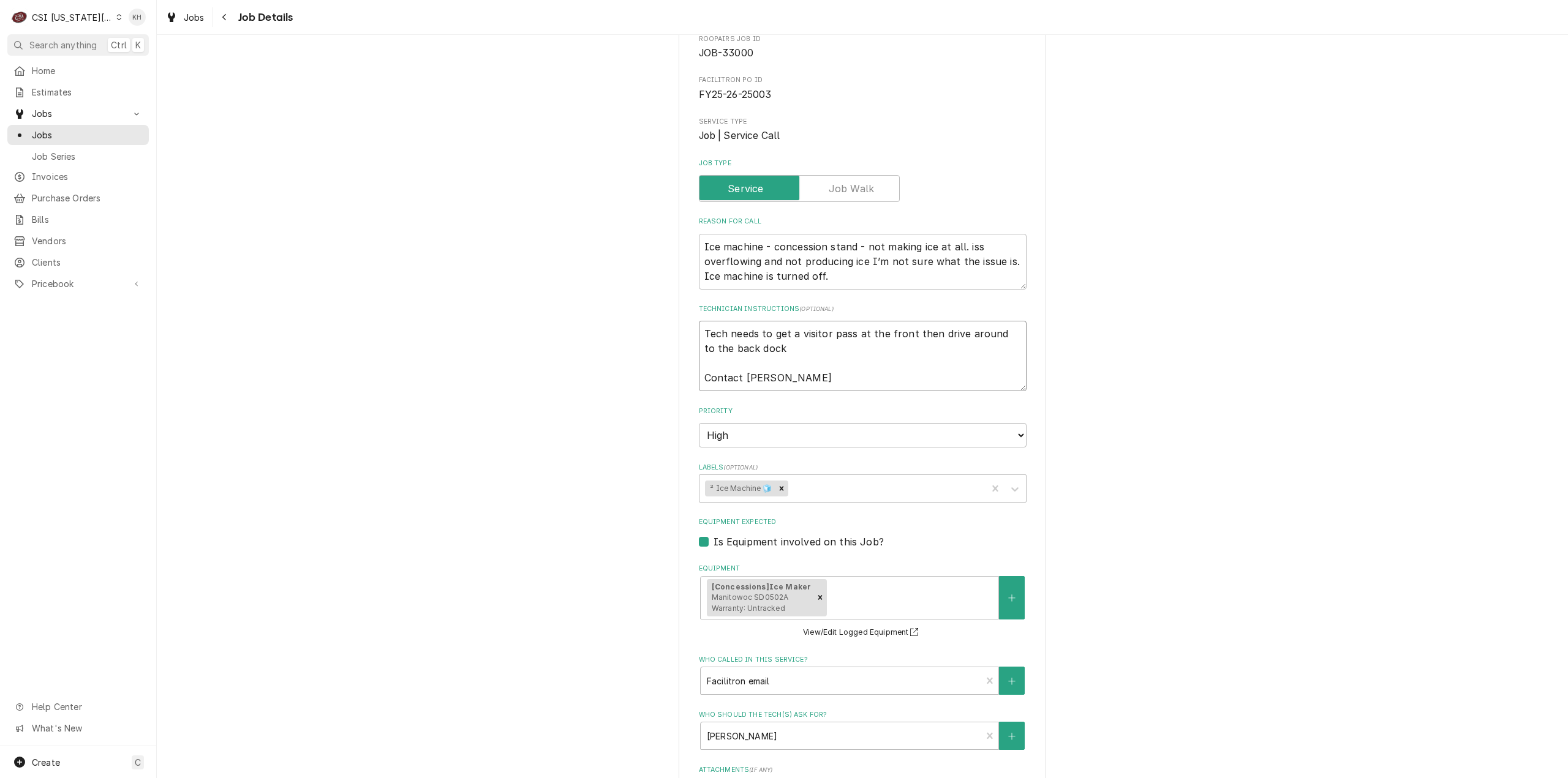
type textarea "Tech needs to get a visitor pass at the front then drive around to the back doc…"
type textarea "x"
type textarea "Tech needs to get a visitor pass at the front then drive around to the back doc…"
type textarea "x"
type textarea "Tech needs to get a visitor pass at the front then drive around to the back doc…"
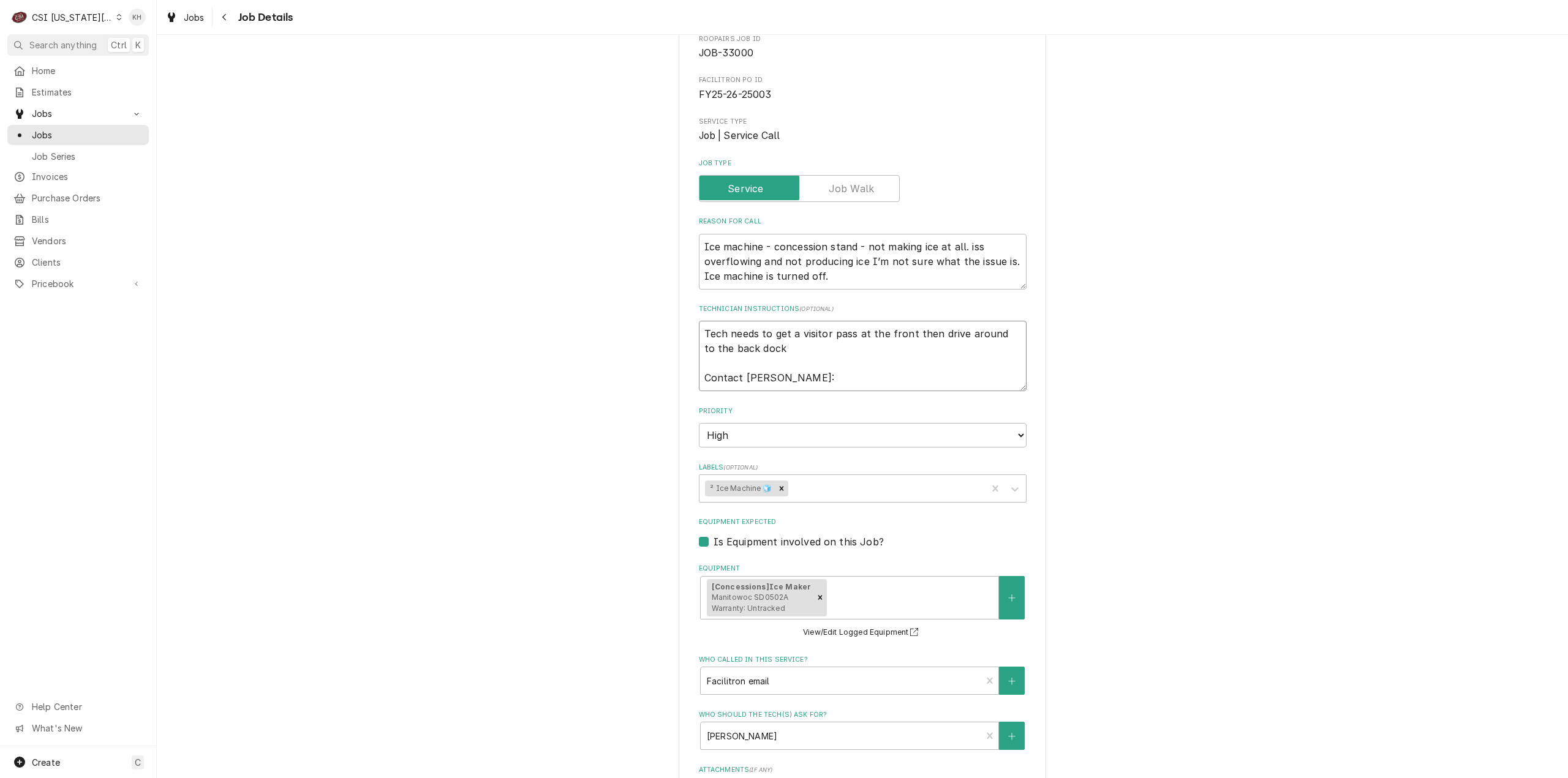
type textarea "x"
type textarea "Tech needs to get a visitor pass at the front then drive around to the back doc…"
type textarea "x"
type textarea "Tech needs to get a visitor pass at the front then drive around to the back doc…"
type textarea "x"
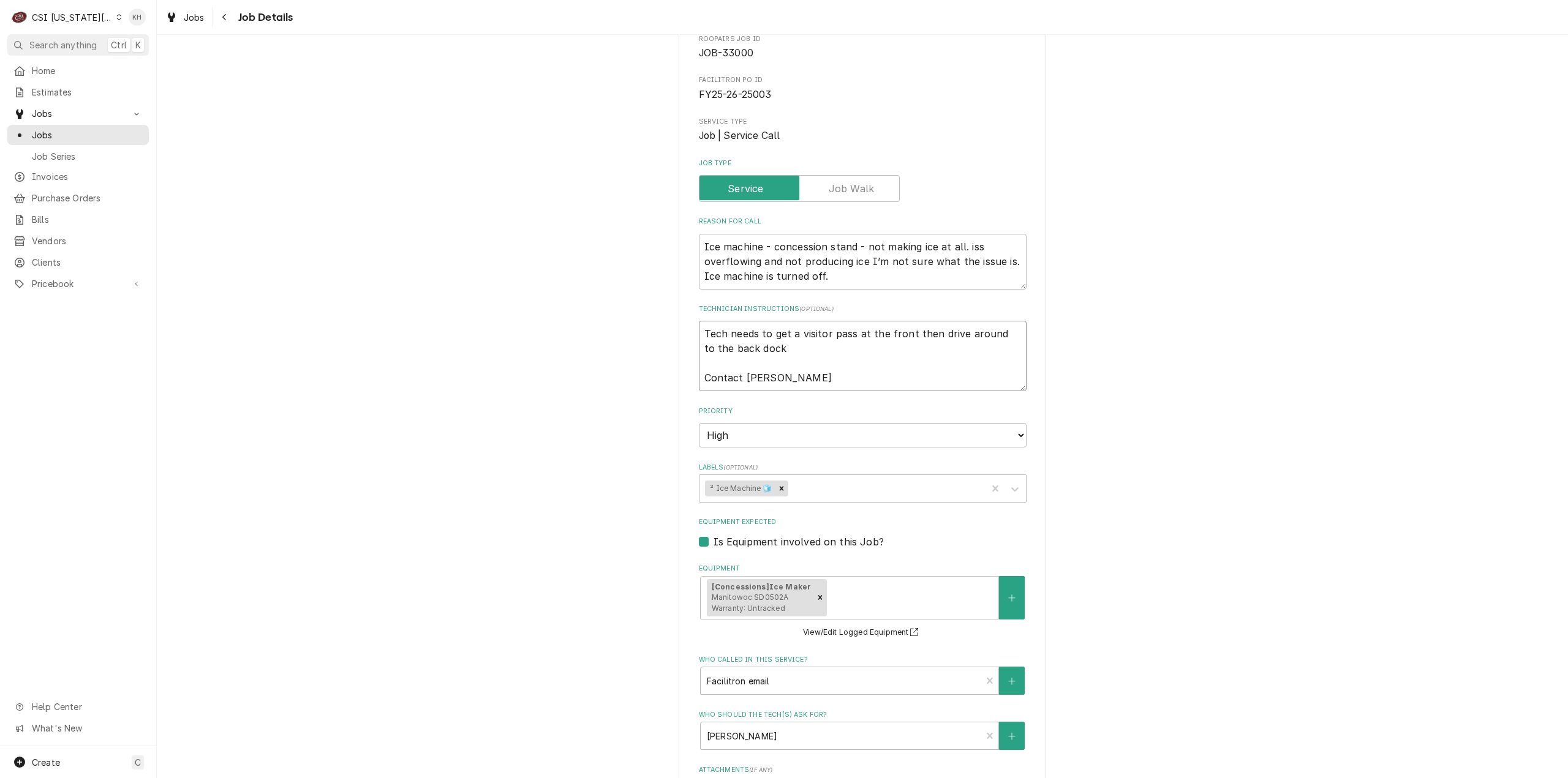
type textarea "Tech needs to get a visitor pass at the front then drive around to the back doc…"
type textarea "x"
type textarea "Tech needs to get a visitor pass at the front then drive around to the back doc…"
type textarea "x"
type textarea "Tech needs to get a visitor pass at the front then drive around to the back doc…"
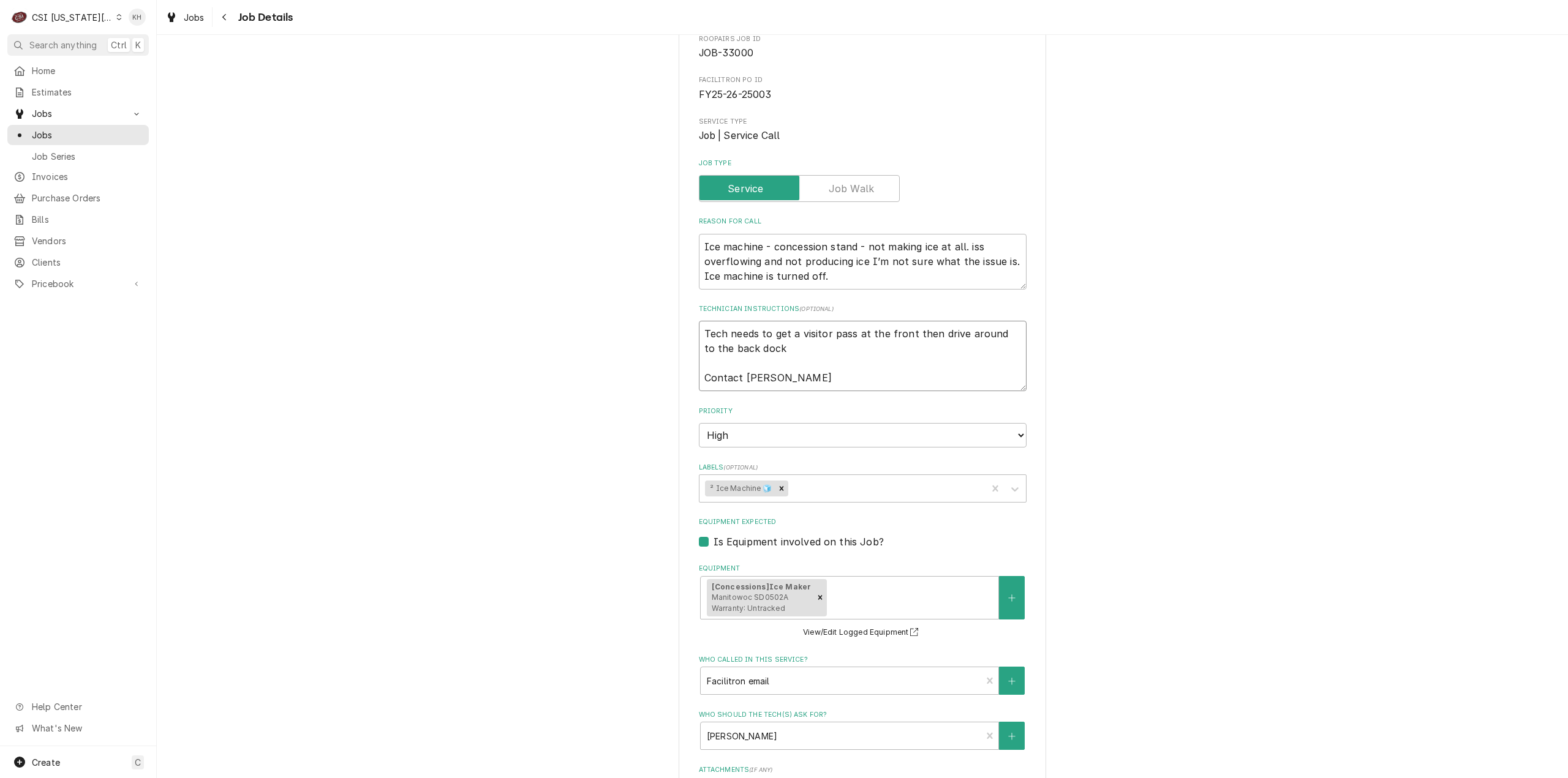
type textarea "x"
type textarea "Tech needs to get a visitor pass at the front then drive around to the back doc…"
type textarea "x"
type textarea "Tech needs to get a visitor pass at the front then drive around to the back doc…"
type textarea "x"
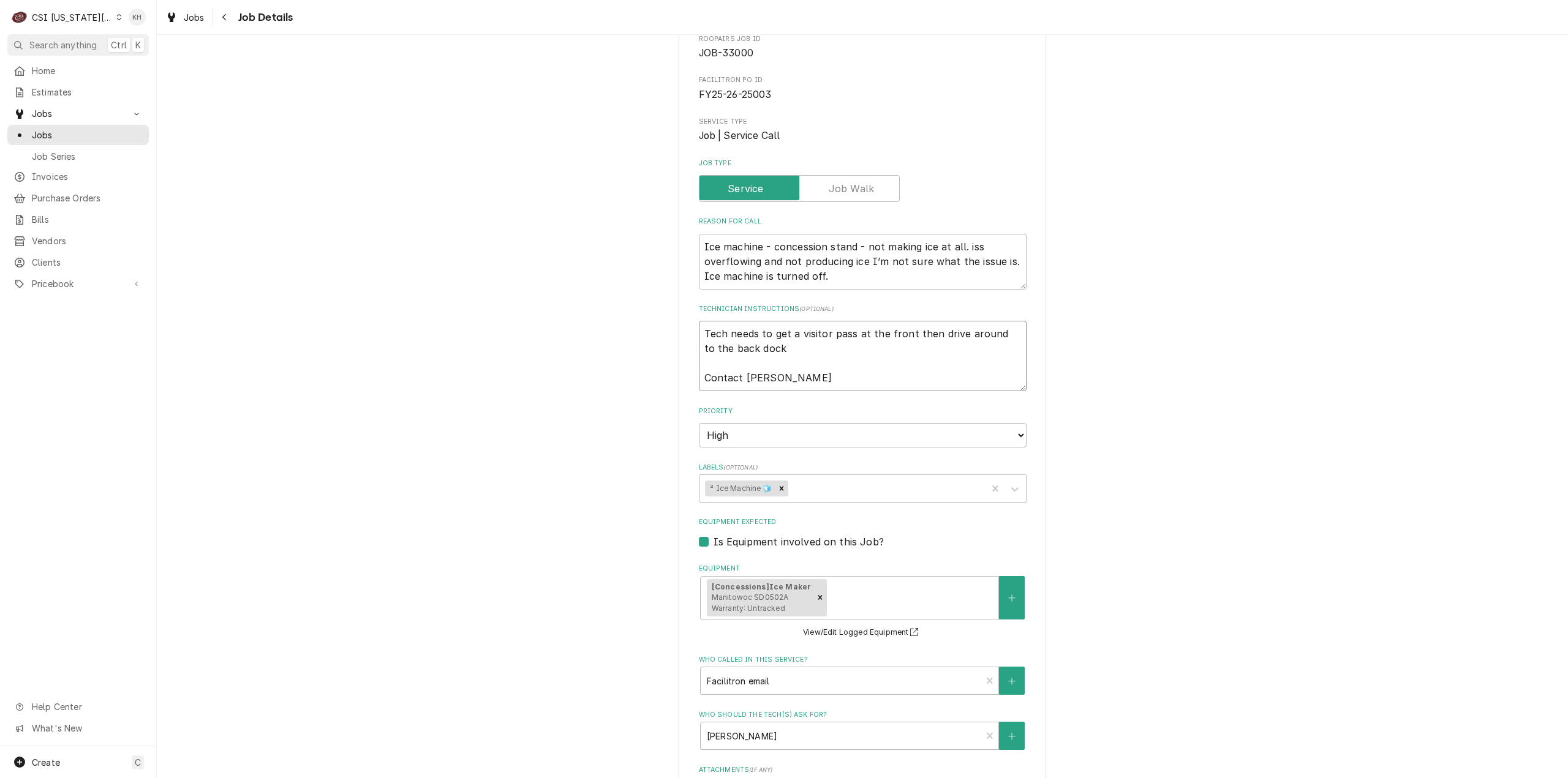
type textarea "Tech needs to get a visitor pass at the front then drive around to the back doc…"
type textarea "x"
type textarea "Tech needs to get a visitor pass at the front then drive around to the back doc…"
type textarea "x"
type textarea "Tech needs to get a visitor pass at the front then drive around to the back doc…"
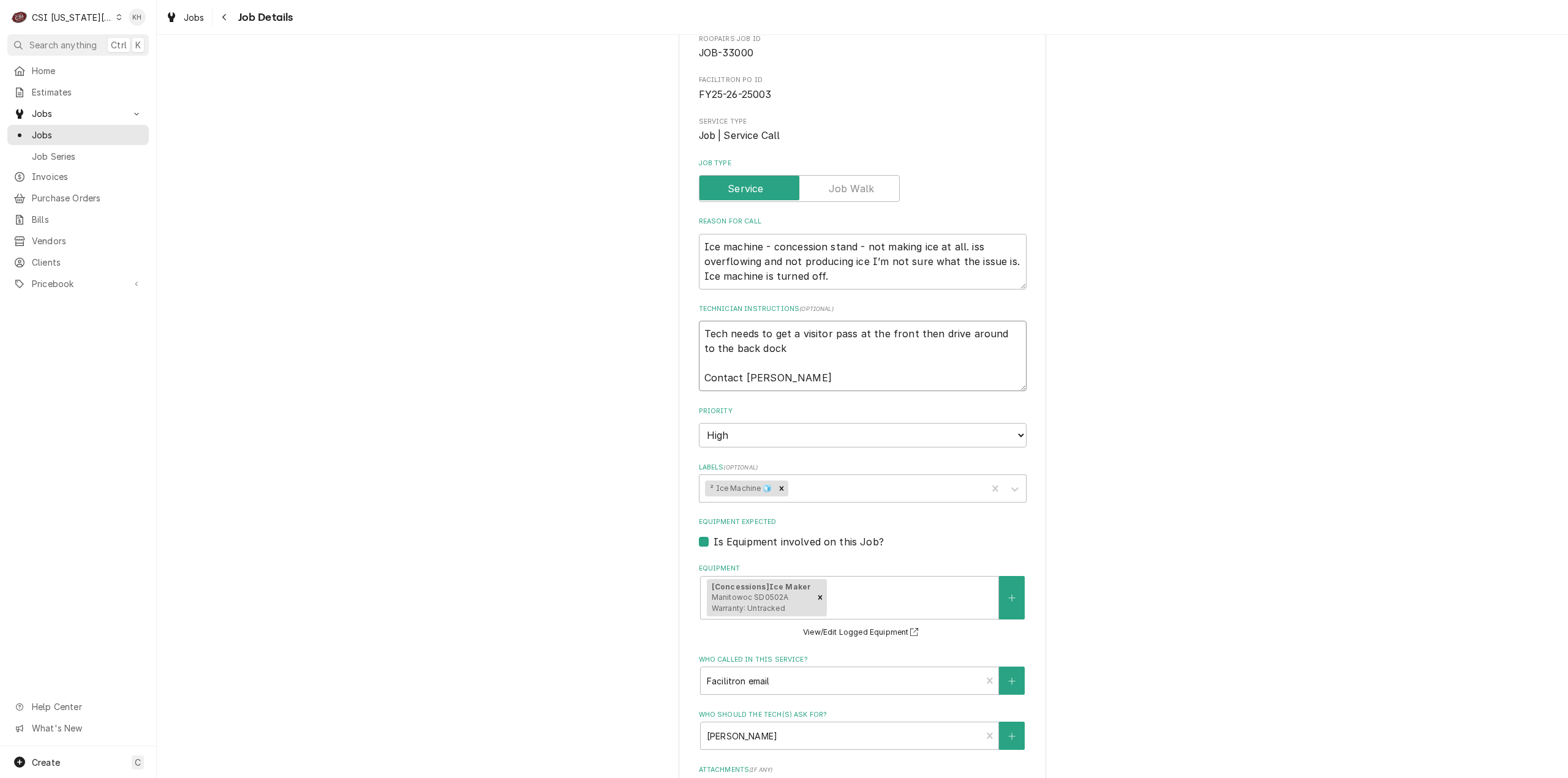
type textarea "x"
type textarea "Tech needs to get a visitor pass at the front then drive around to the back doc…"
type textarea "x"
type textarea "Tech needs to get a visitor pass at the front then drive around to the back doc…"
type textarea "x"
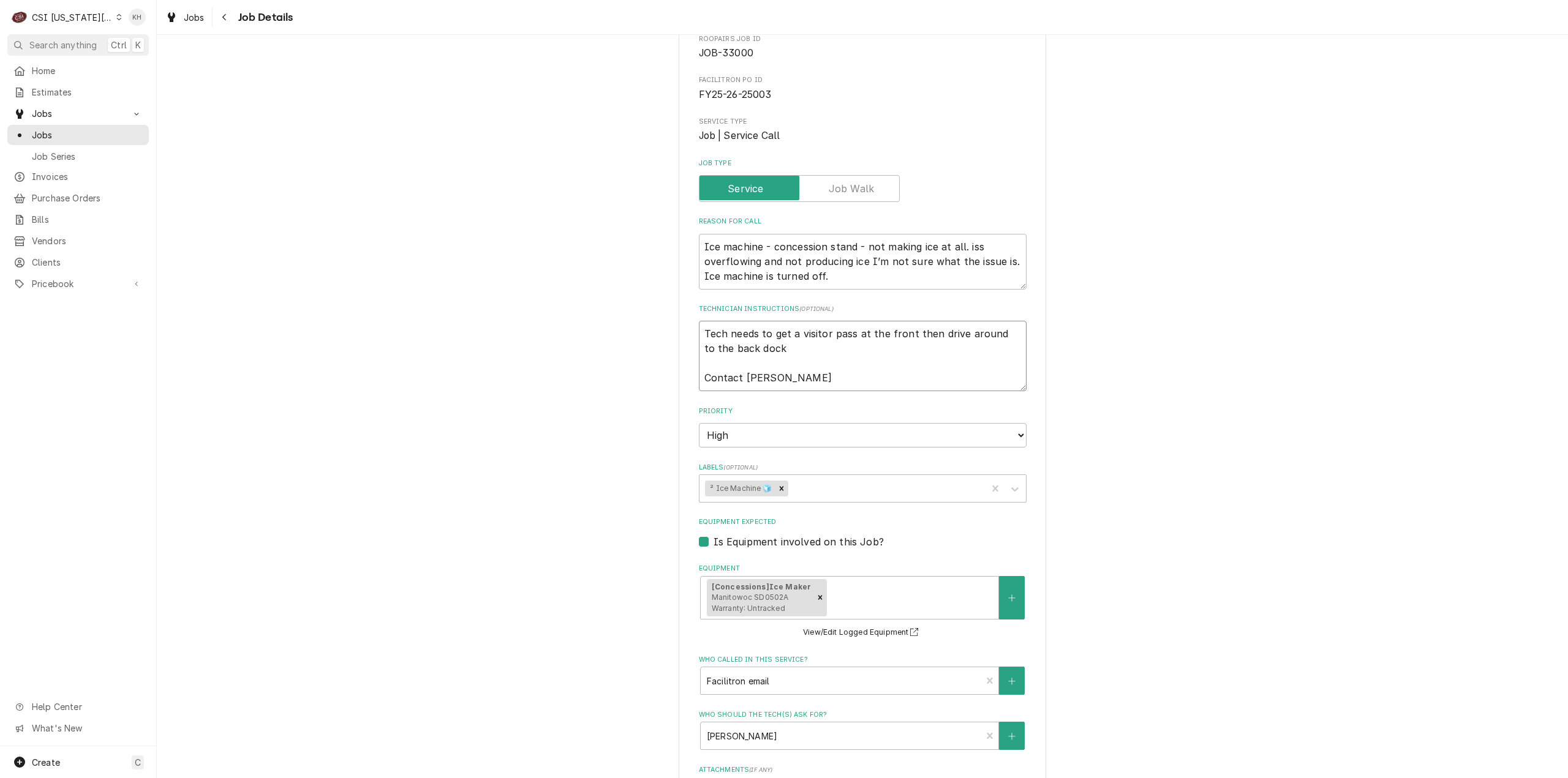
type textarea "Tech needs to get a visitor pass at the front then drive around to the back doc…"
type textarea "x"
type textarea "Tech needs to get a visitor pass at the front then drive around to the back doc…"
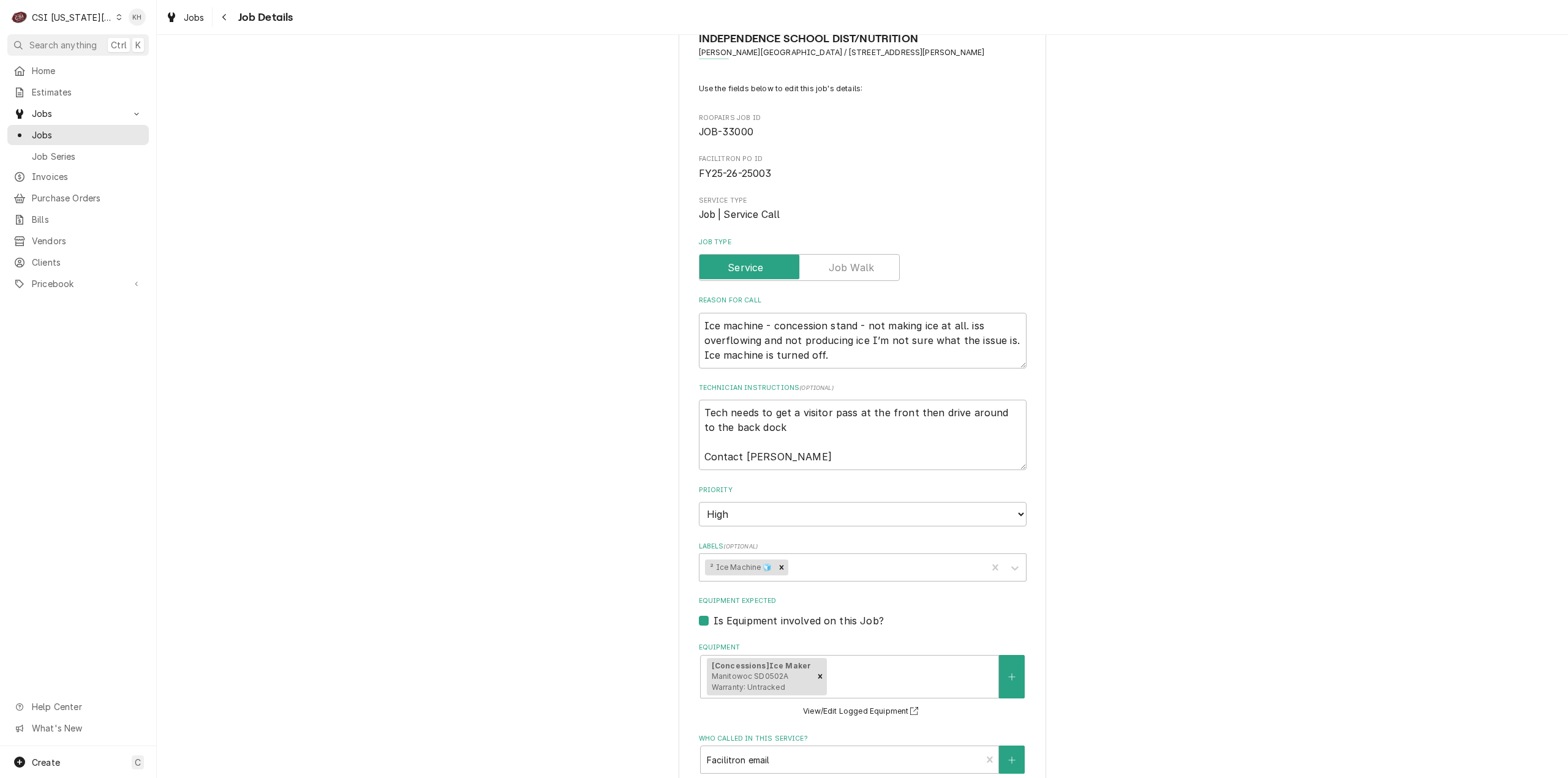
scroll to position [0, 0]
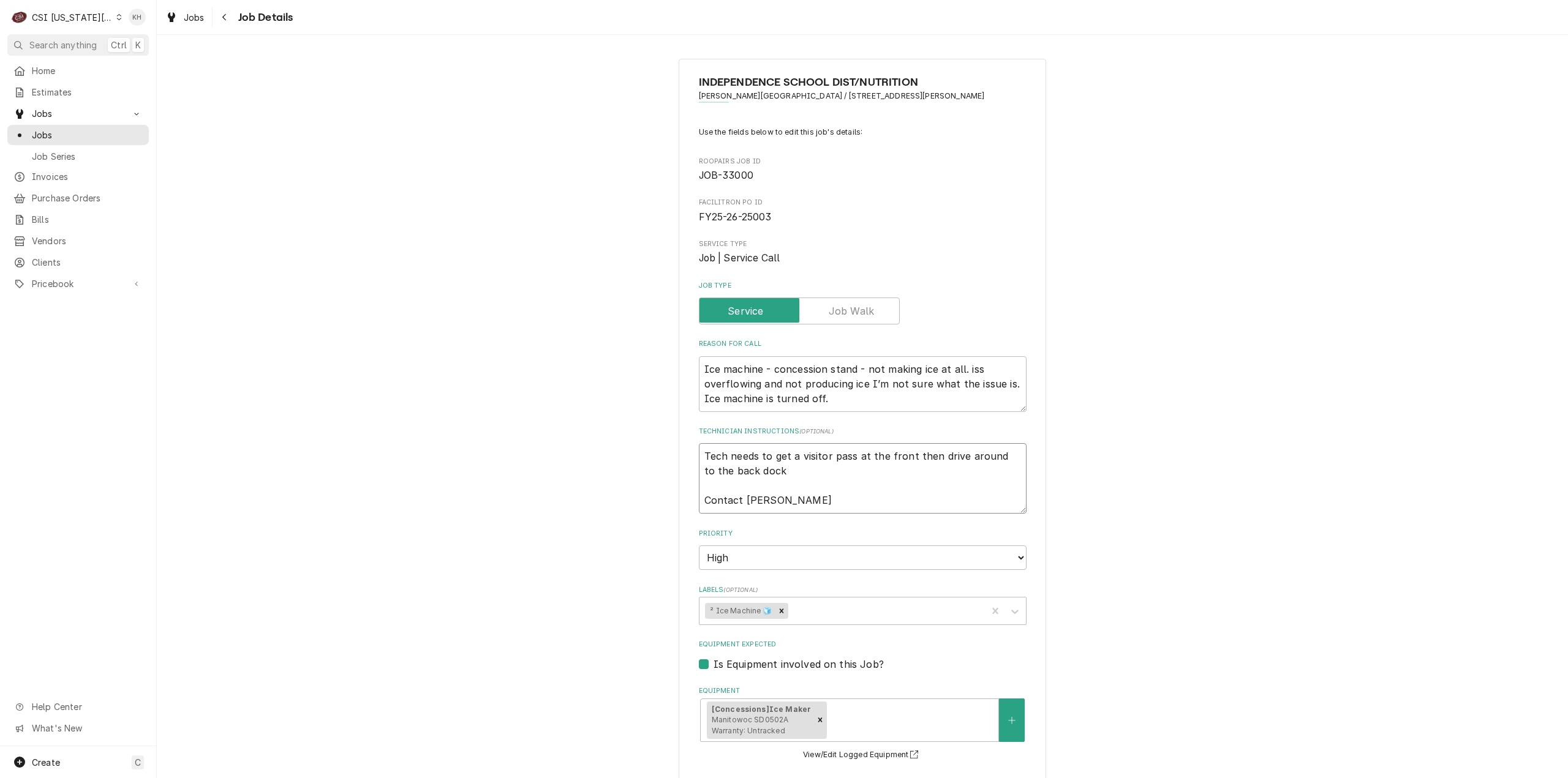
click at [836, 505] on textarea "Tech needs to get a visitor pass at the front then drive around to the back doc…" at bounding box center [862, 478] width 328 height 70
paste textarea "(816) 521-5330 Reminders"
type textarea "x"
type textarea "Tech needs to get a visitor pass at the front then drive around to the back doc…"
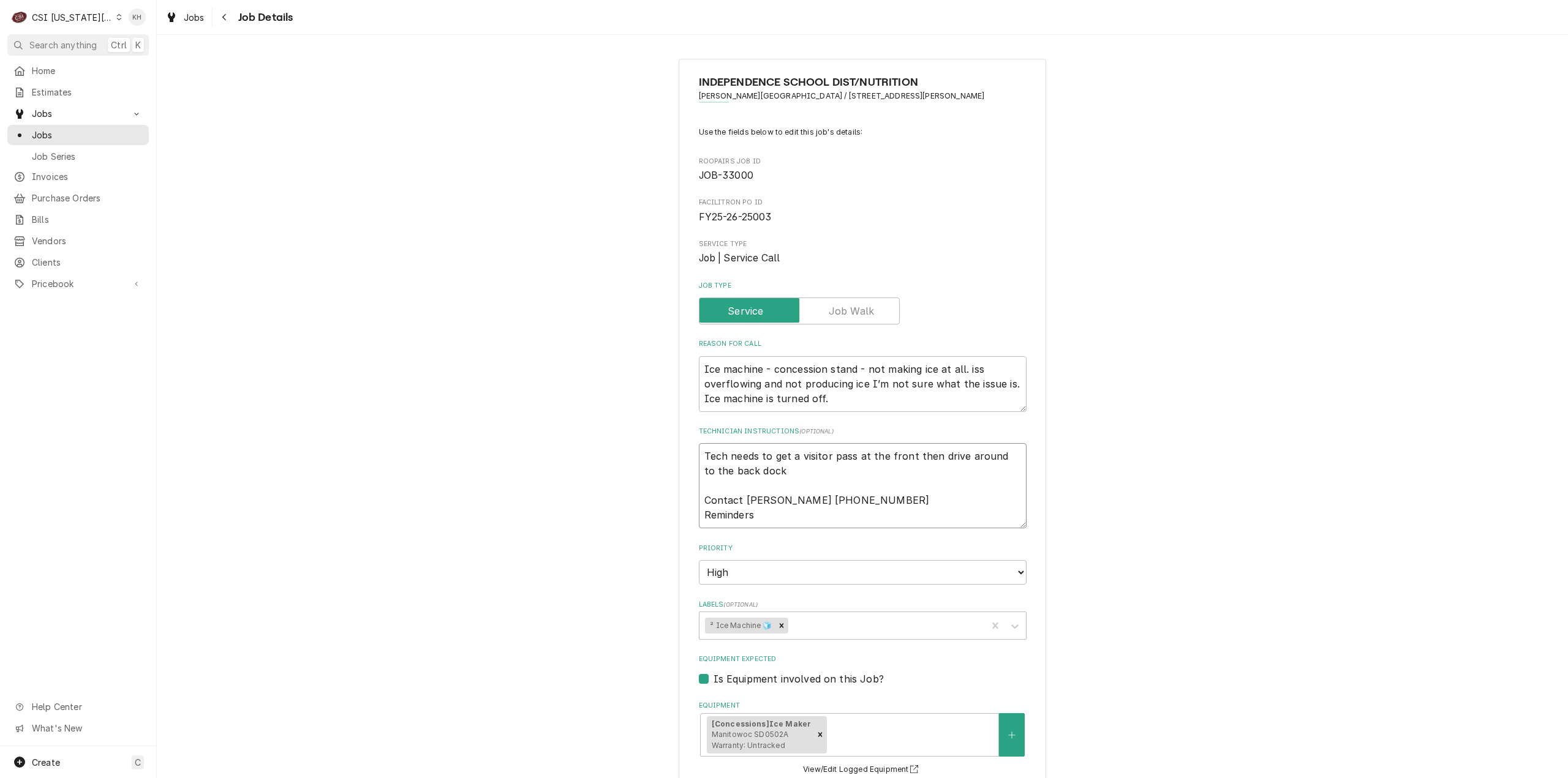
drag, startPoint x: 756, startPoint y: 521, endPoint x: 632, endPoint y: 519, distance: 124.0
click at [632, 519] on div "INDEPENDENCE SCHOOL DIST/NUTRITION Truman High School / 3301 South Noland Road,…" at bounding box center [862, 643] width 1411 height 1191
type textarea "x"
type textarea "Tech needs to get a visitor pass at the front then drive around to the back doc…"
type textarea "x"
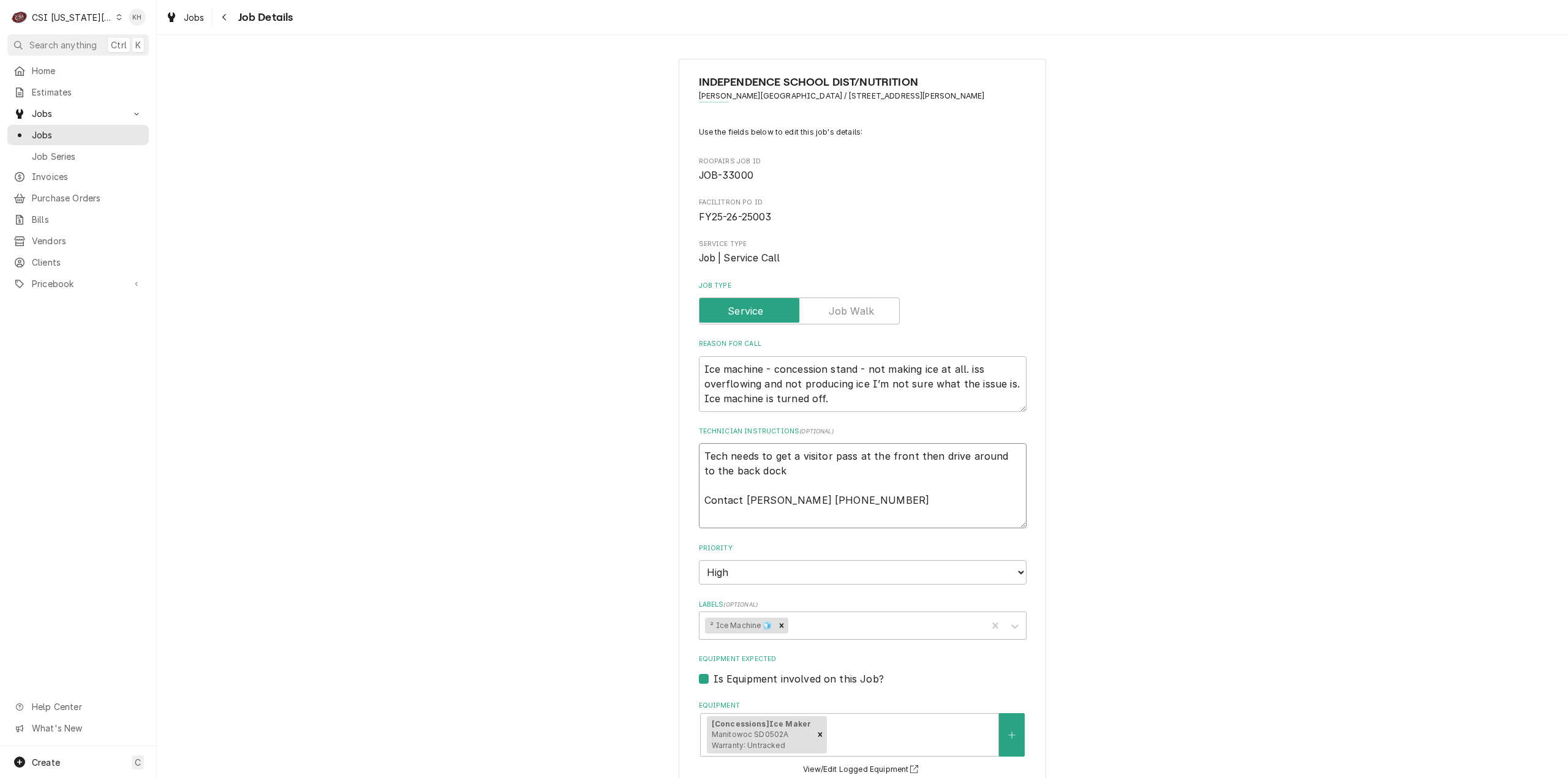
type textarea "Tech needs to get a visitor pass at the front then drive around to the back doc…"
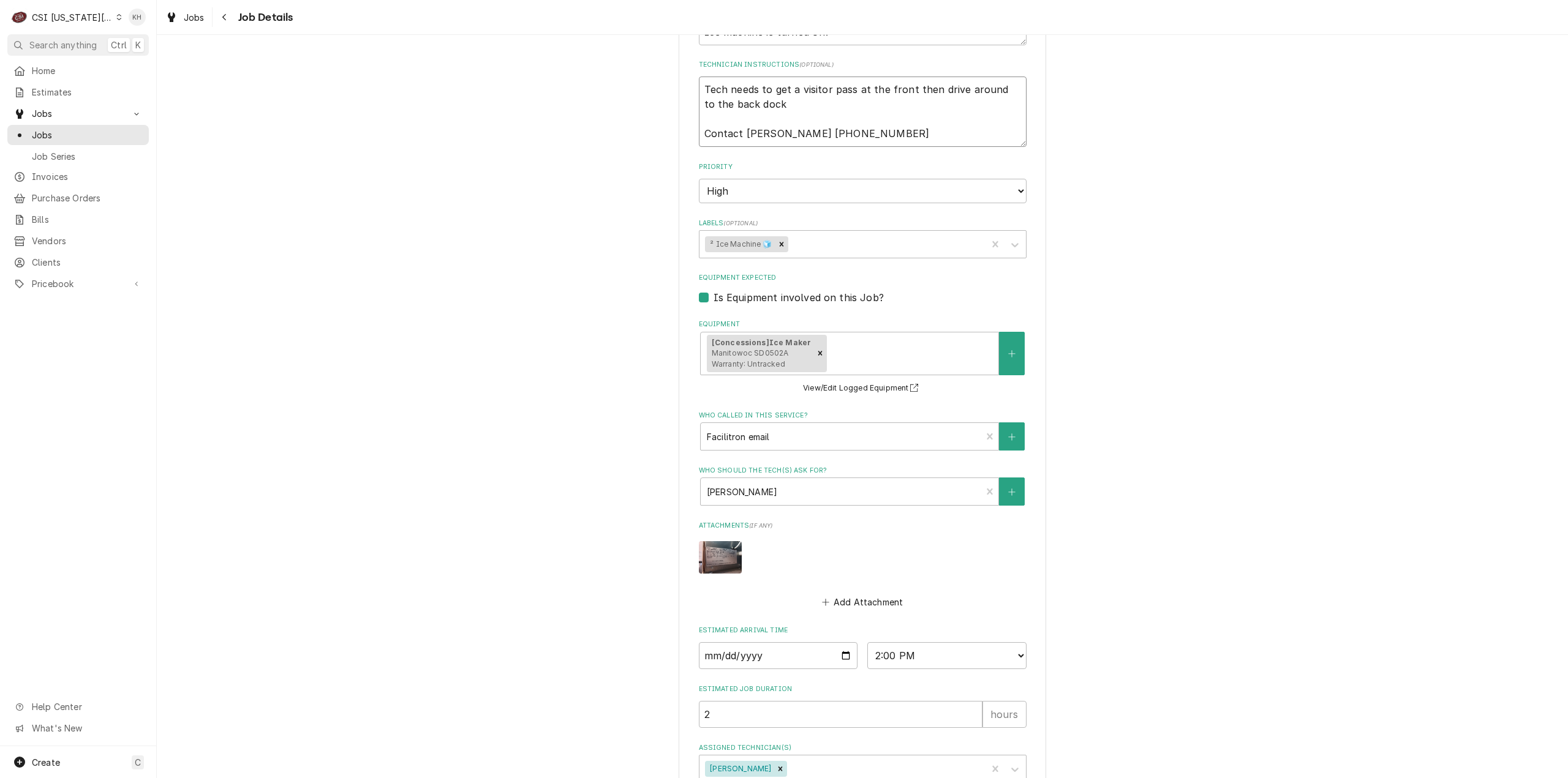
type textarea "x"
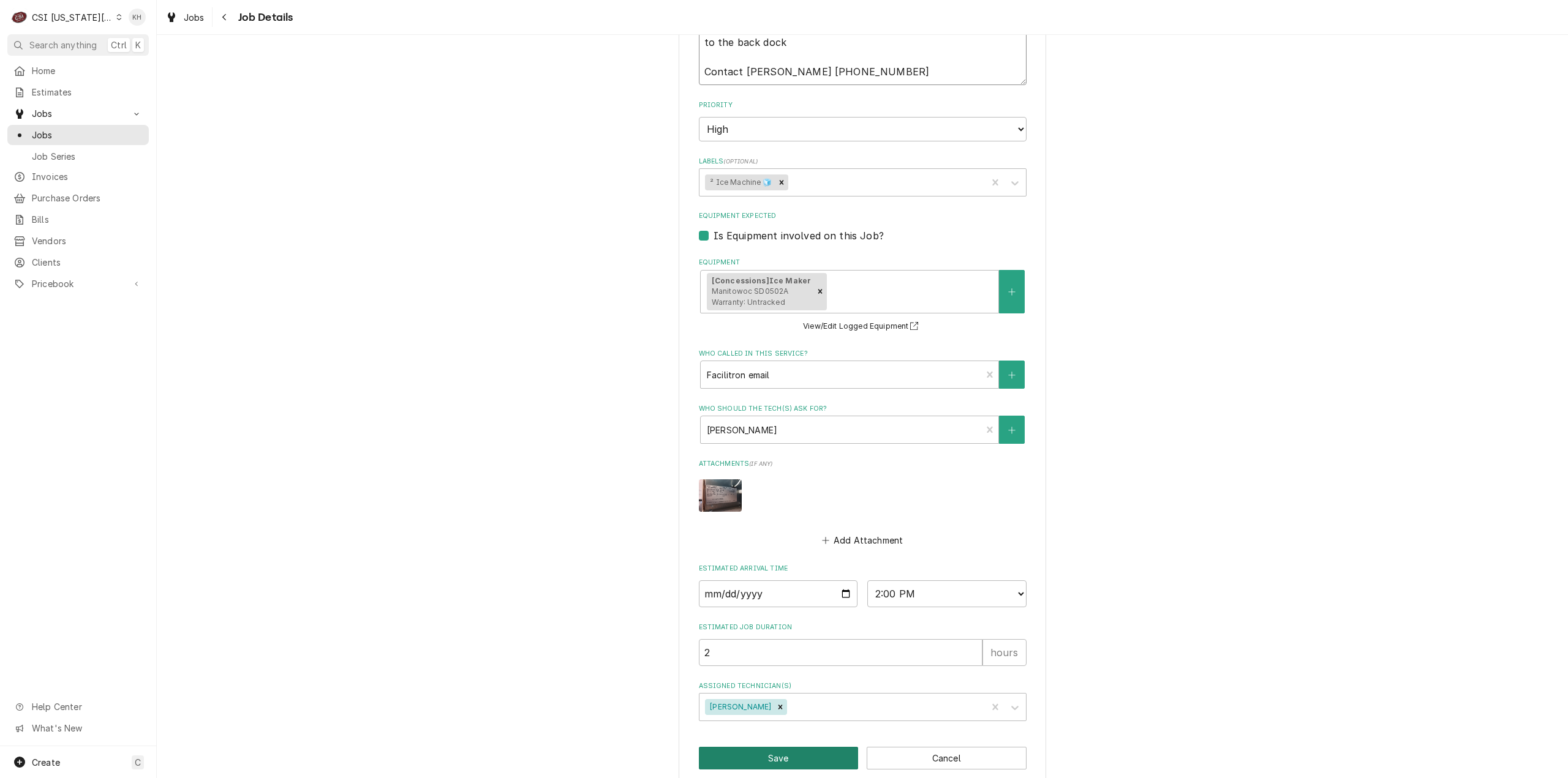
type textarea "Tech needs to get a visitor pass at the front then drive around to the back doc…"
click at [783, 757] on button "Save" at bounding box center [778, 758] width 160 height 23
type textarea "x"
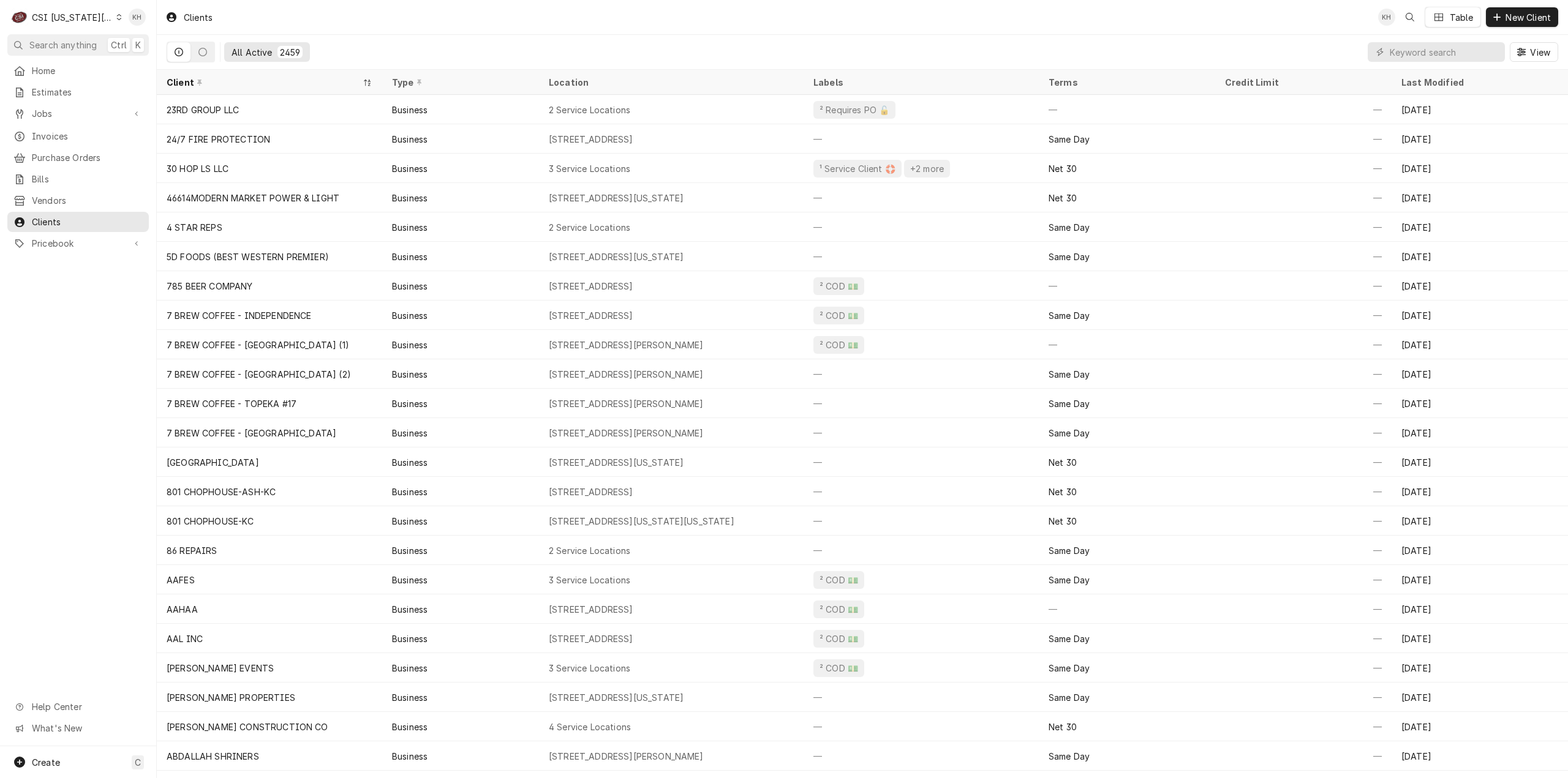
click at [1389, 49] on div "Dynamic Content Wrapper" at bounding box center [1436, 52] width 137 height 20
drag, startPoint x: 1407, startPoint y: 10, endPoint x: 1454, endPoint y: 33, distance: 52.3
click at [1445, 19] on div "KH Table New Client" at bounding box center [1468, 17] width 180 height 21
click at [1452, 46] on input "Dynamic Content Wrapper" at bounding box center [1444, 52] width 109 height 20
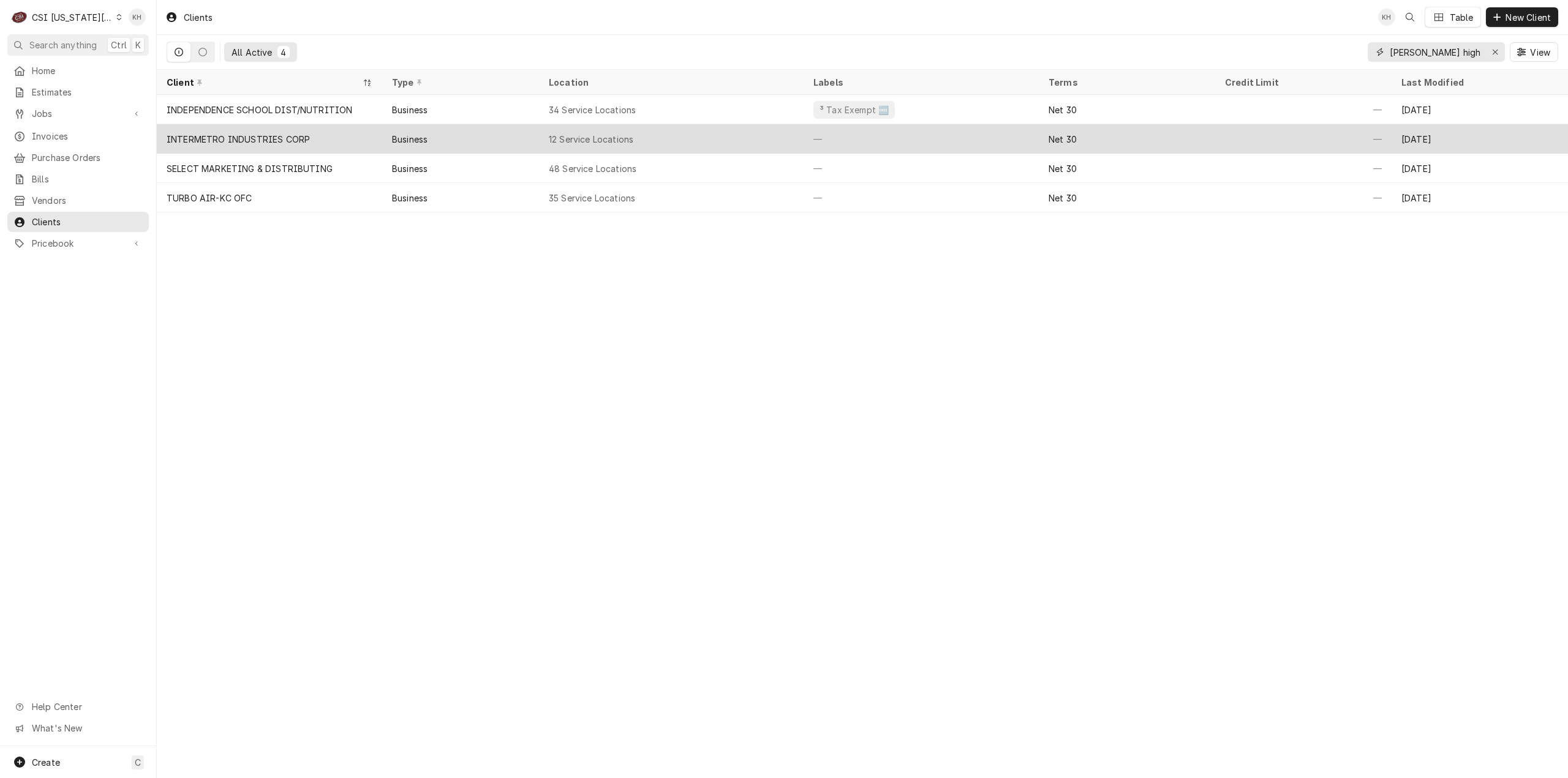
type input "[PERSON_NAME] high"
click at [309, 124] on div "INTERMETRO INDUSTRIES CORP" at bounding box center [269, 139] width 225 height 30
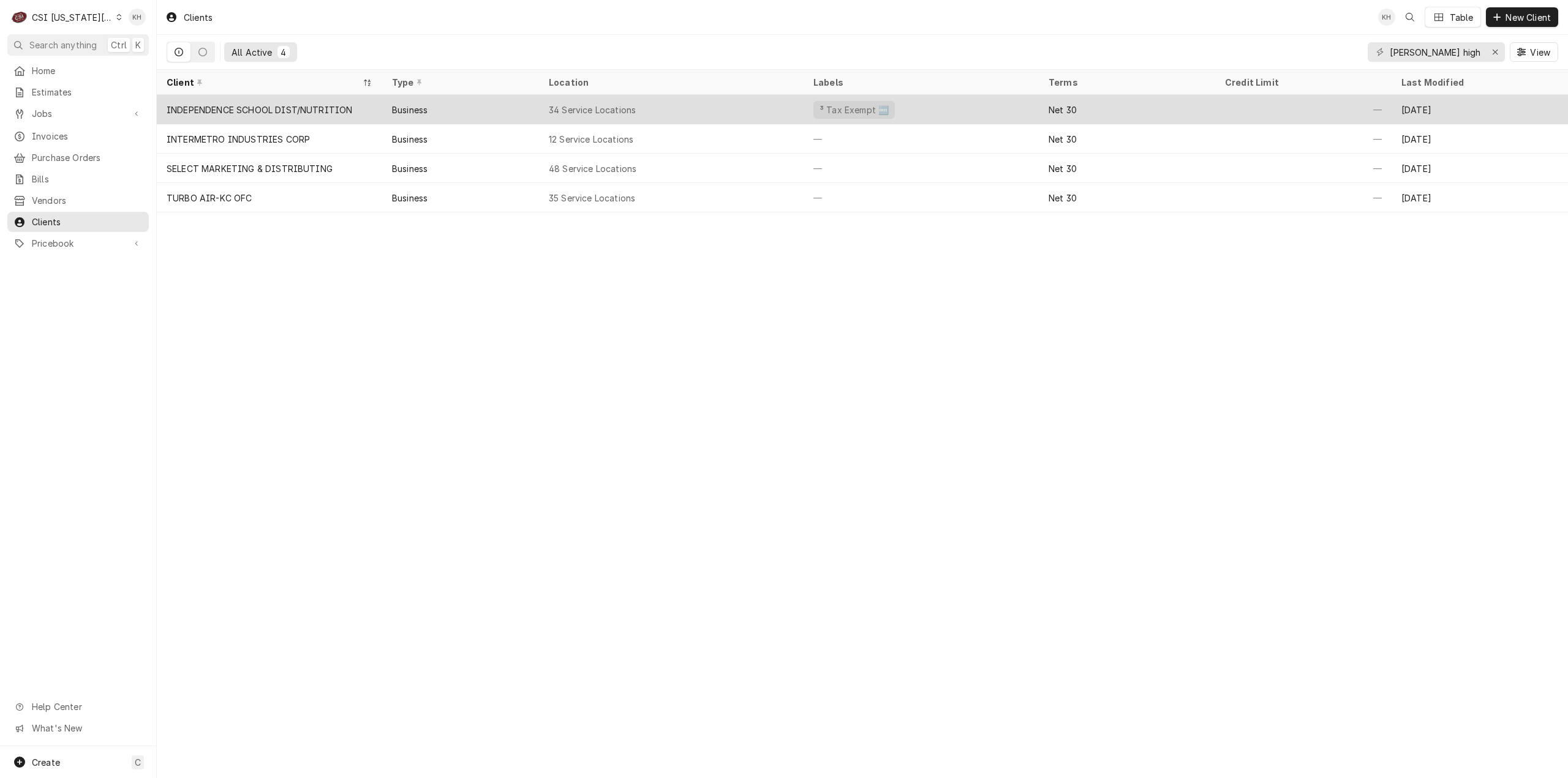
click at [309, 106] on div "INDEPENDENCE SCHOOL DIST/NUTRITION" at bounding box center [259, 110] width 186 height 13
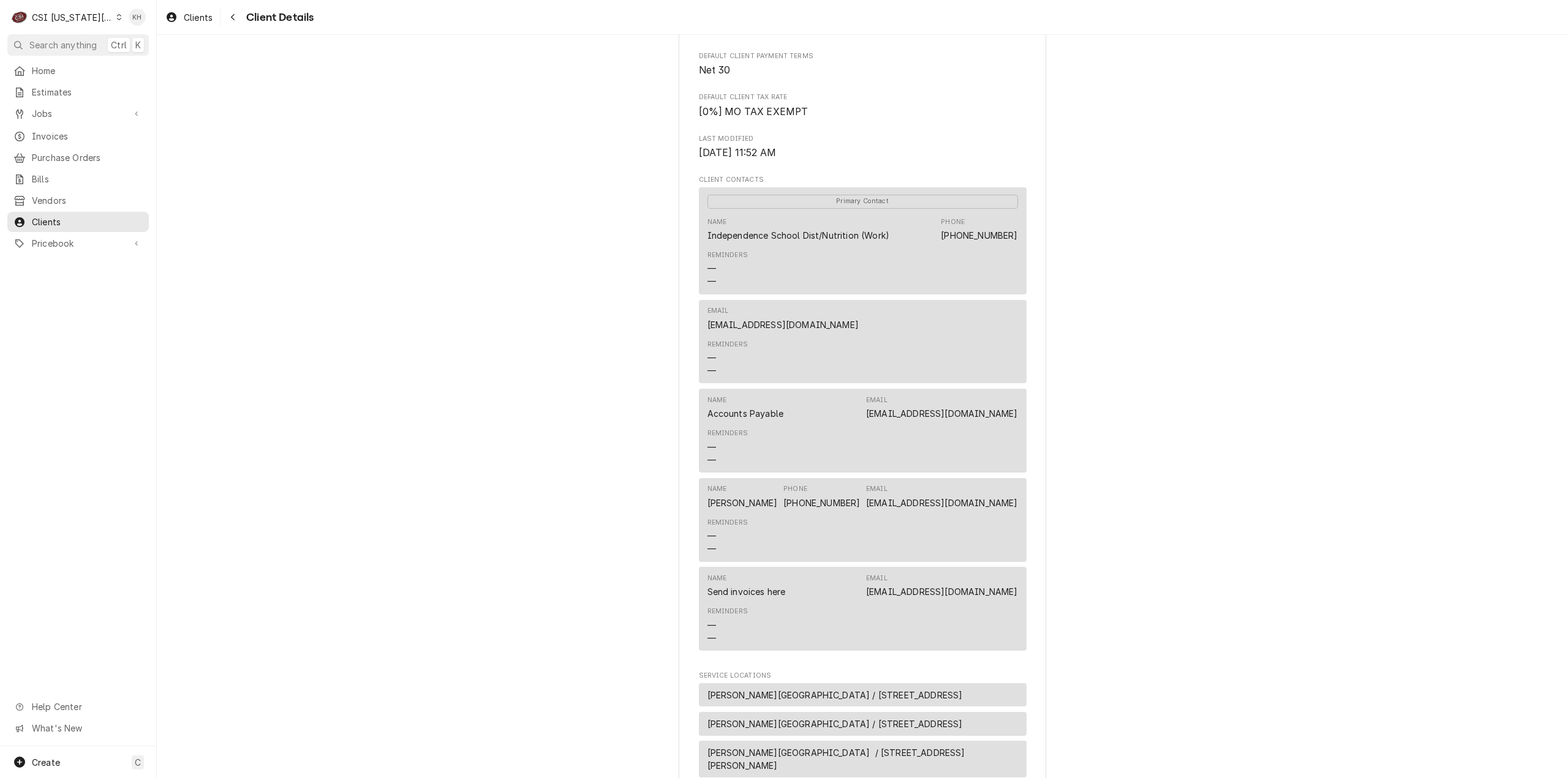
scroll to position [551, 0]
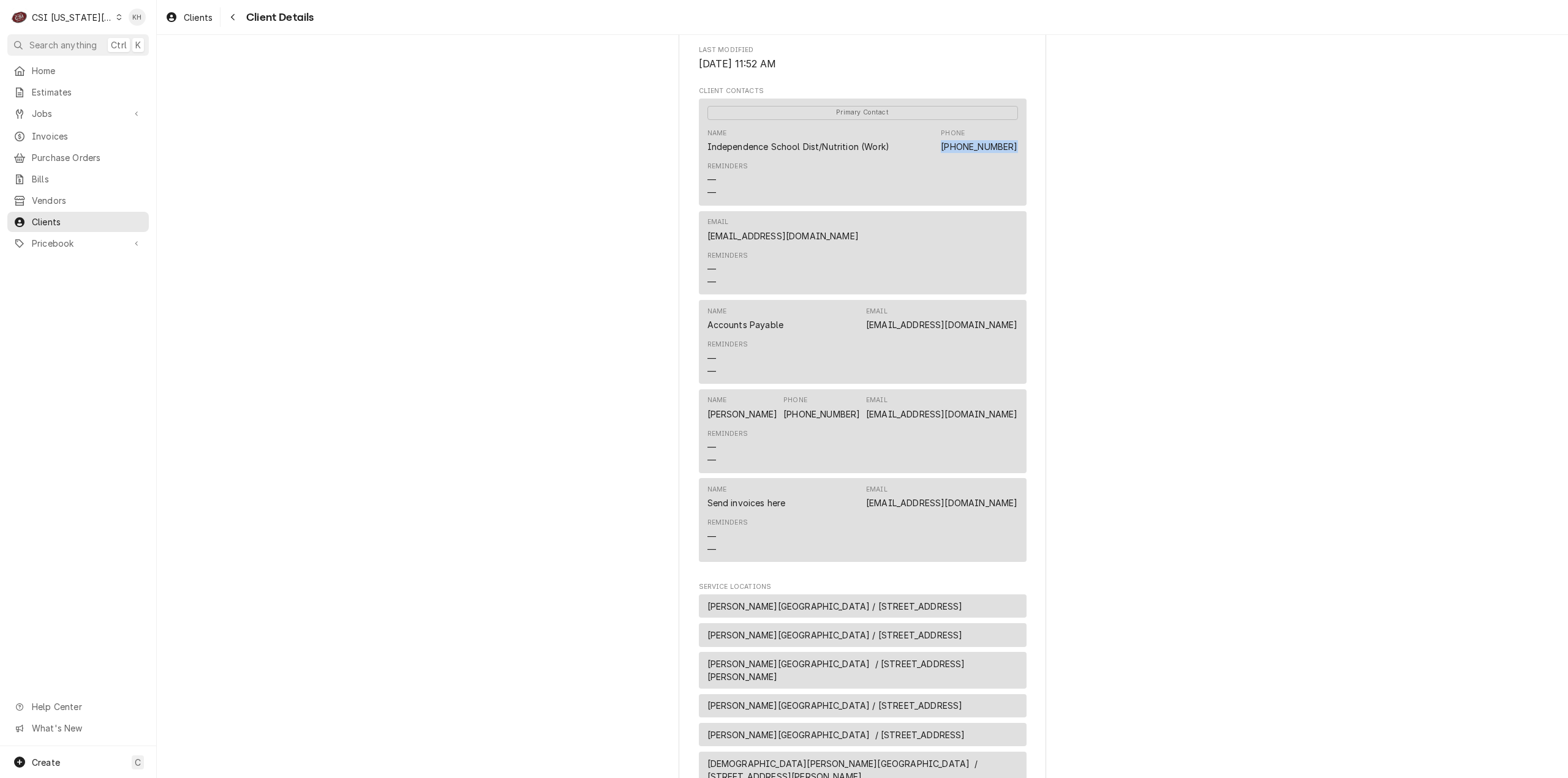
drag, startPoint x: 1003, startPoint y: 151, endPoint x: 1017, endPoint y: 159, distance: 16.1
click at [1017, 158] on div "Primary Contact Name Independence School Dist/Nutrition (Work) Phone (816) 521-…" at bounding box center [862, 152] width 328 height 107
copy div "(816) 521-5330 Reminders"
